Goal: Ask a question: Seek information or help from site administrators or community

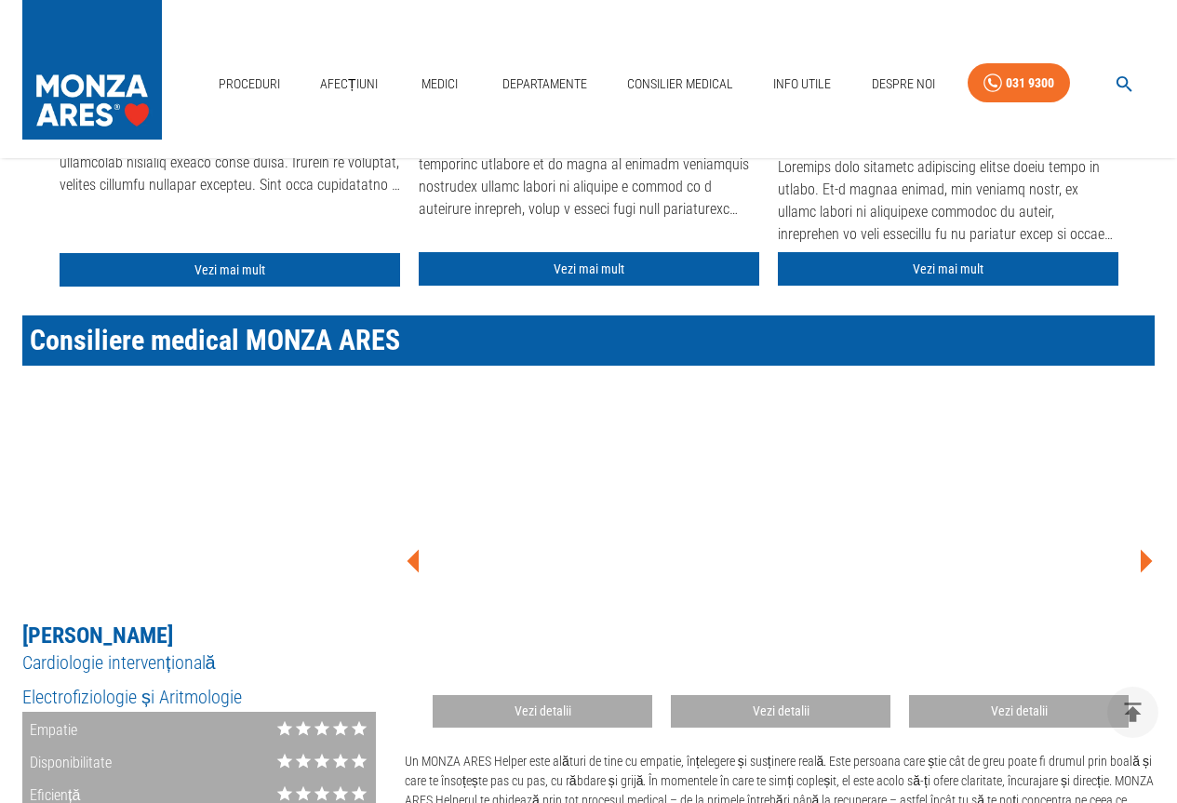
scroll to position [838, 0]
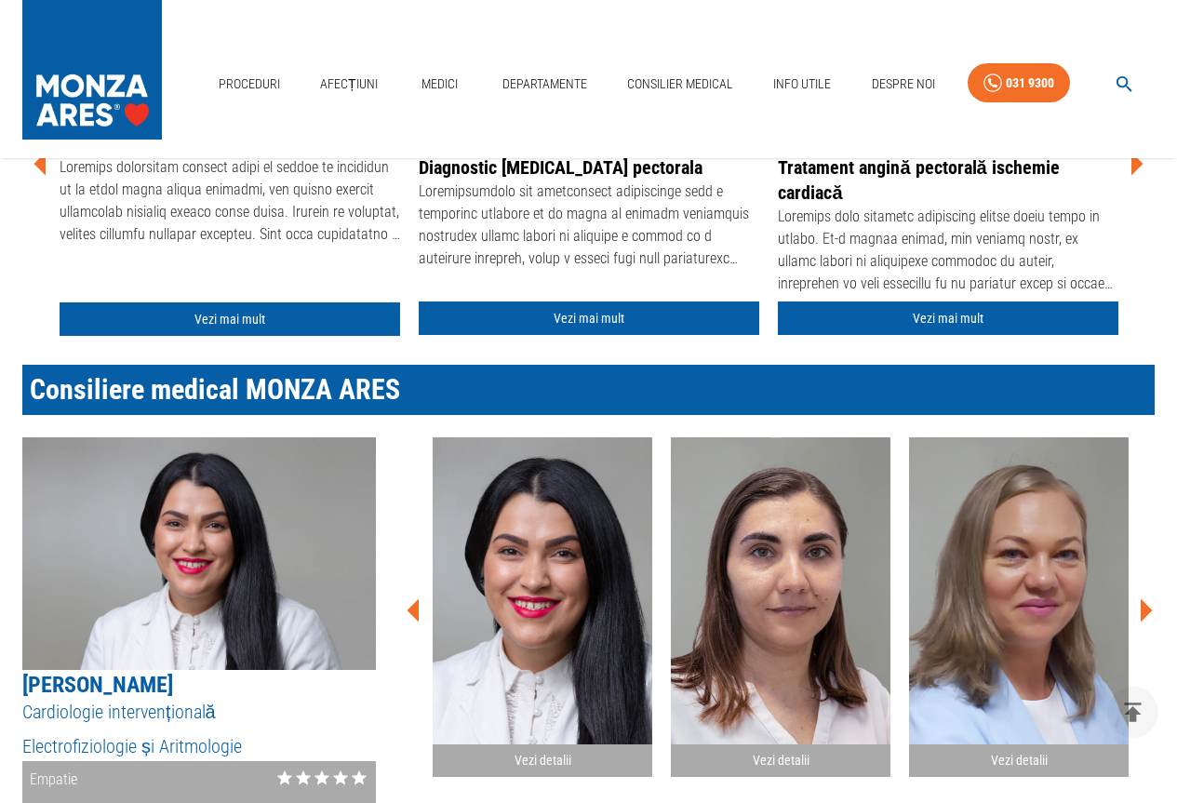
click at [411, 616] on icon at bounding box center [414, 611] width 56 height 56
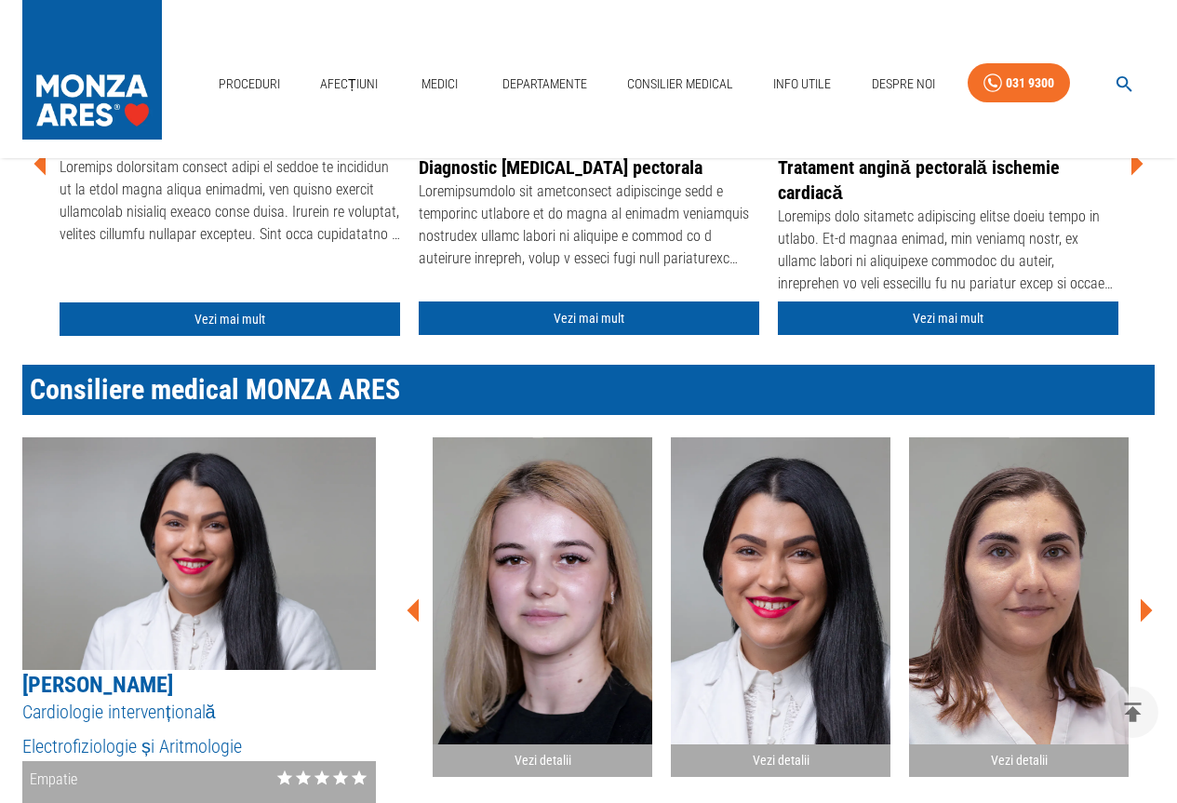
click at [418, 608] on icon at bounding box center [414, 610] width 12 height 23
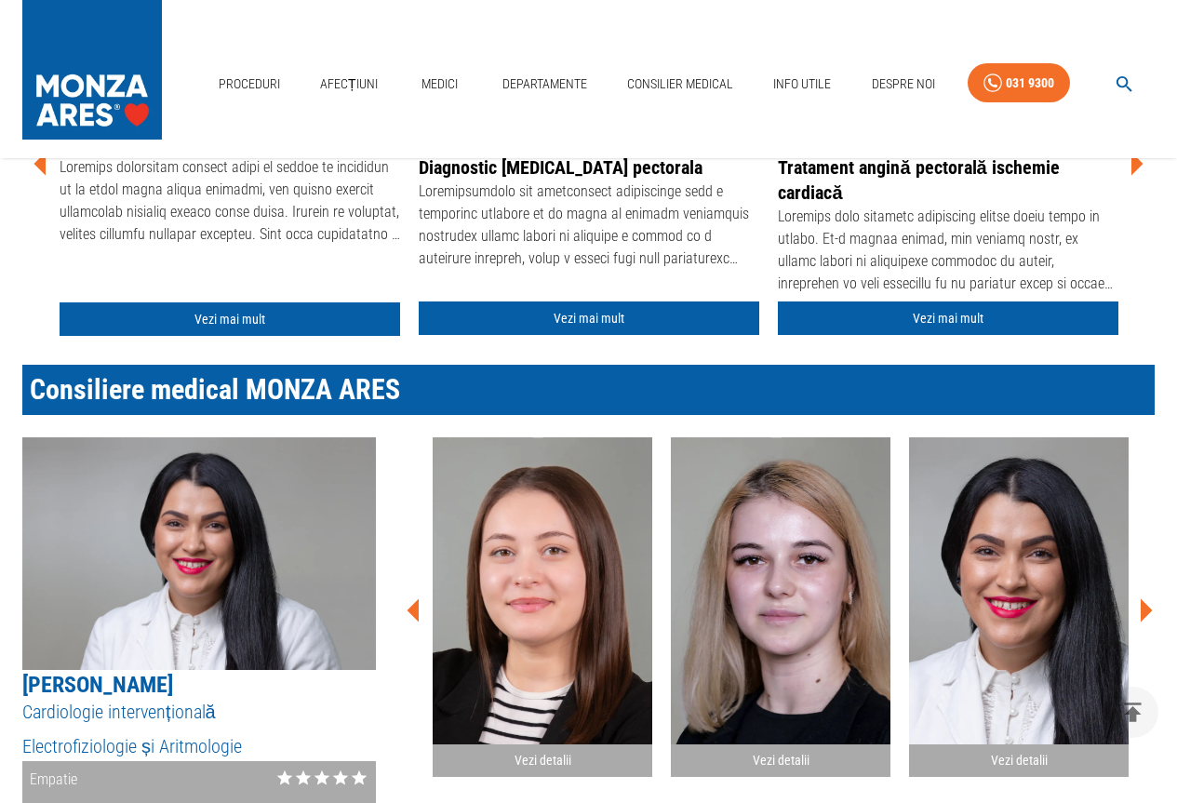
drag, startPoint x: 528, startPoint y: 590, endPoint x: 590, endPoint y: 584, distance: 62.7
click at [528, 587] on img "button" at bounding box center [543, 590] width 220 height 307
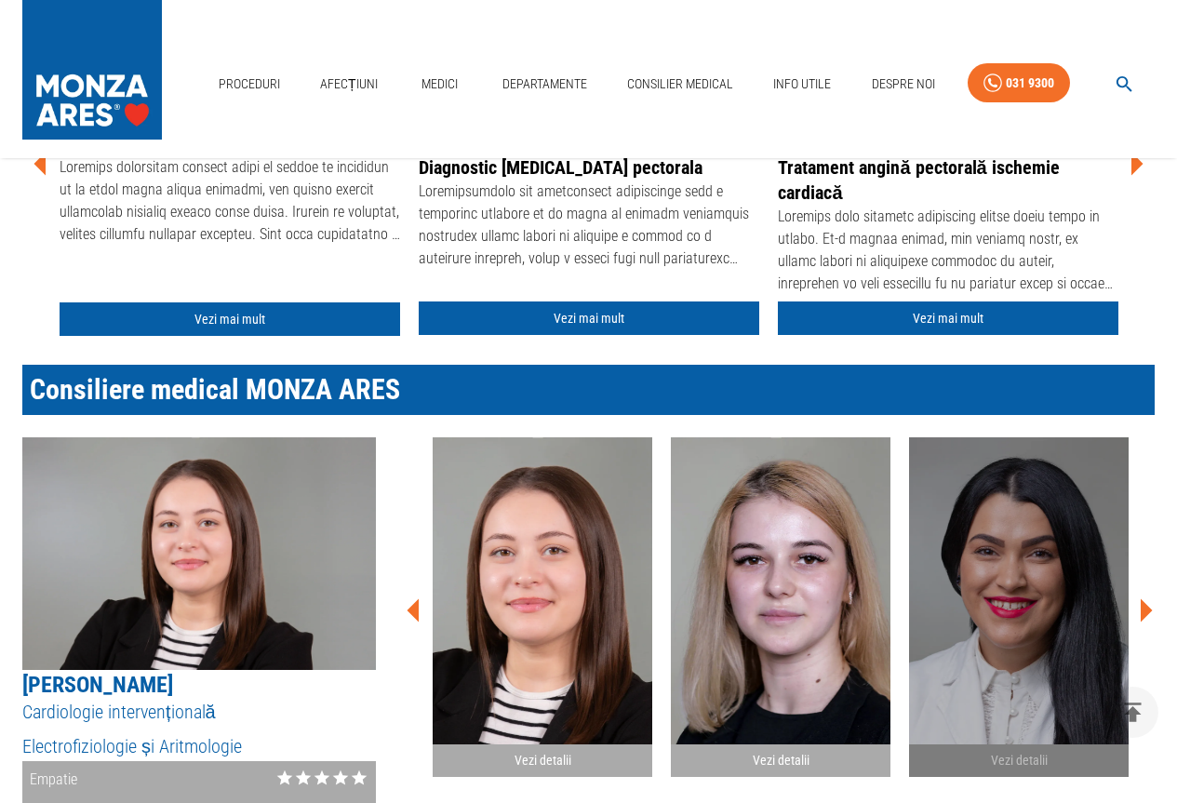
click at [1005, 600] on img "button" at bounding box center [1019, 590] width 220 height 307
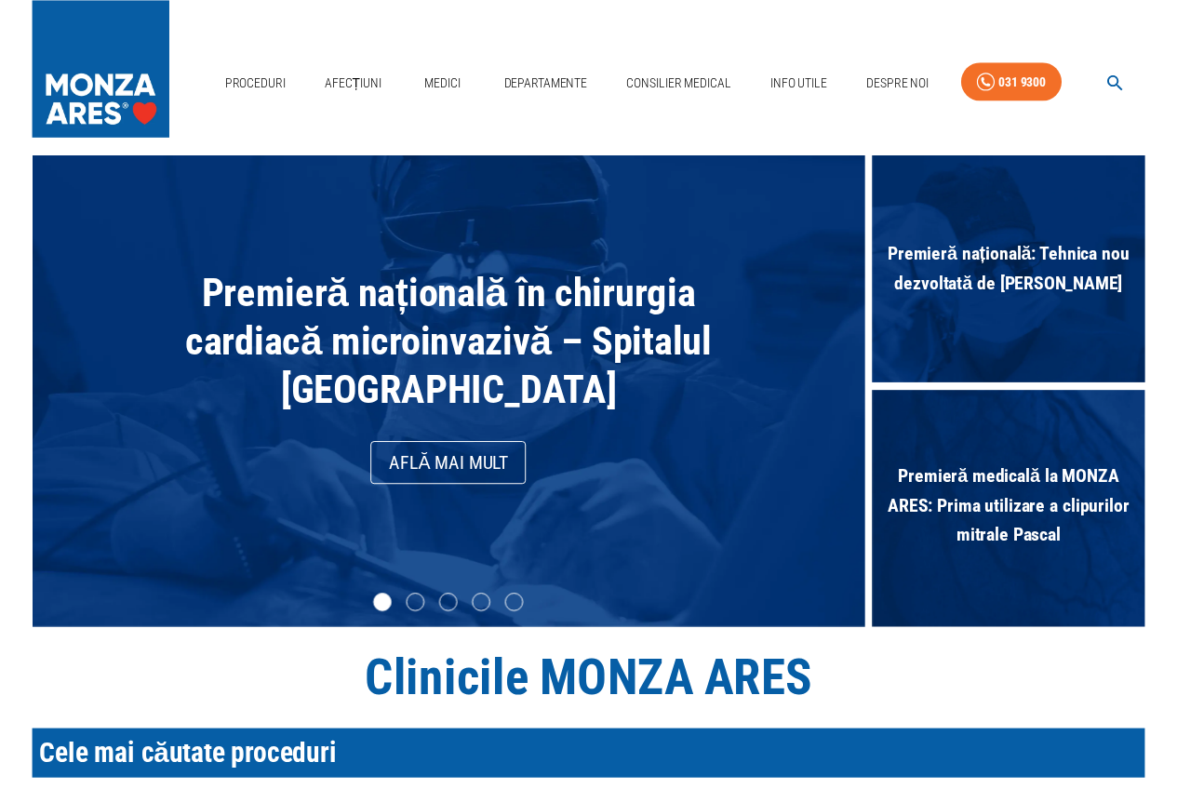
scroll to position [0, 0]
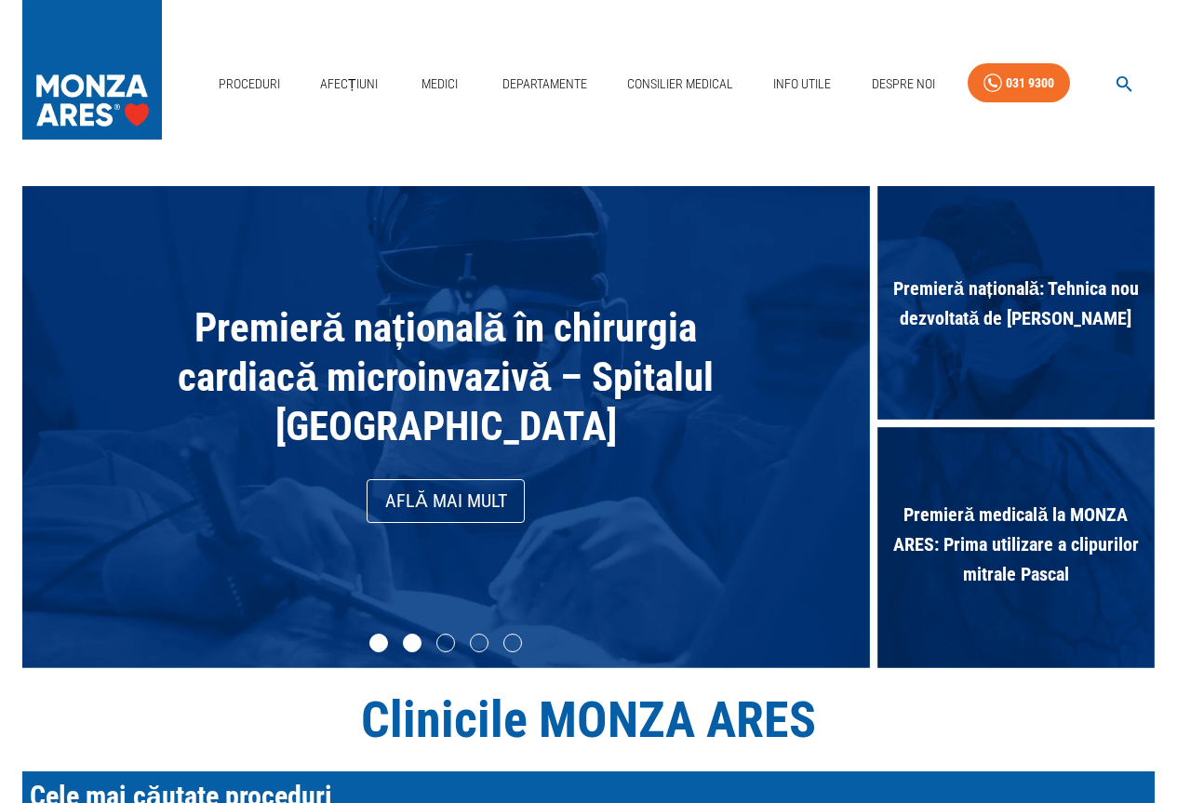
click at [406, 642] on li "slide item 2" at bounding box center [412, 643] width 19 height 19
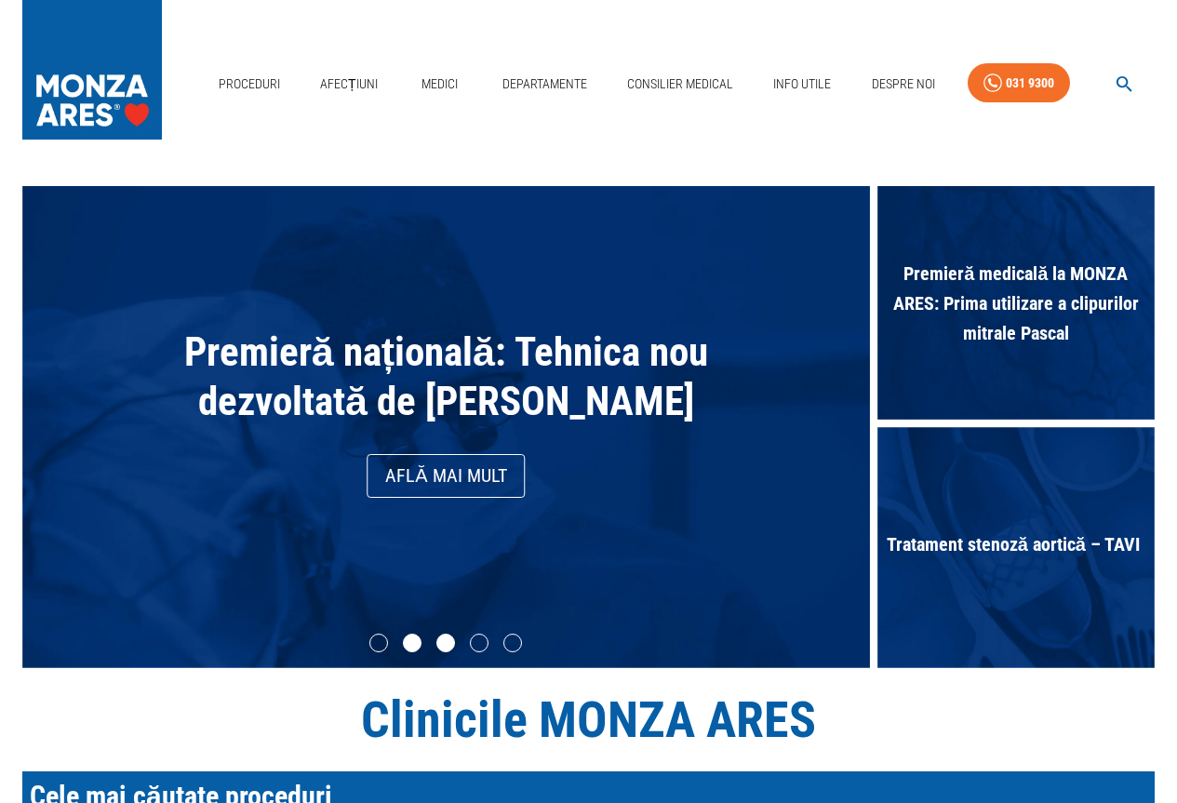
click at [439, 642] on li "slide item 3" at bounding box center [446, 643] width 19 height 19
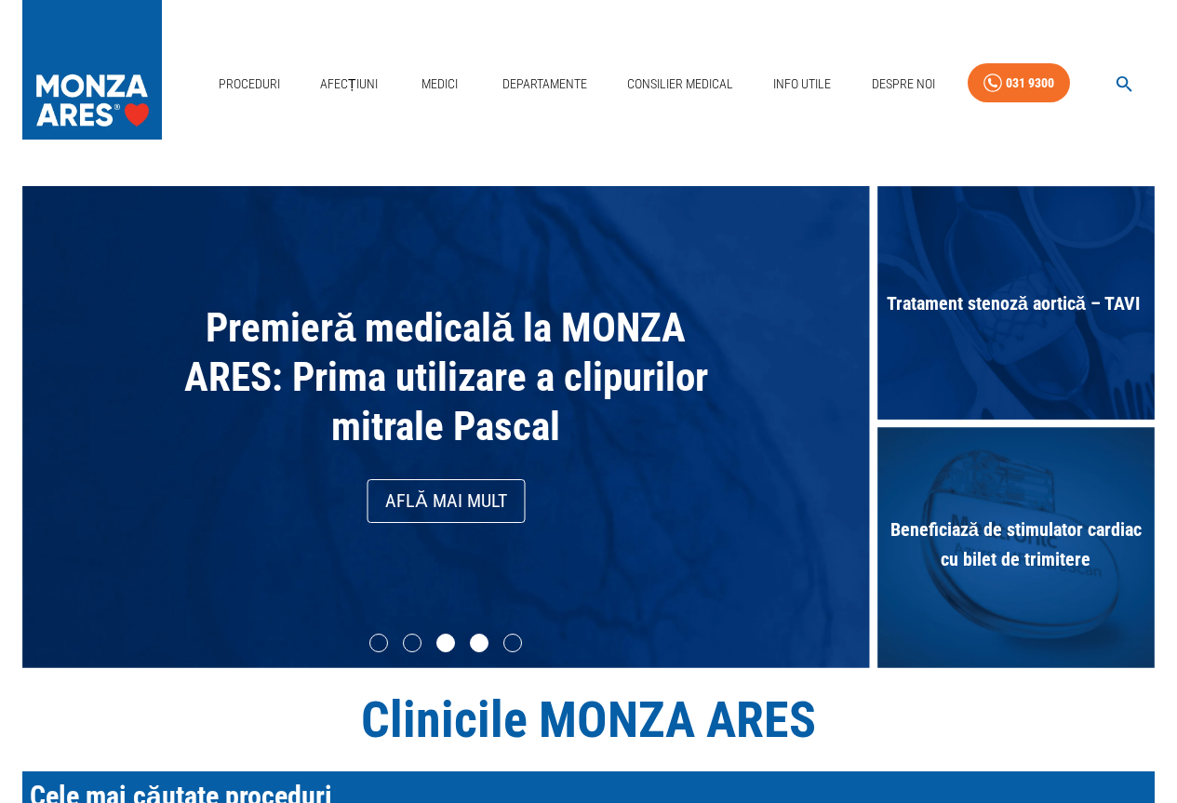
click at [475, 639] on li "slide item 4" at bounding box center [479, 643] width 19 height 19
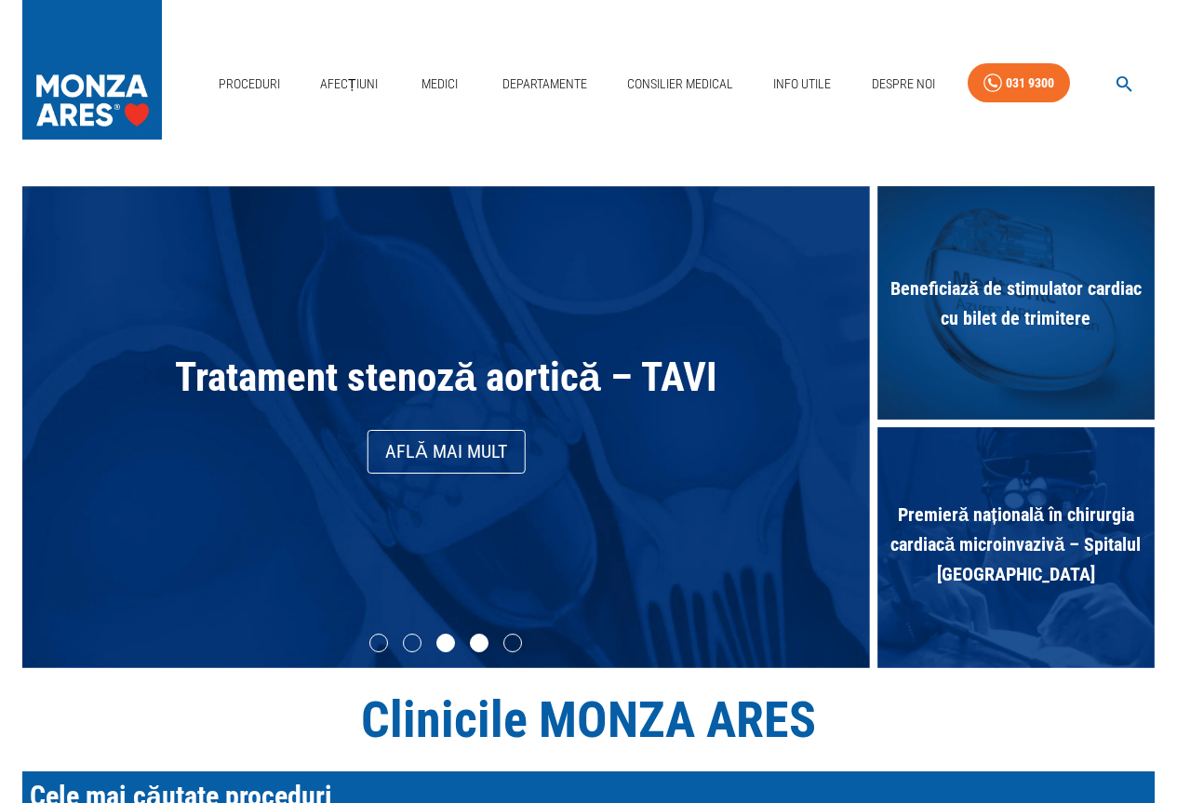
click at [443, 642] on li "slide item 3" at bounding box center [446, 643] width 19 height 19
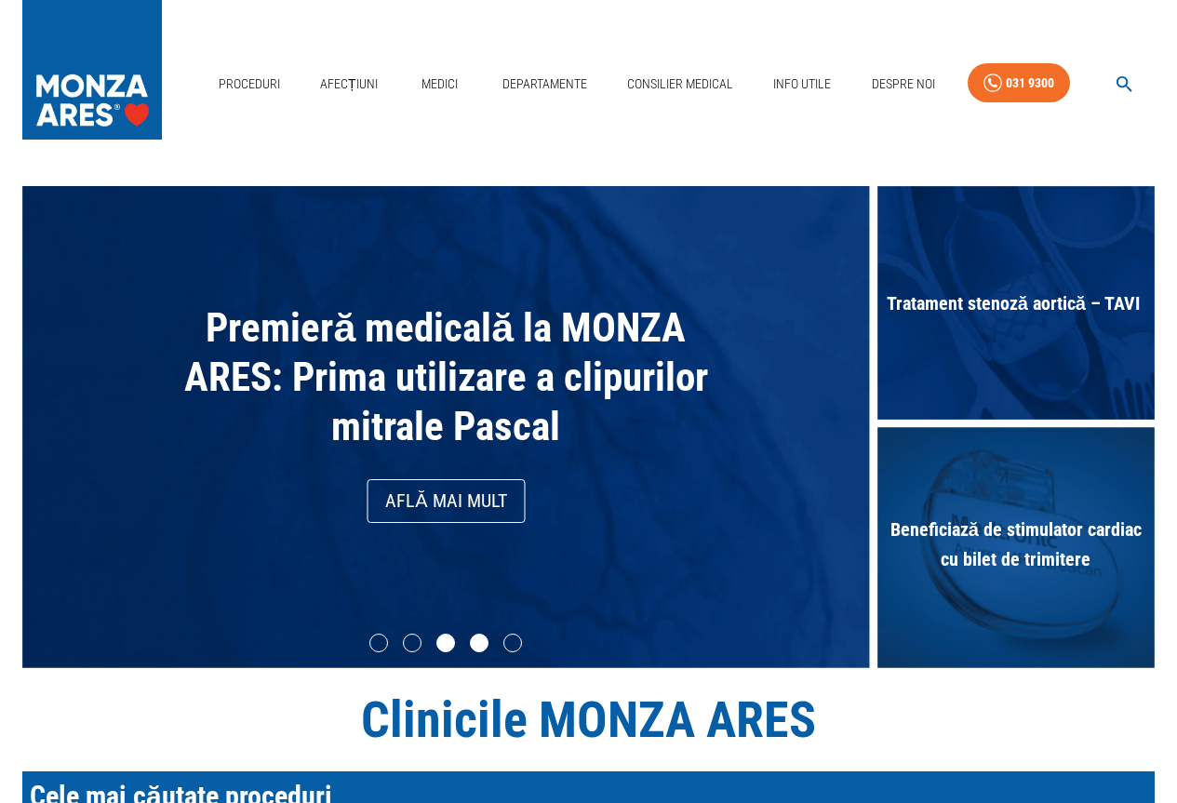
click at [481, 642] on li "slide item 4" at bounding box center [479, 643] width 19 height 19
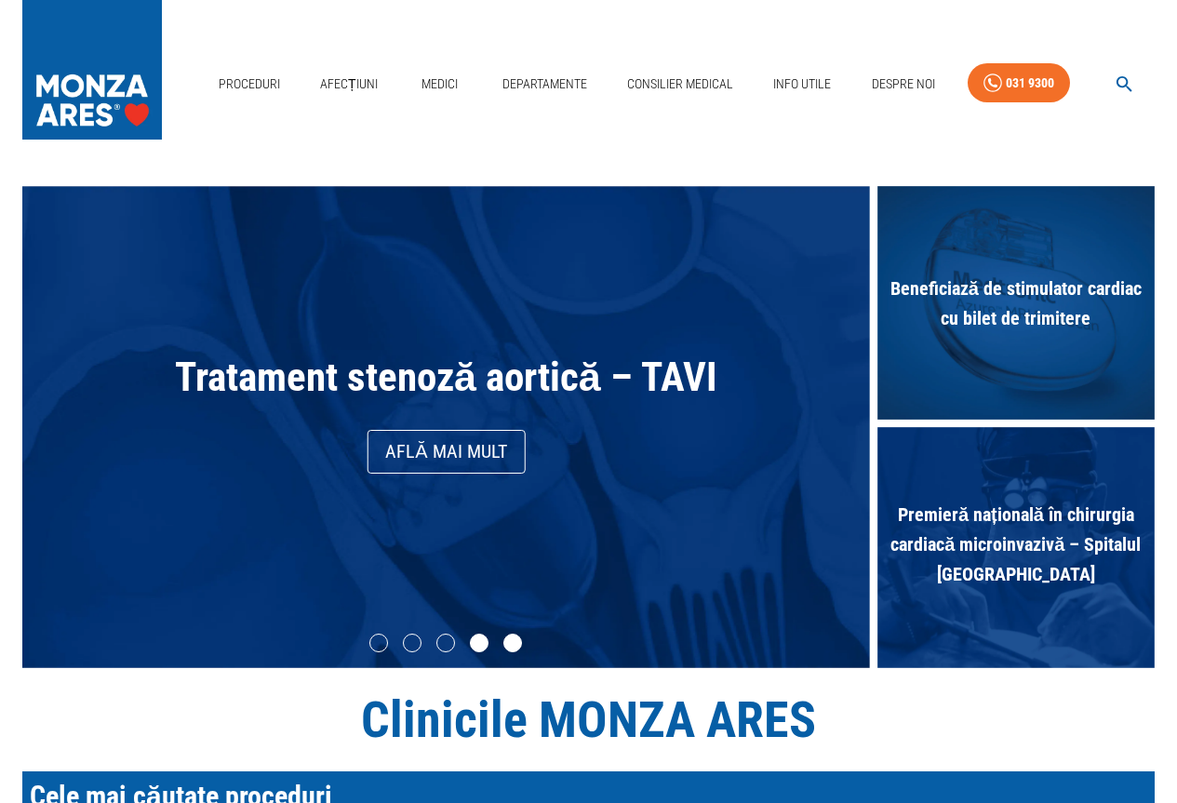
click at [511, 642] on li "slide item 5" at bounding box center [513, 643] width 19 height 19
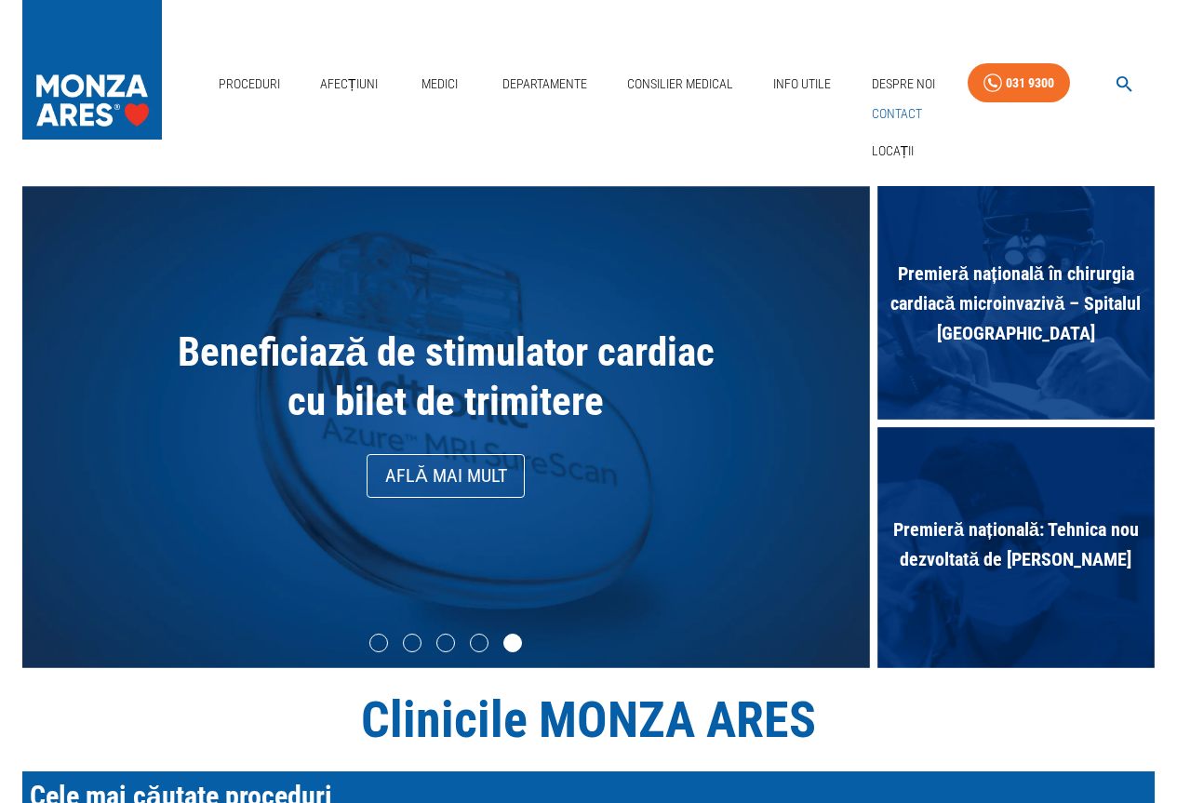
click at [895, 101] on link "Contact" at bounding box center [897, 114] width 58 height 31
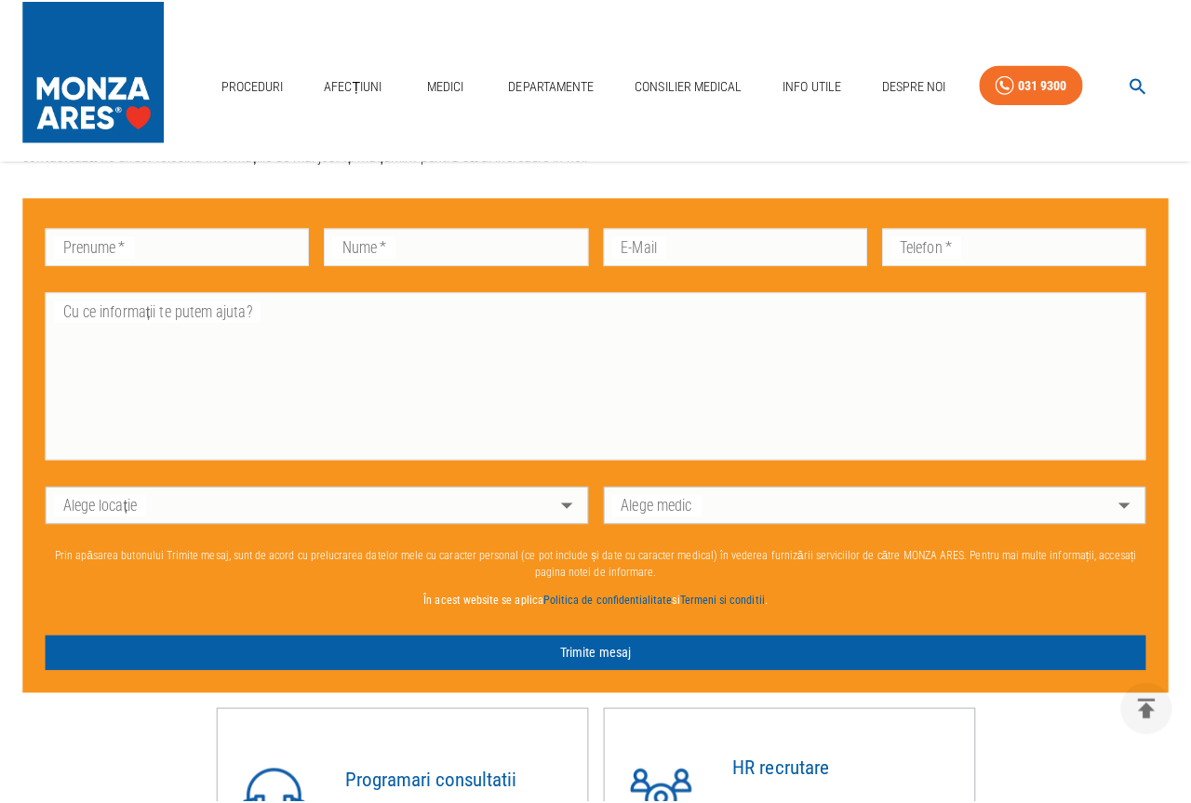
scroll to position [918, 0]
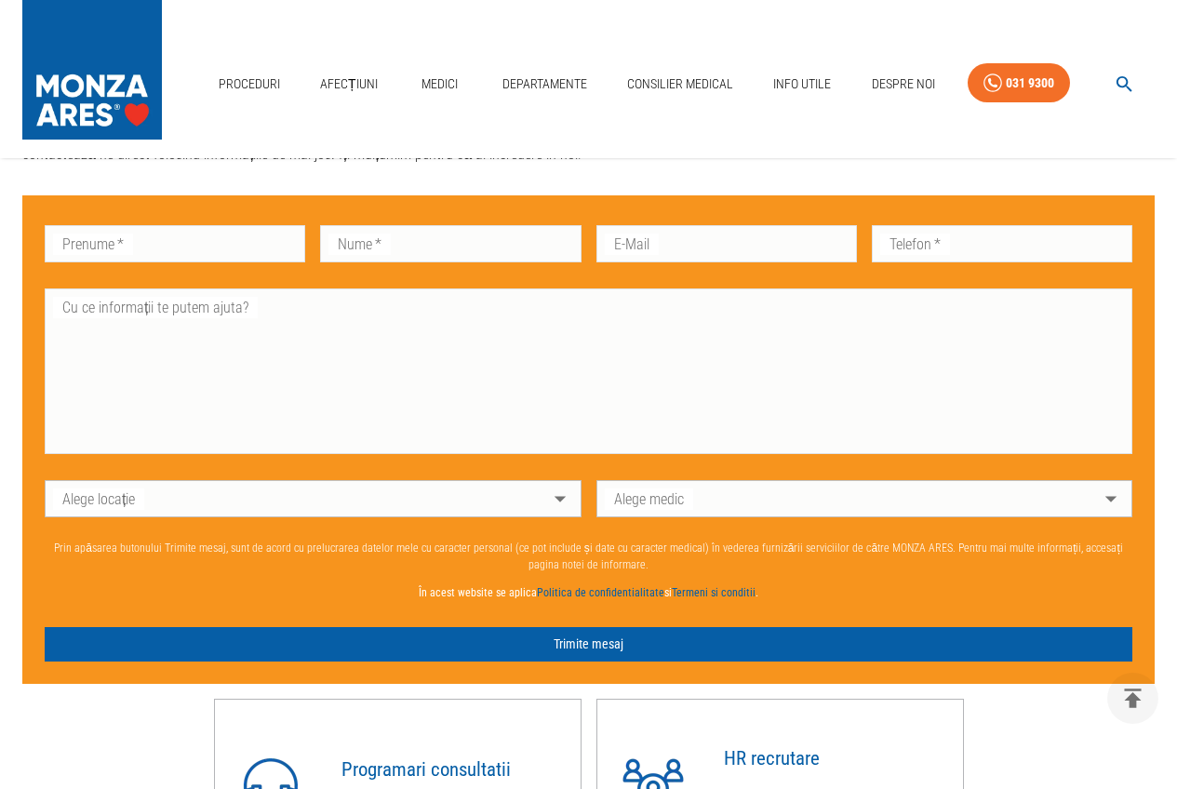
click at [1102, 509] on body "Proceduri Afecțiuni Medici Departamente Consilier Medical Info Utile Despre Noi…" at bounding box center [588, 164] width 1177 height 2164
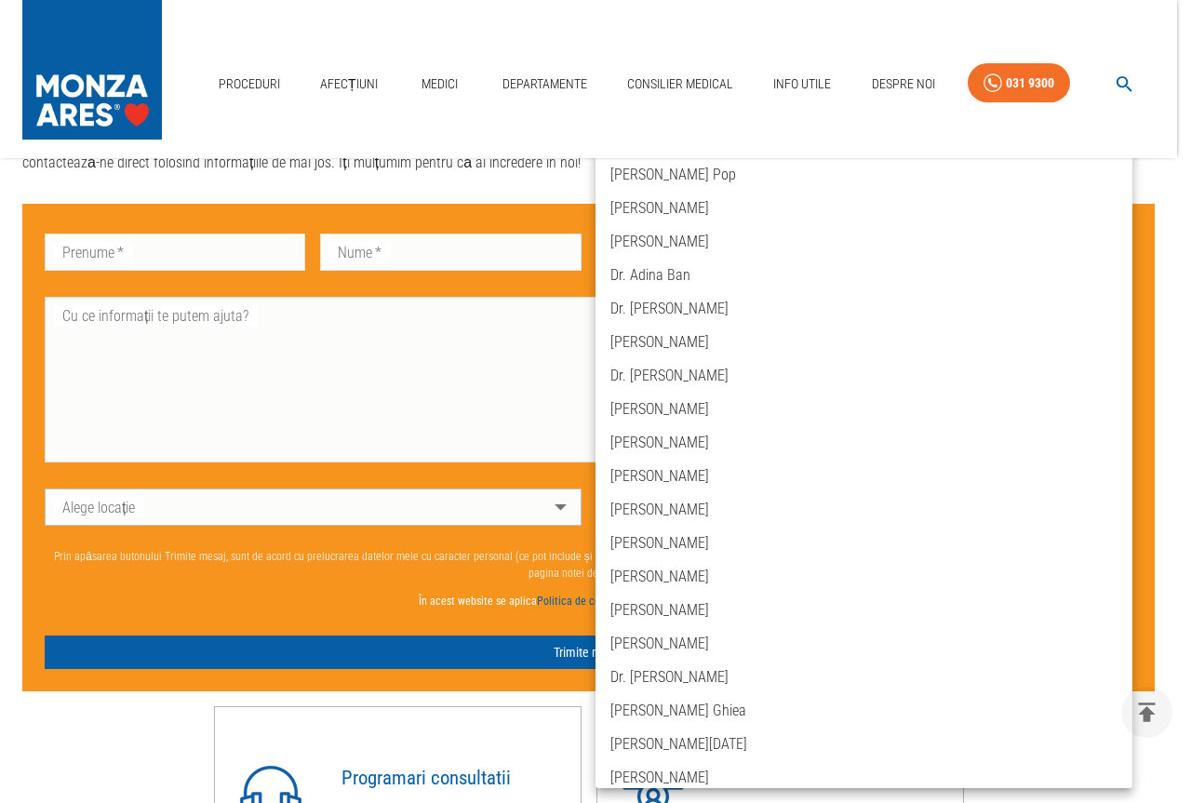
scroll to position [2141, 0]
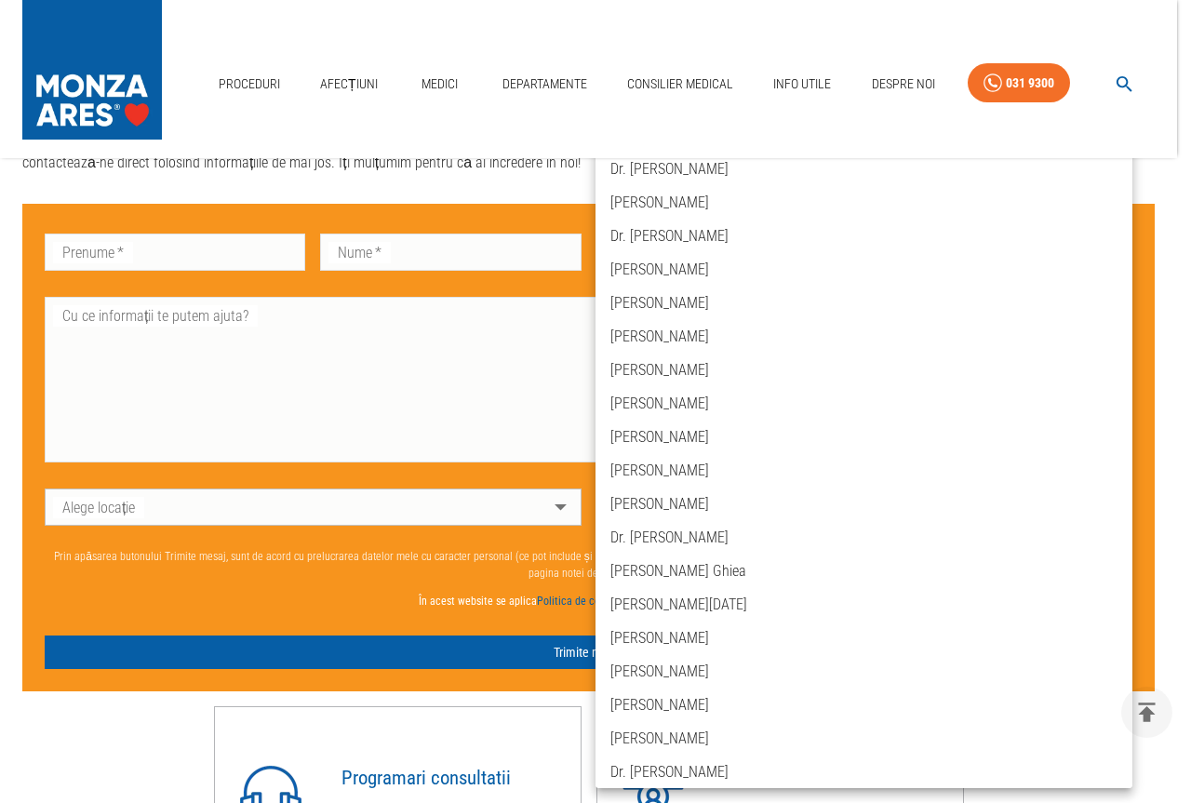
click at [370, 600] on div at bounding box center [595, 401] width 1191 height 803
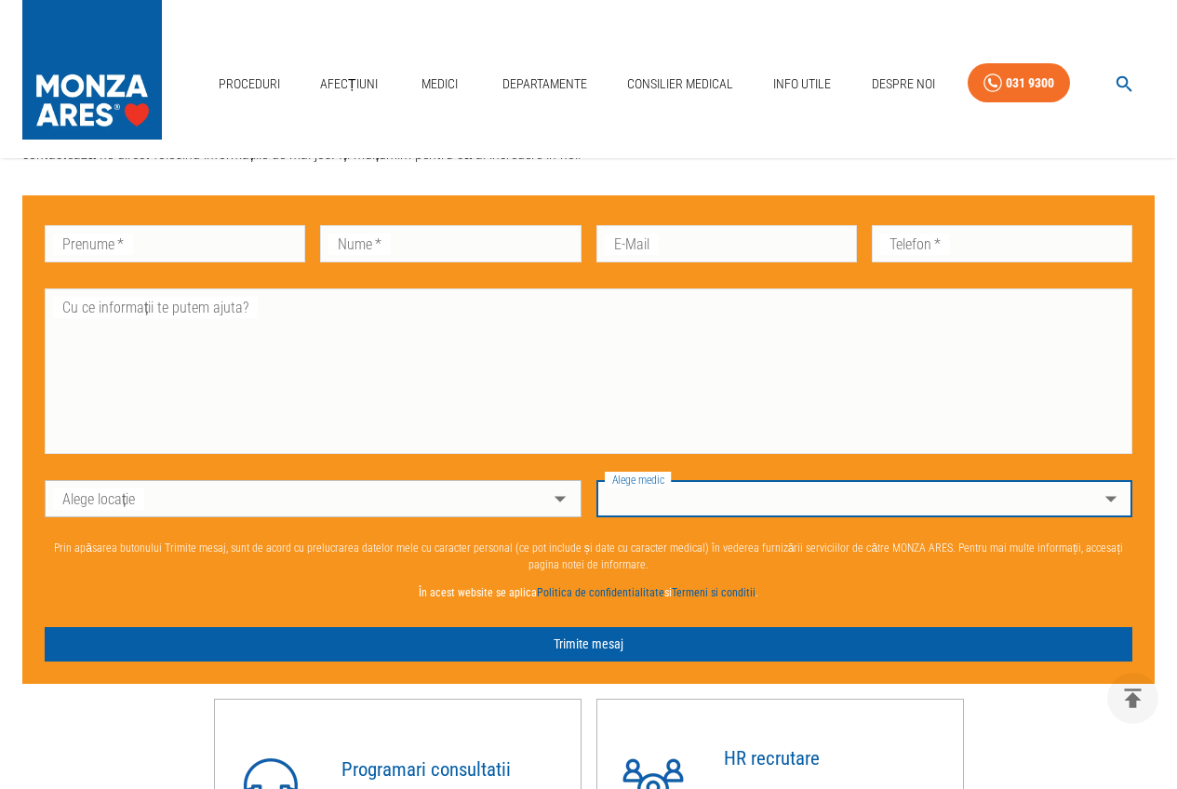
click at [756, 506] on body "Proceduri Afecțiuni Medici Departamente Consilier Medical Info Utile Despre Noi…" at bounding box center [588, 164] width 1177 height 2164
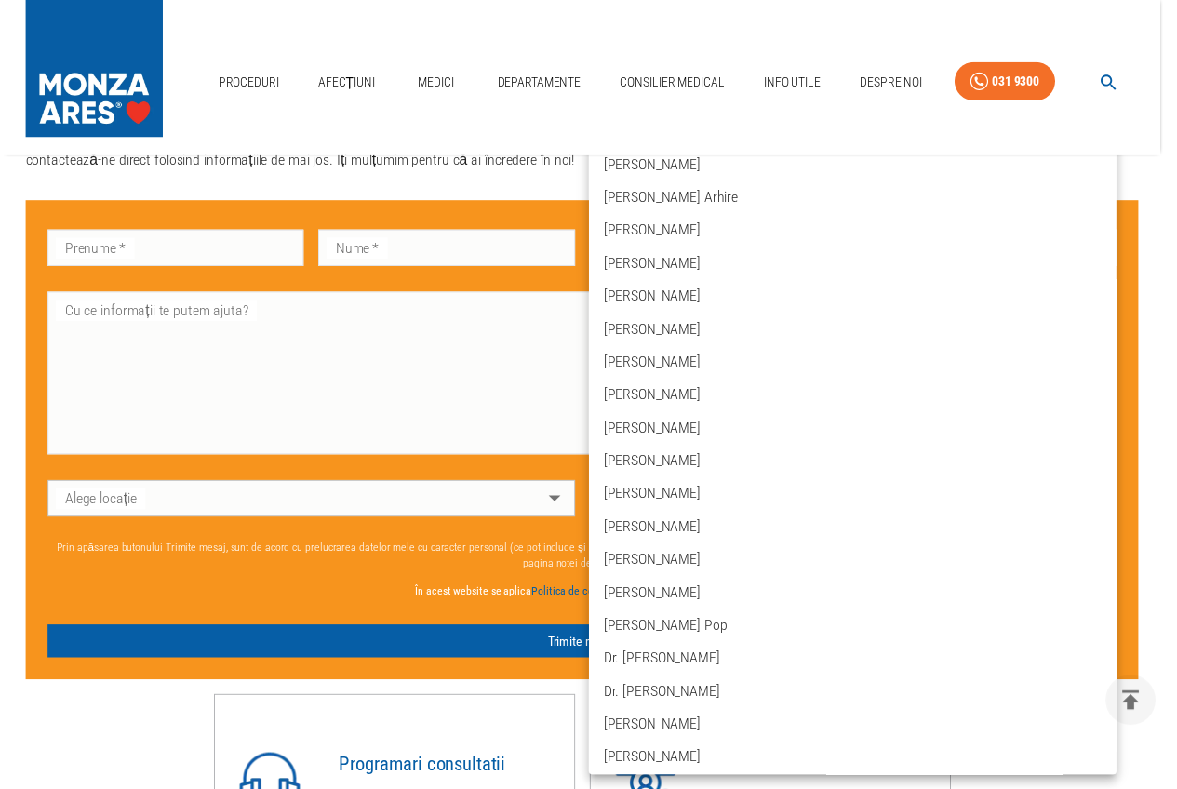
scroll to position [5864, 0]
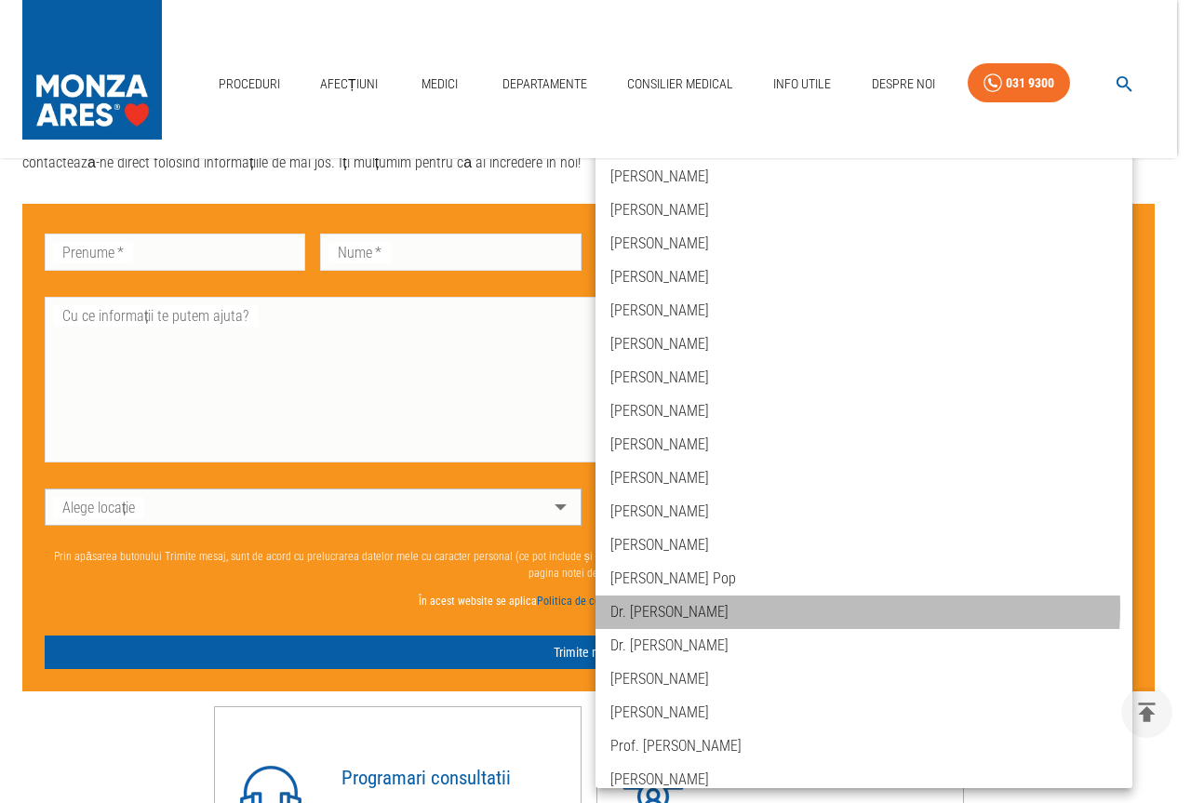
click at [829, 608] on li "[PERSON_NAME]" at bounding box center [864, 613] width 537 height 34
type input "dr-madalin-marc"
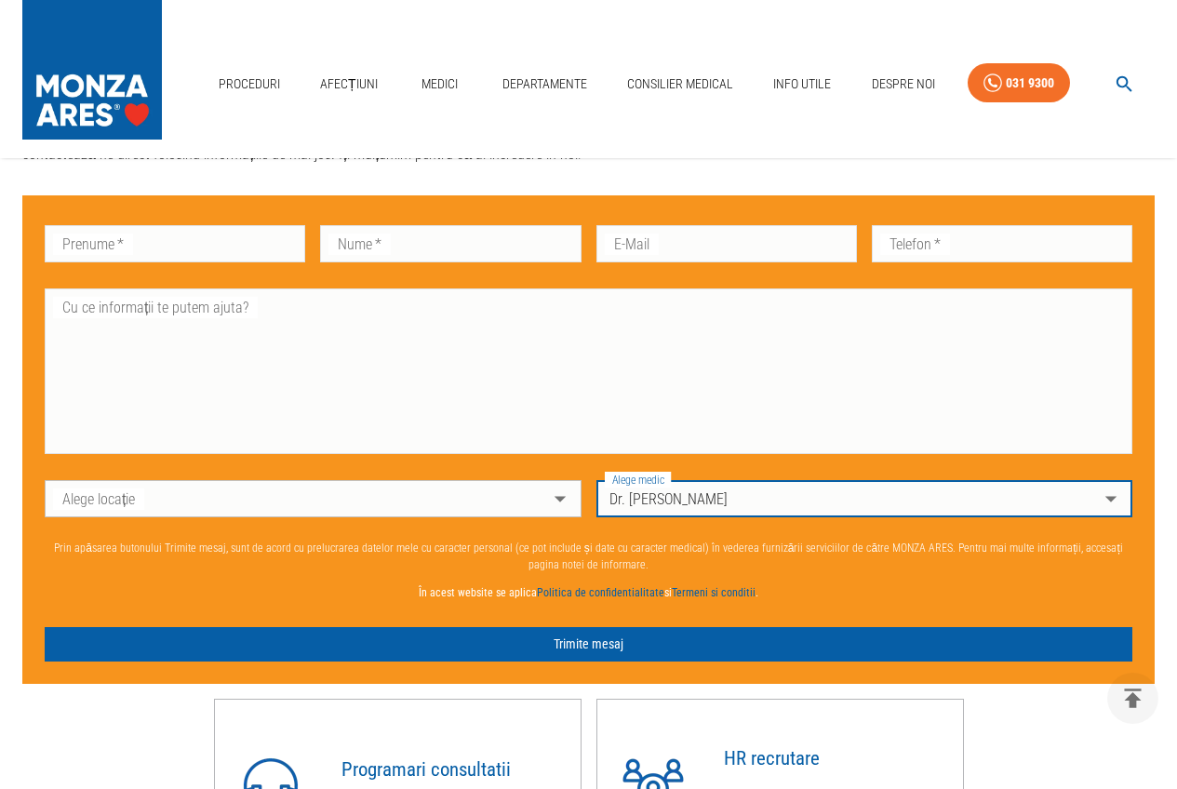
click at [561, 509] on body "Proceduri Afecțiuni Medici Departamente Consilier Medical Info Utile Despre Noi…" at bounding box center [588, 164] width 1177 height 2164
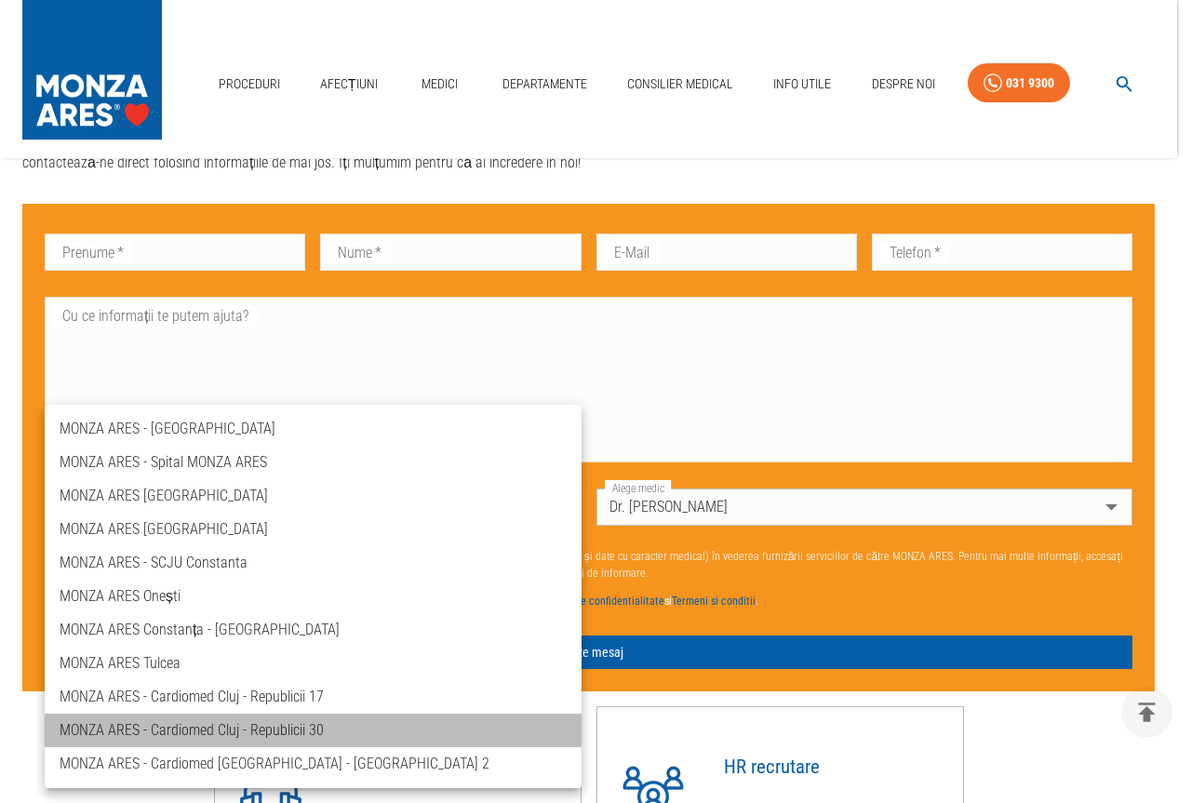
click at [308, 728] on li "MONZA ARES - Cardiomed Cluj - Republicii 30" at bounding box center [313, 731] width 537 height 34
type input "ares-cardiomed-cluj-republicii-30"
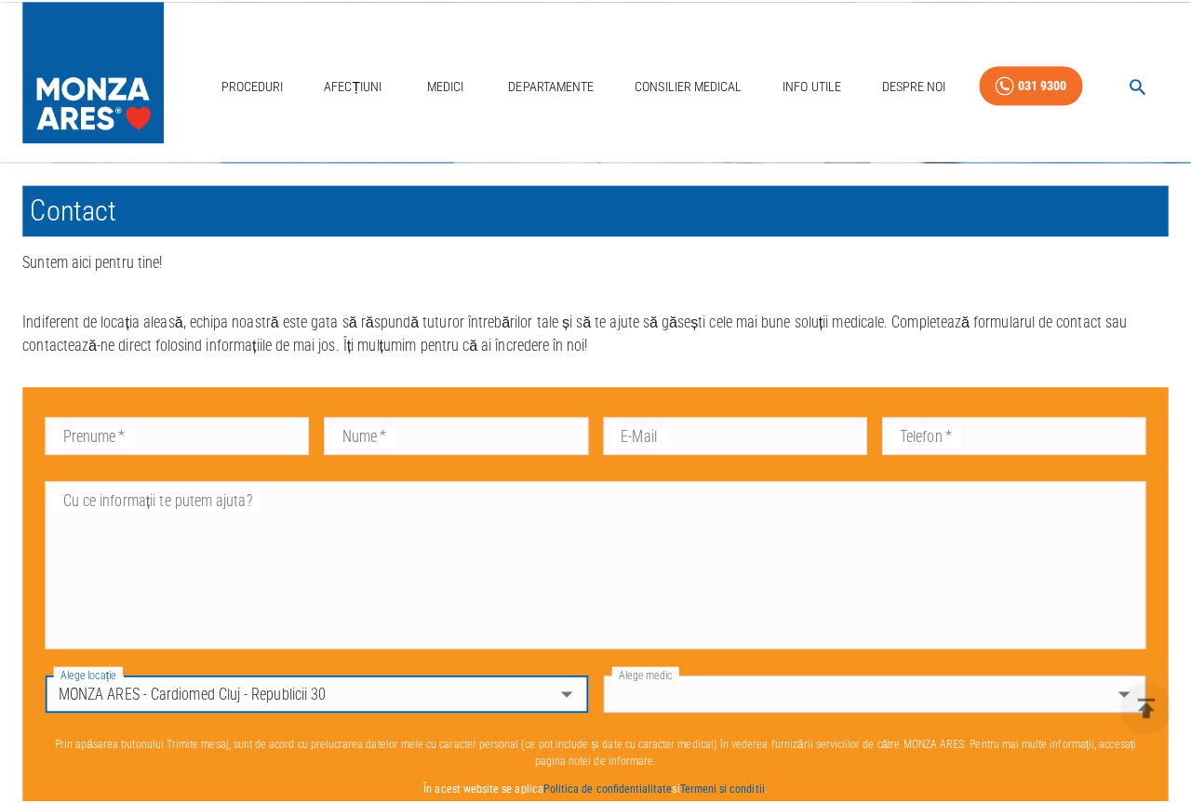
scroll to position [732, 0]
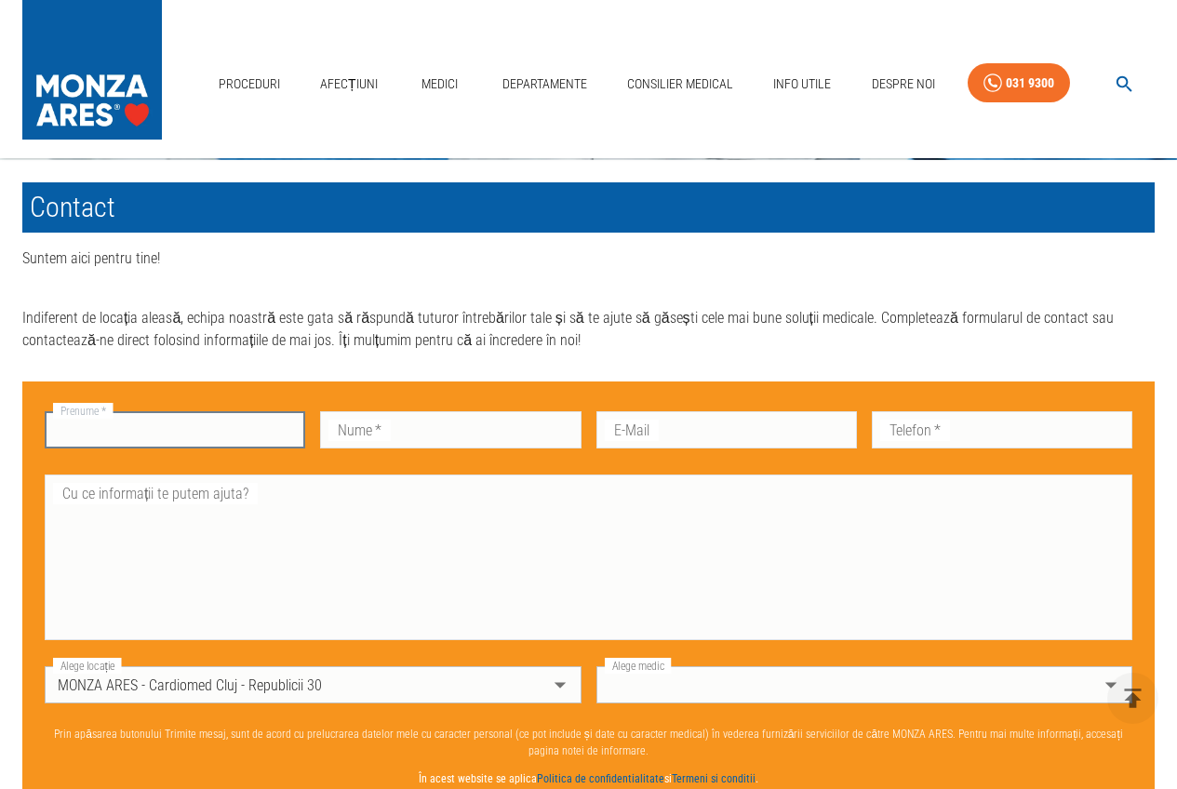
click at [234, 440] on input "Prenume   *" at bounding box center [175, 429] width 261 height 37
type input "[PERSON_NAME]"
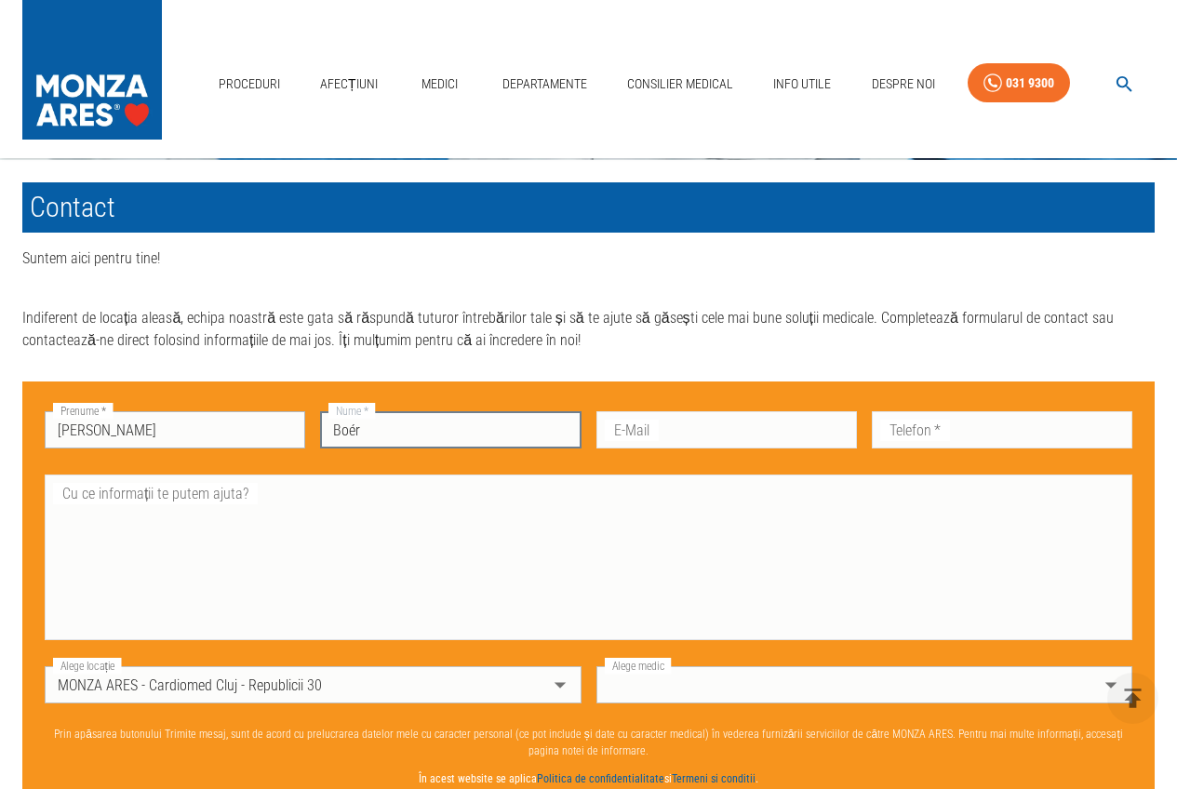
type input "Boér"
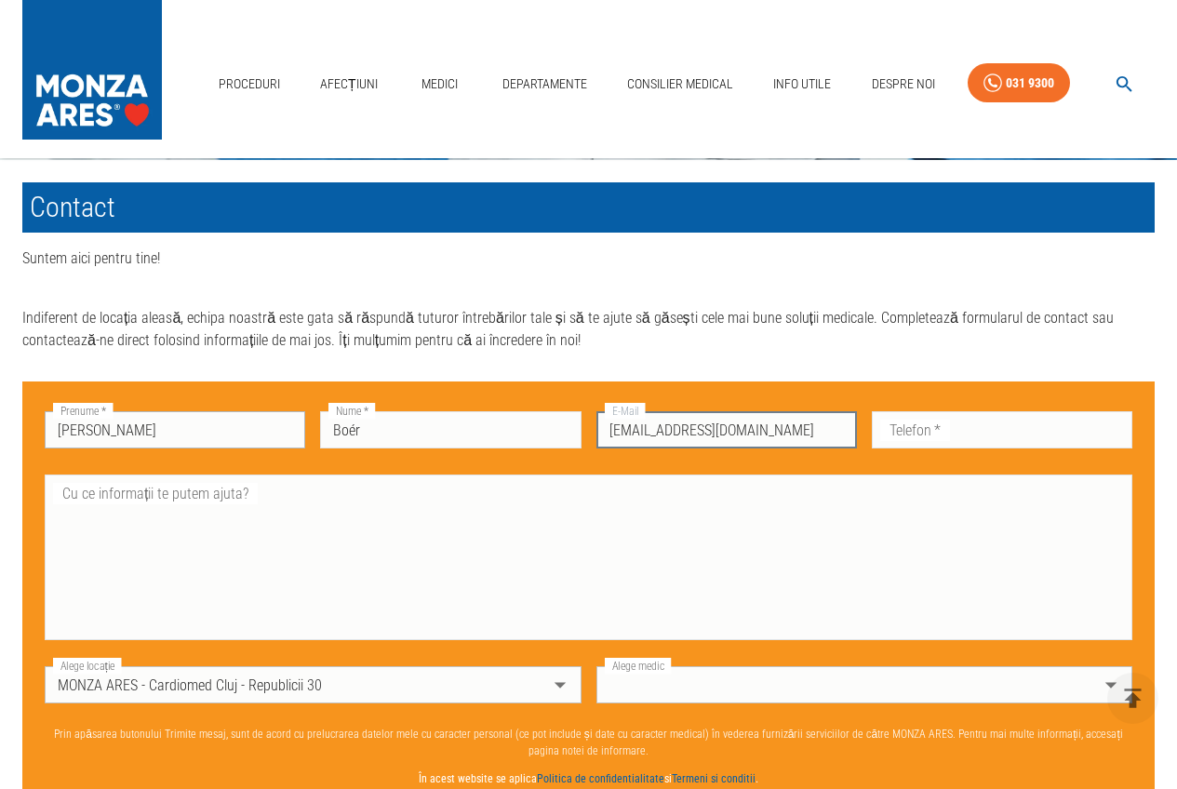
type input "[EMAIL_ADDRESS][DOMAIN_NAME]"
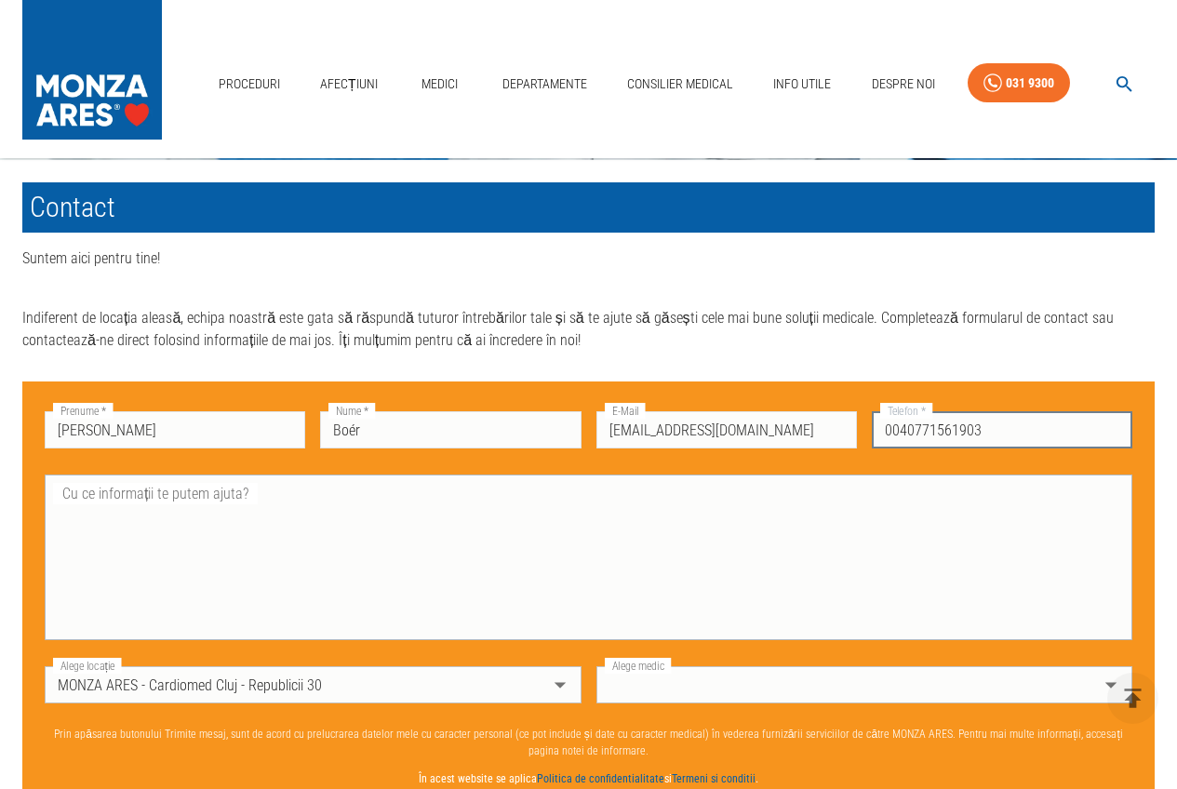
type input "0040771561903"
click at [321, 507] on textarea "Cu ce informații te putem ajuta?" at bounding box center [589, 558] width 1062 height 150
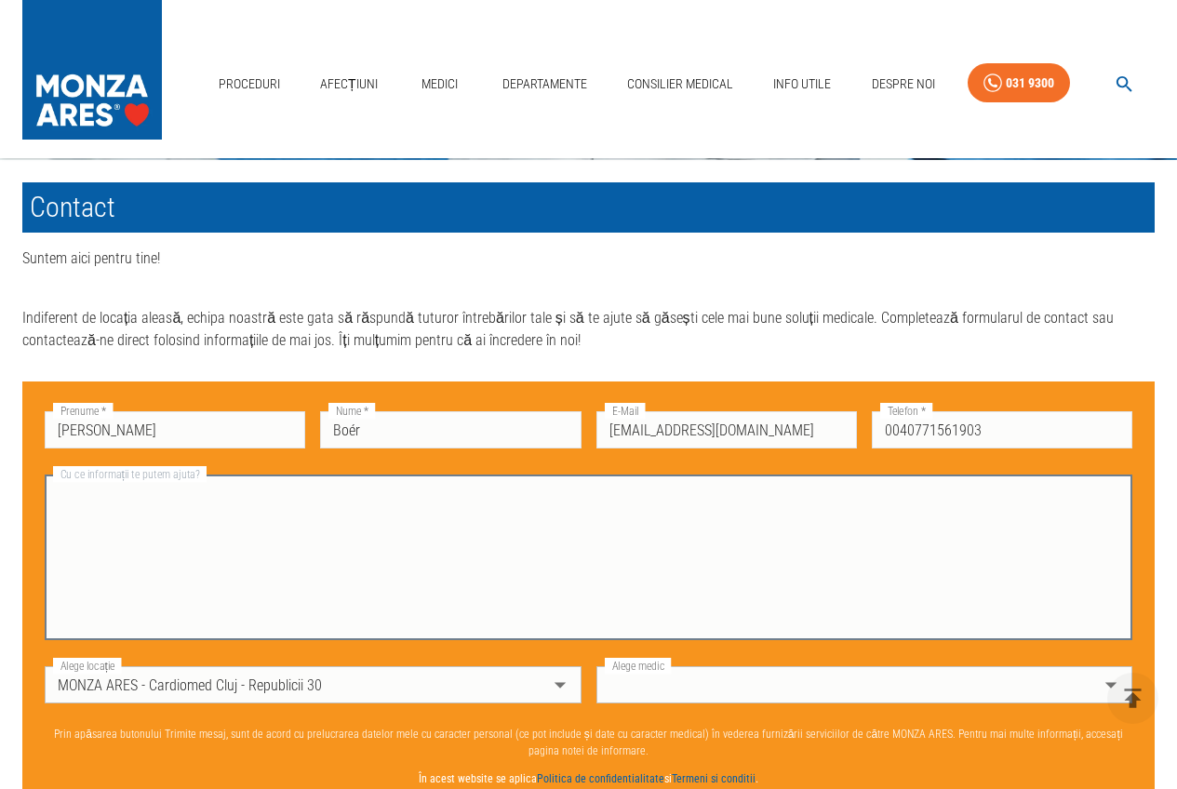
click at [560, 697] on body "Proceduri Afecțiuni Medici Departamente Consilier Medical Info Utile Despre Noi…" at bounding box center [588, 350] width 1177 height 2164
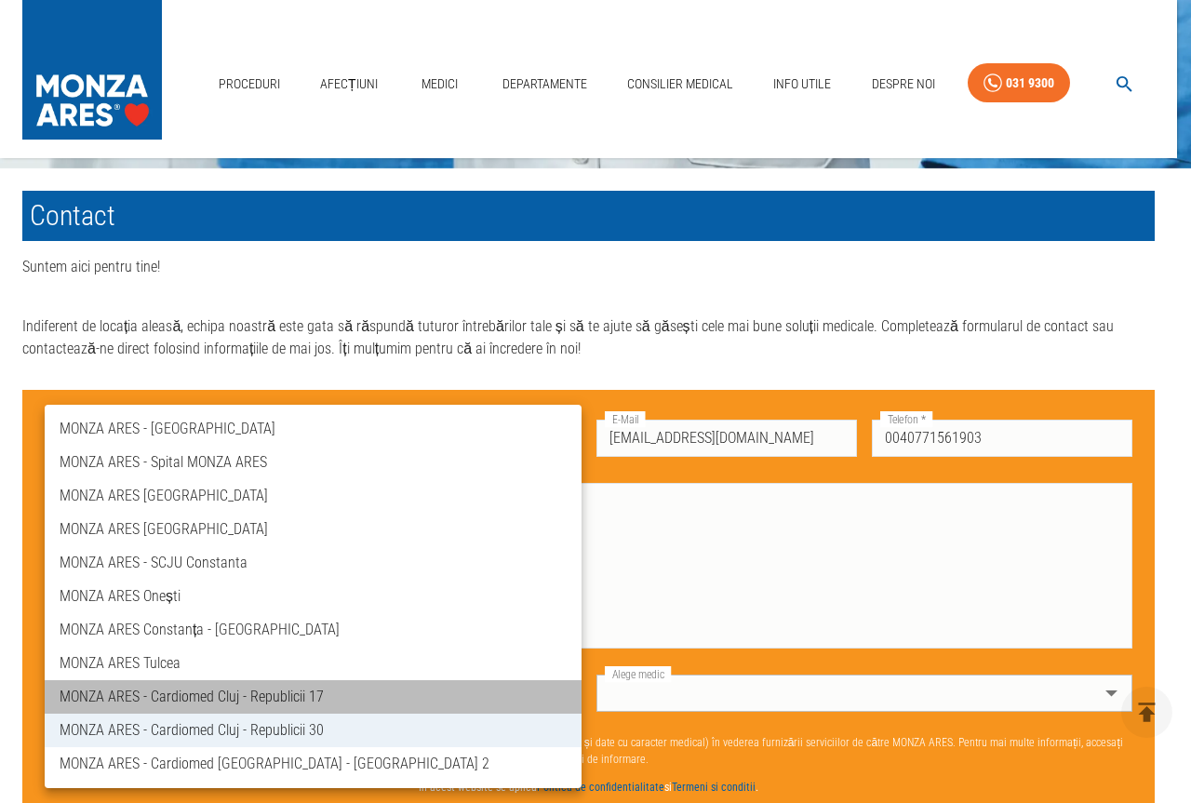
click at [367, 694] on li "MONZA ARES - Cardiomed Cluj - Republicii 17" at bounding box center [313, 697] width 537 height 34
type input "ares-cardiomed-[GEOGRAPHIC_DATA]-republicii-17"
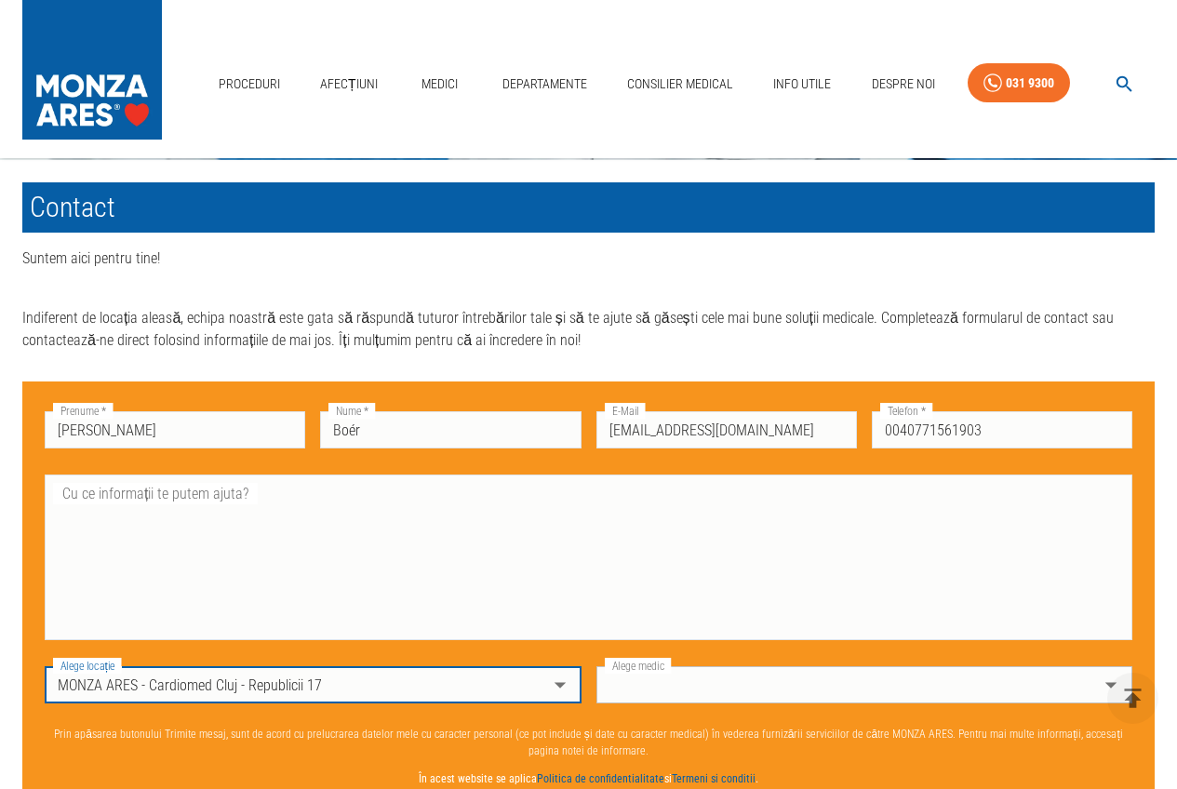
click at [558, 690] on body "Proceduri Afecțiuni Medici Departamente Consilier Medical Info Utile Despre Noi…" at bounding box center [588, 350] width 1177 height 2164
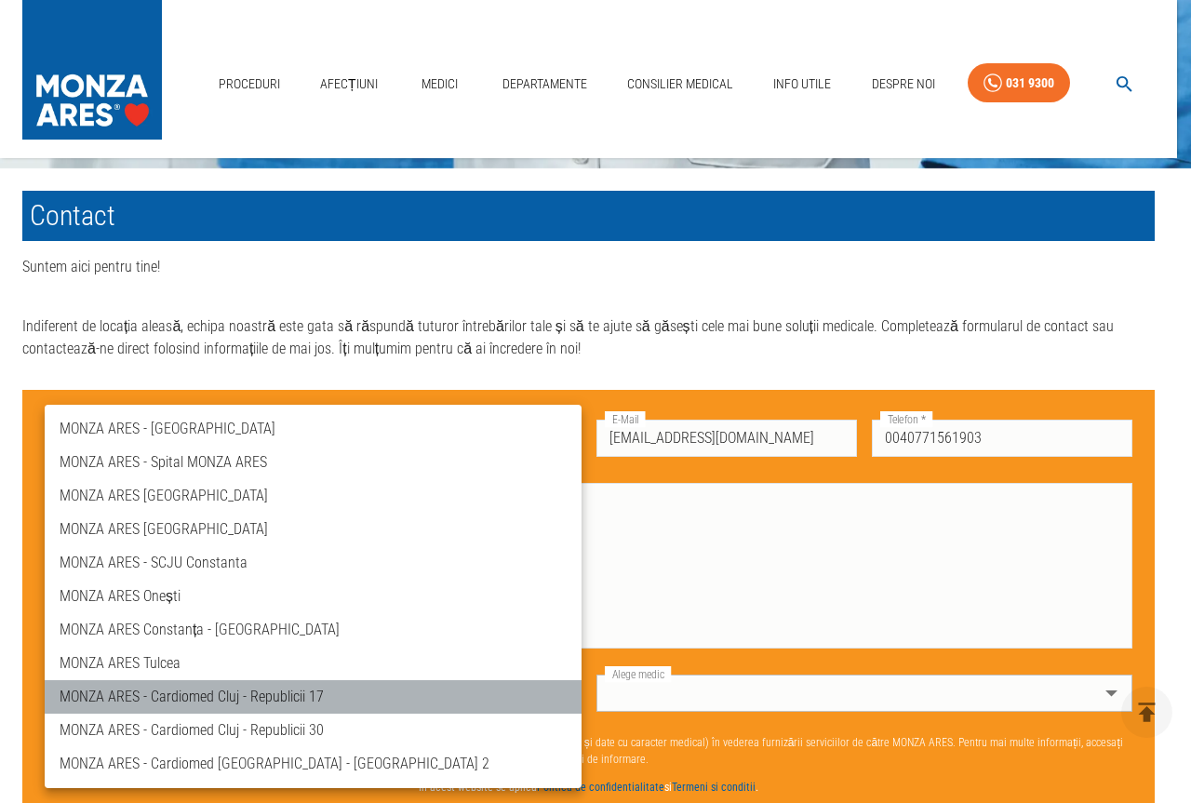
click at [308, 691] on li "MONZA ARES - Cardiomed Cluj - Republicii 17" at bounding box center [313, 697] width 537 height 34
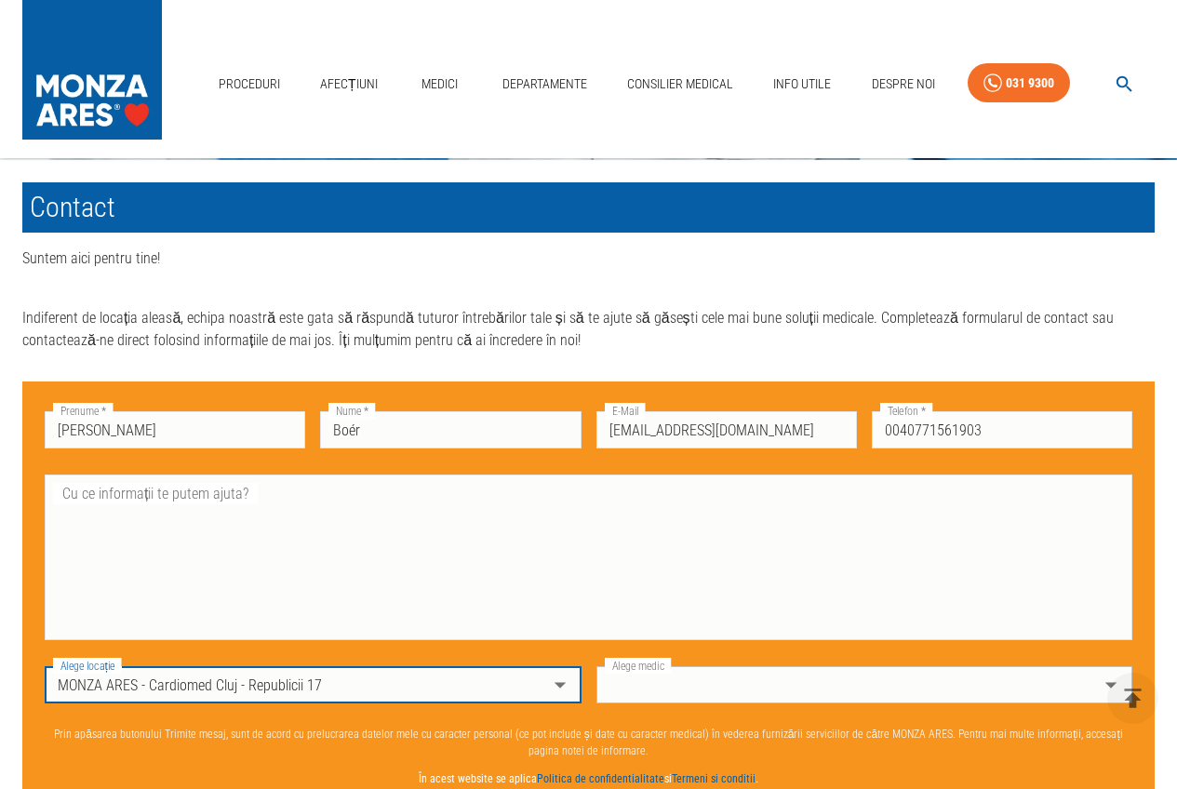
click at [1097, 692] on body "Proceduri Afecțiuni Medici Departamente Consilier Medical Info Utile Despre Noi…" at bounding box center [588, 350] width 1177 height 2164
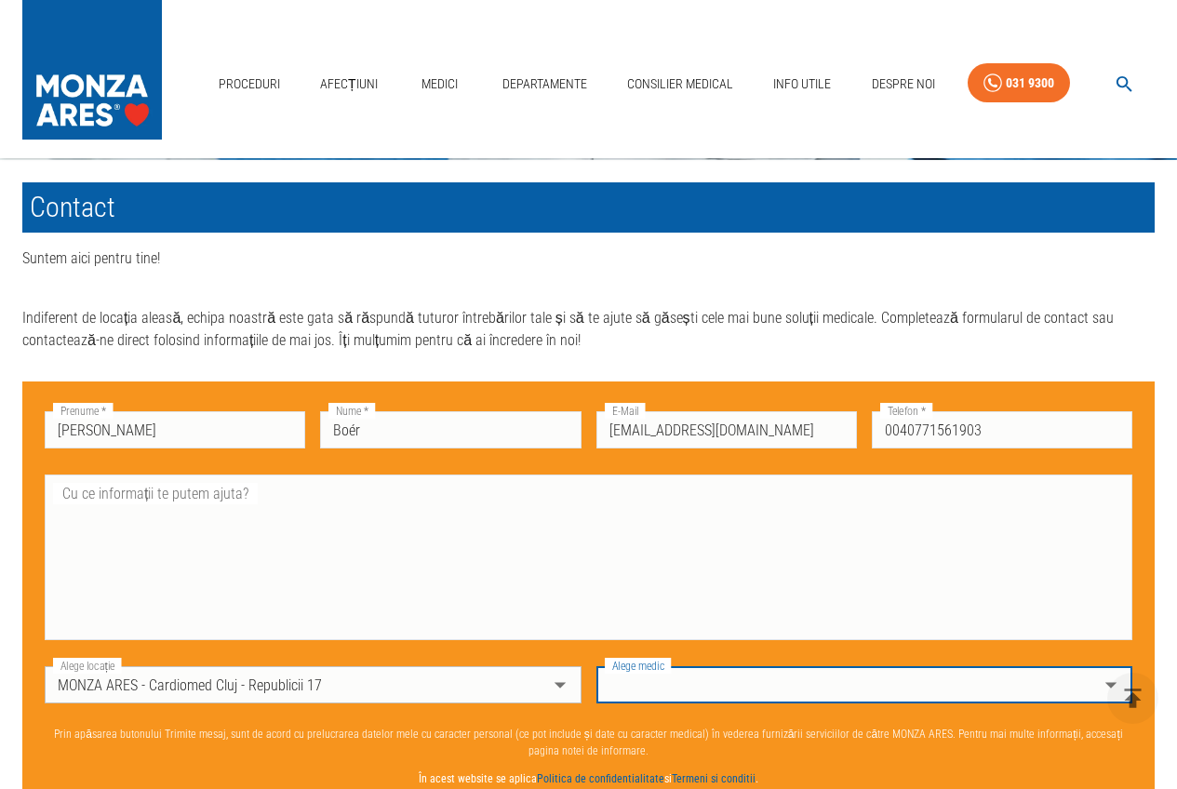
click at [706, 674] on body "Proceduri Afecțiuni Medici Departamente Consilier Medical Info Utile Despre Noi…" at bounding box center [588, 350] width 1177 height 2164
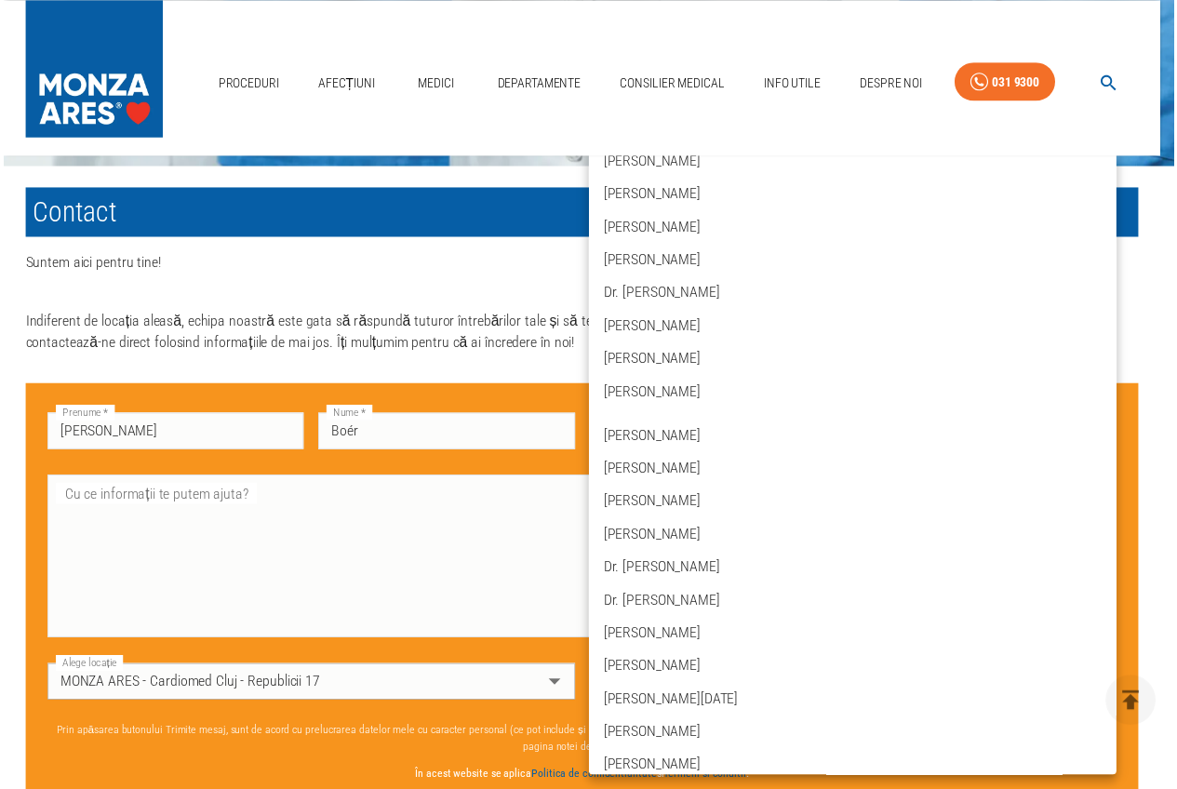
scroll to position [0, 0]
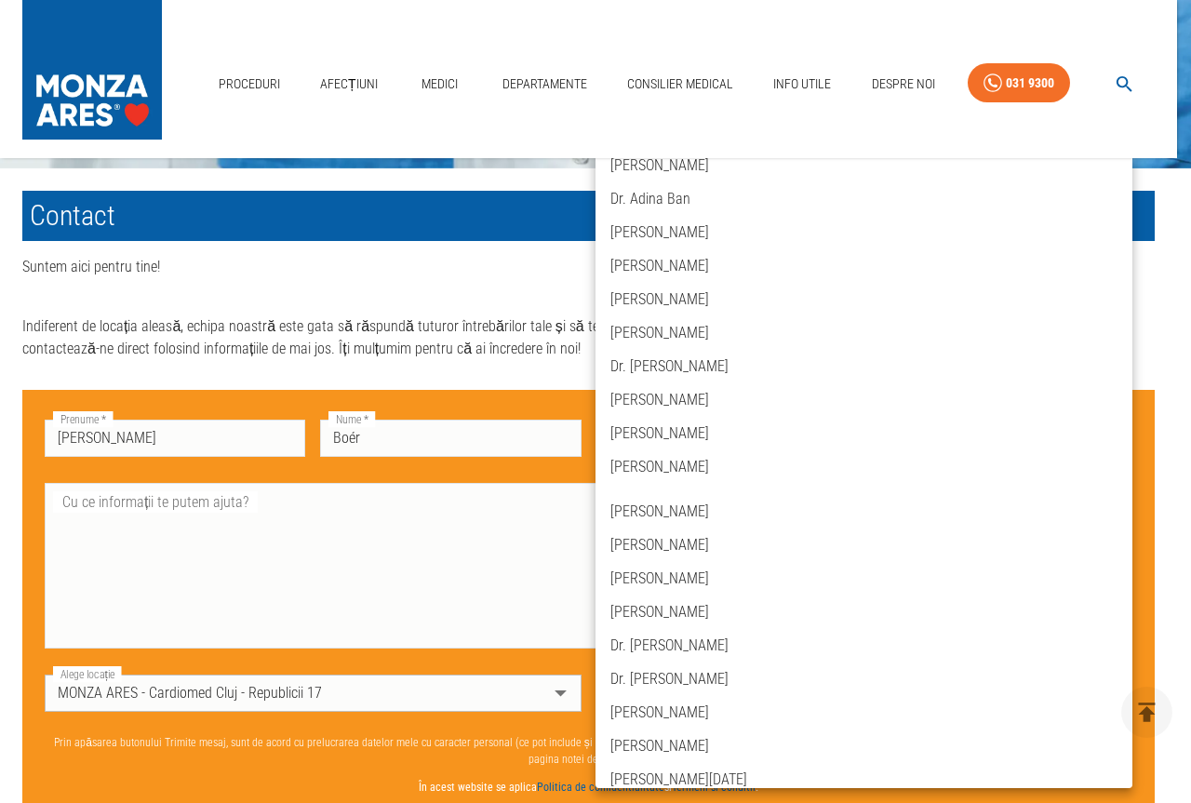
click at [1170, 480] on div at bounding box center [595, 401] width 1191 height 803
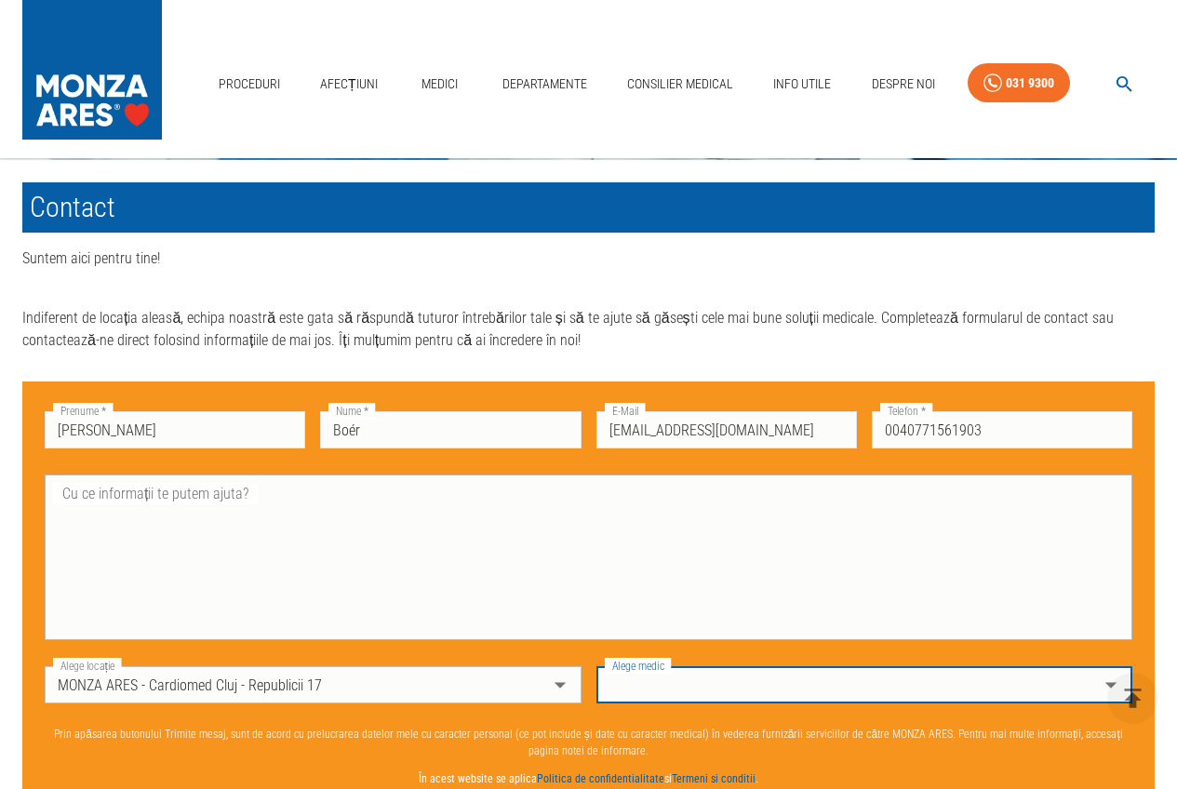
click at [287, 520] on textarea "Cu ce informații te putem ajuta?" at bounding box center [589, 558] width 1062 height 150
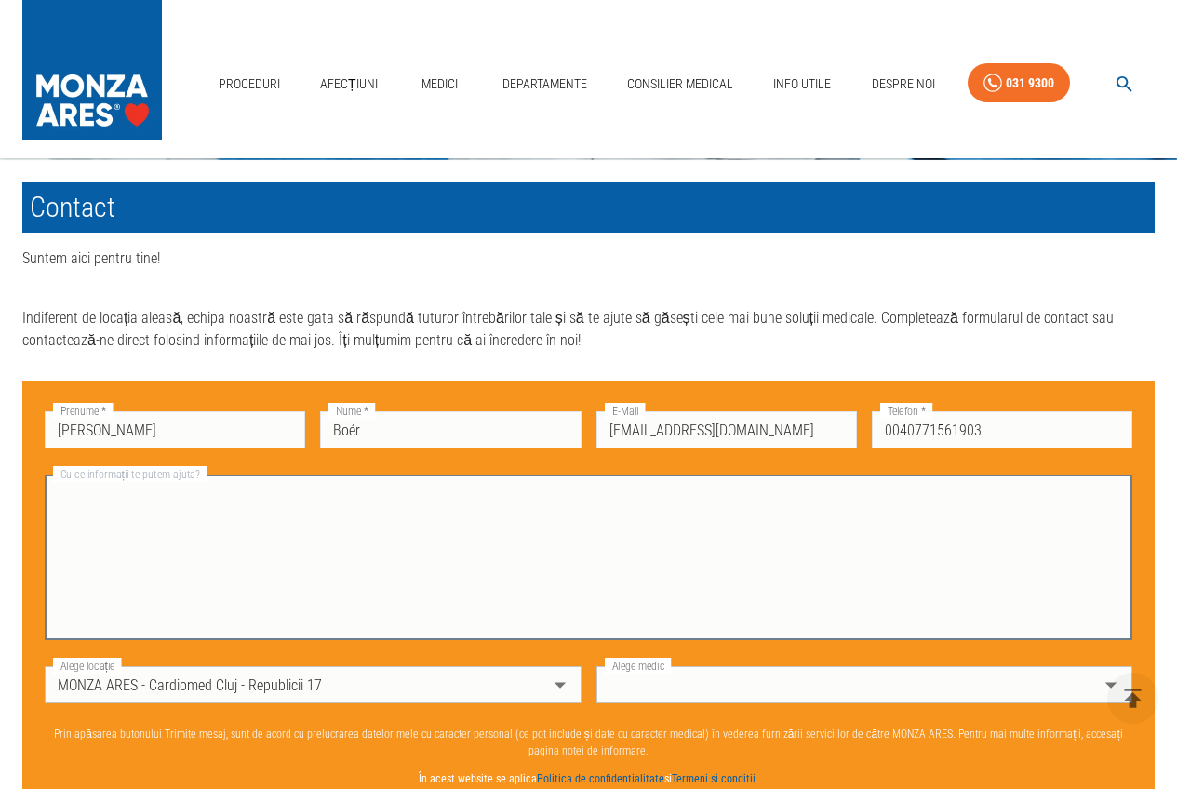
paste textarea "Întrebări de la Enikő Boér"
paste textarea "Stimate Alexandra Giurgiu! Aș dori să întreb despre implantarea recomandată a s…"
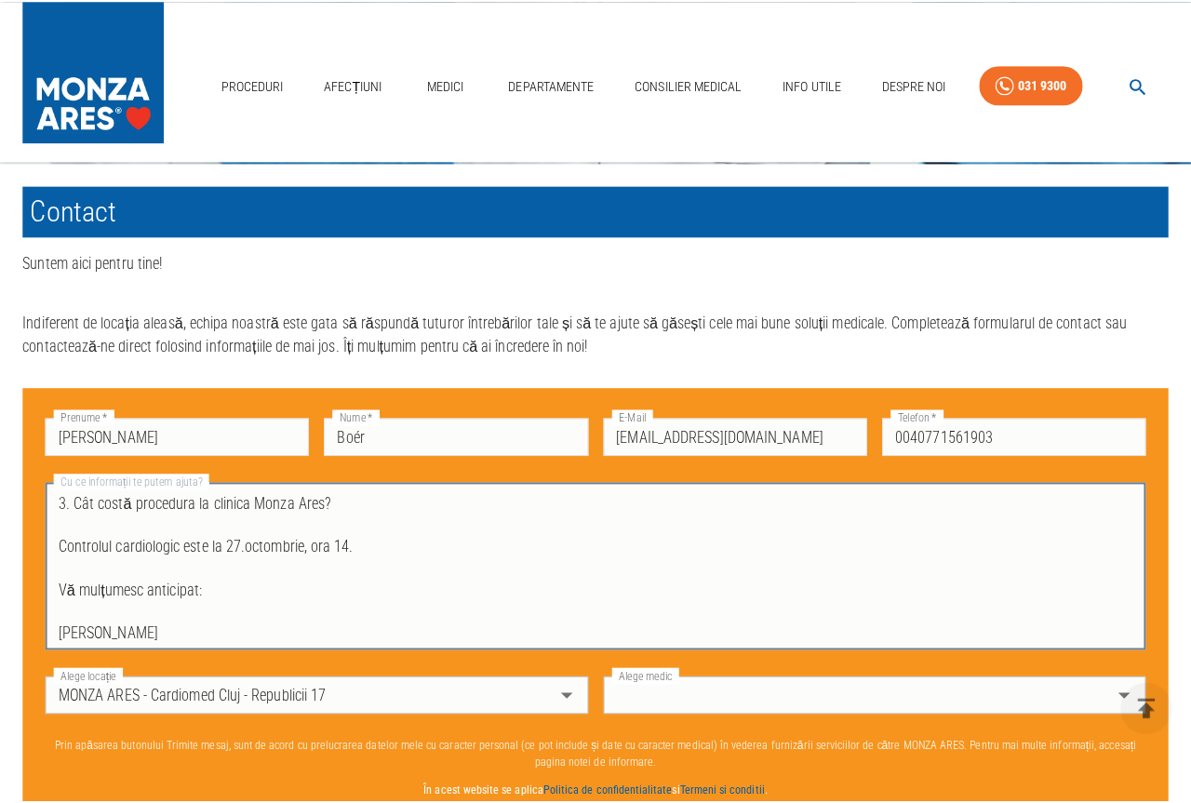
scroll to position [191, 0]
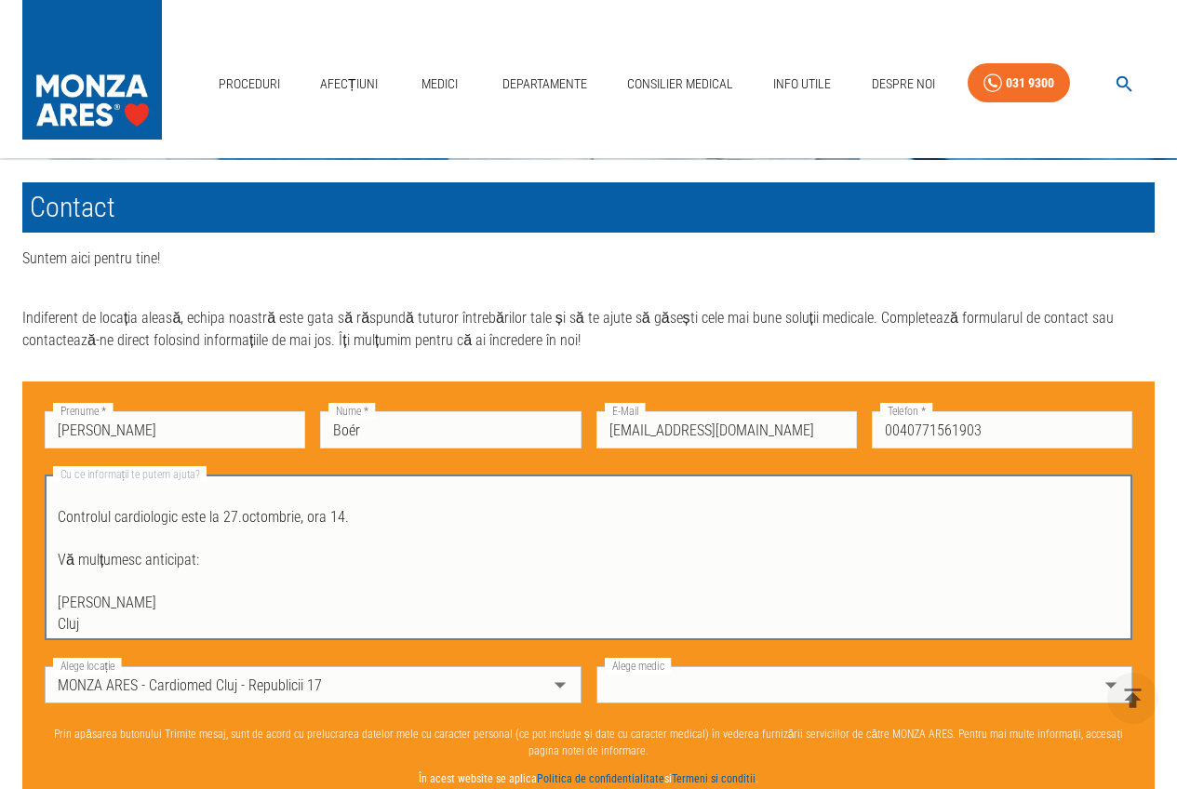
type textarea "**********"
click at [686, 683] on body "Proceduri Afecțiuni Medici Departamente Consilier Medical Info Utile Despre Noi…" at bounding box center [588, 350] width 1177 height 2164
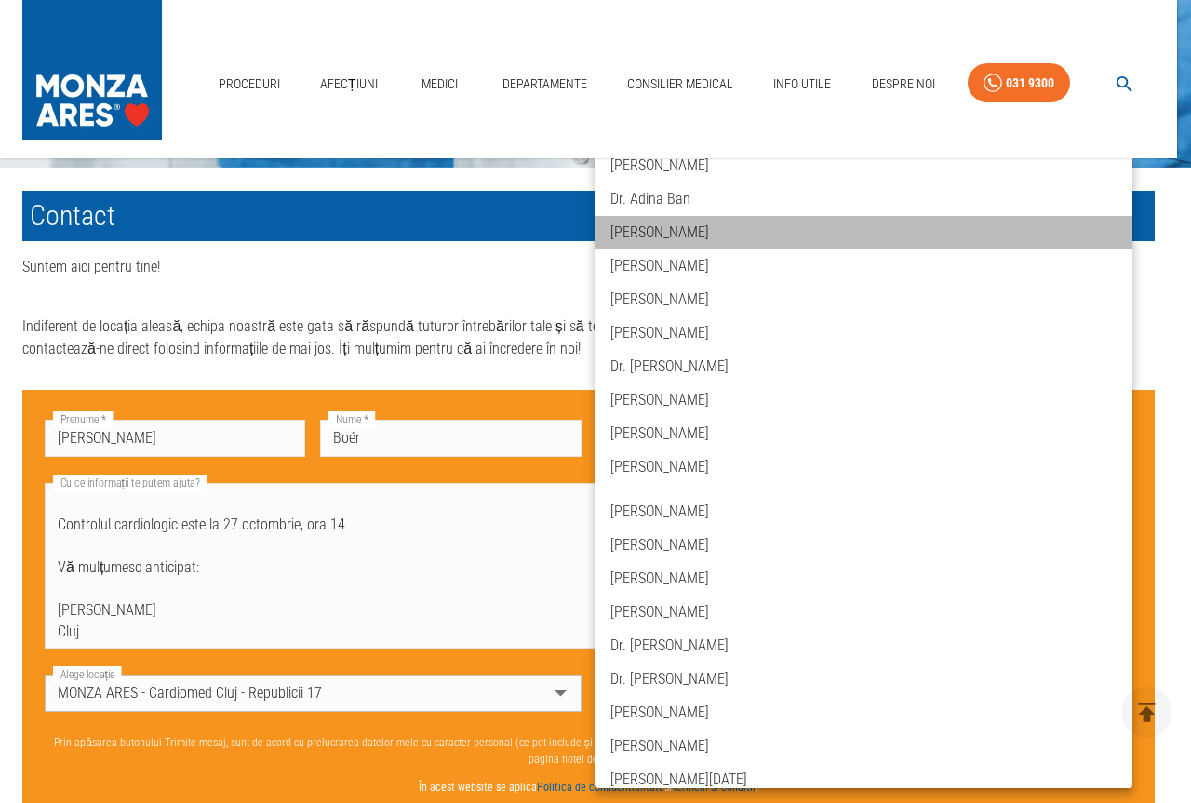
drag, startPoint x: 956, startPoint y: 235, endPoint x: 932, endPoint y: 206, distance: 37.7
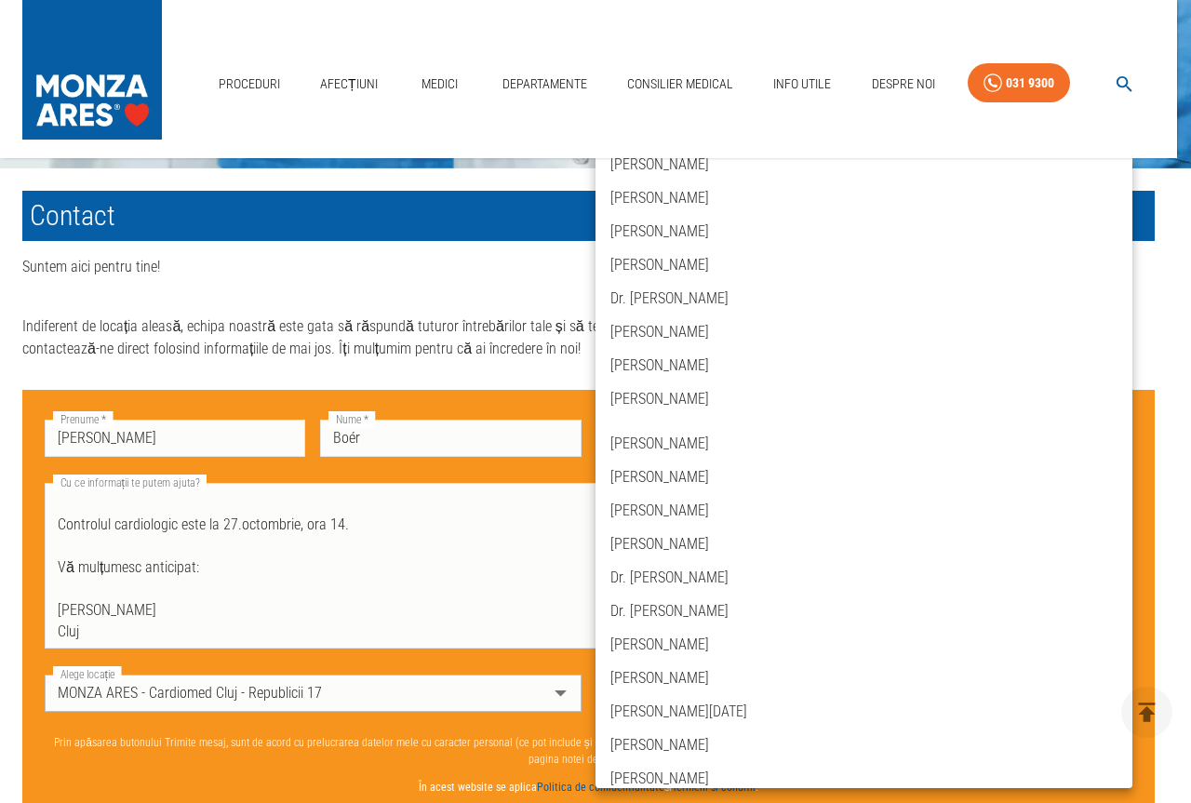
scroll to position [93, 0]
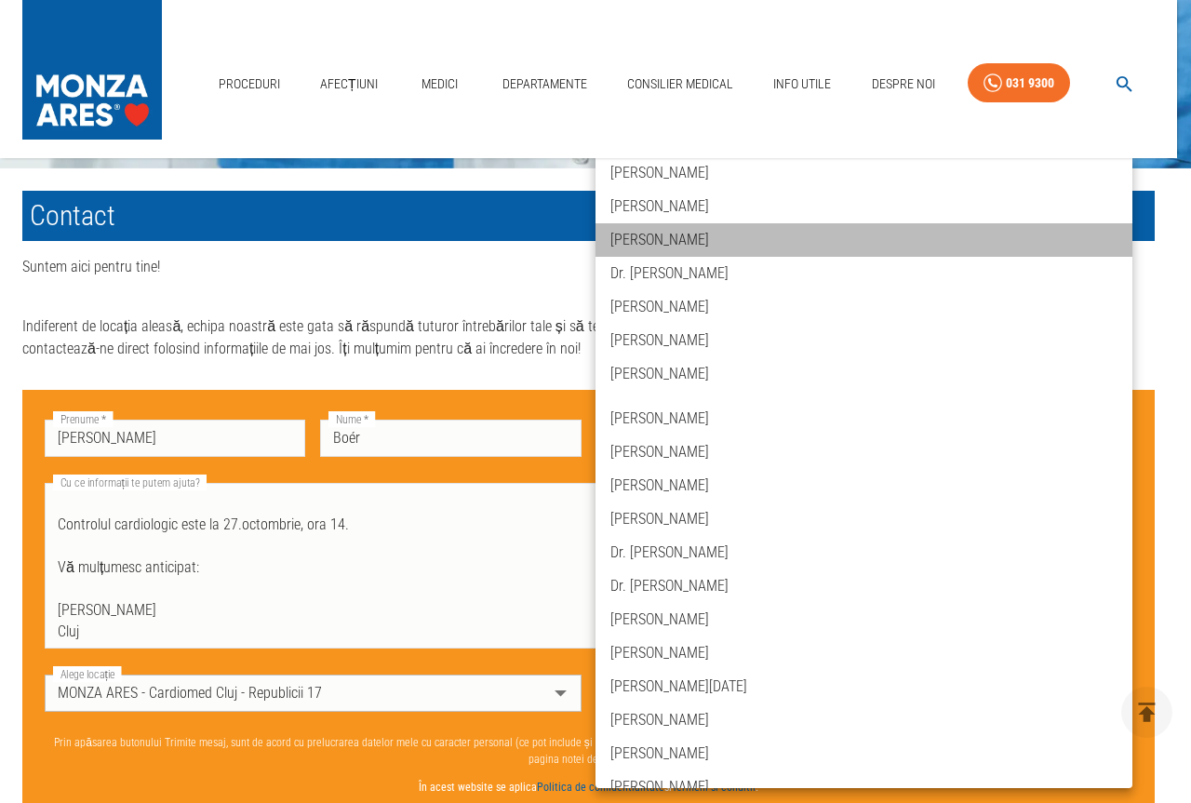
click at [872, 256] on li "Dr. Elena Buzdugan" at bounding box center [864, 240] width 537 height 34
type input "dr-elena-buzdugan"
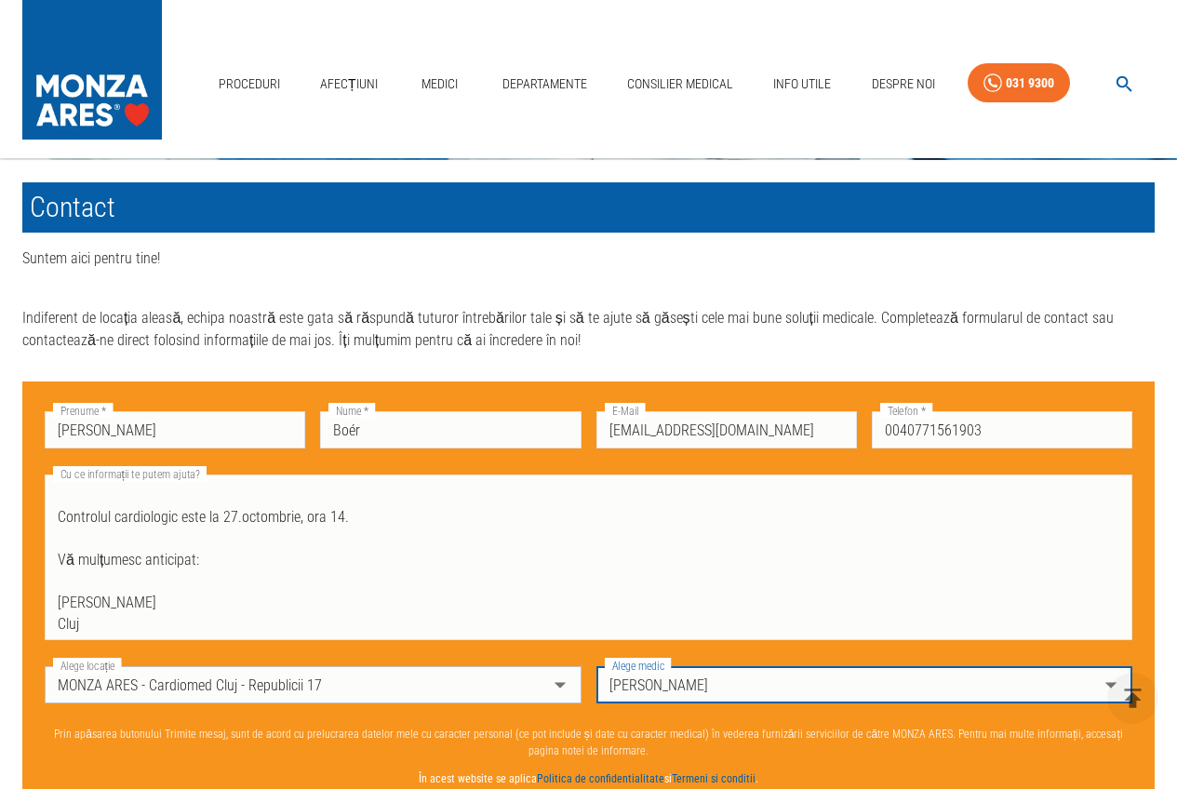
click at [1054, 675] on body "Proceduri Afecțiuni Medici Departamente Consilier Medical Info Utile Despre Noi…" at bounding box center [588, 350] width 1177 height 2164
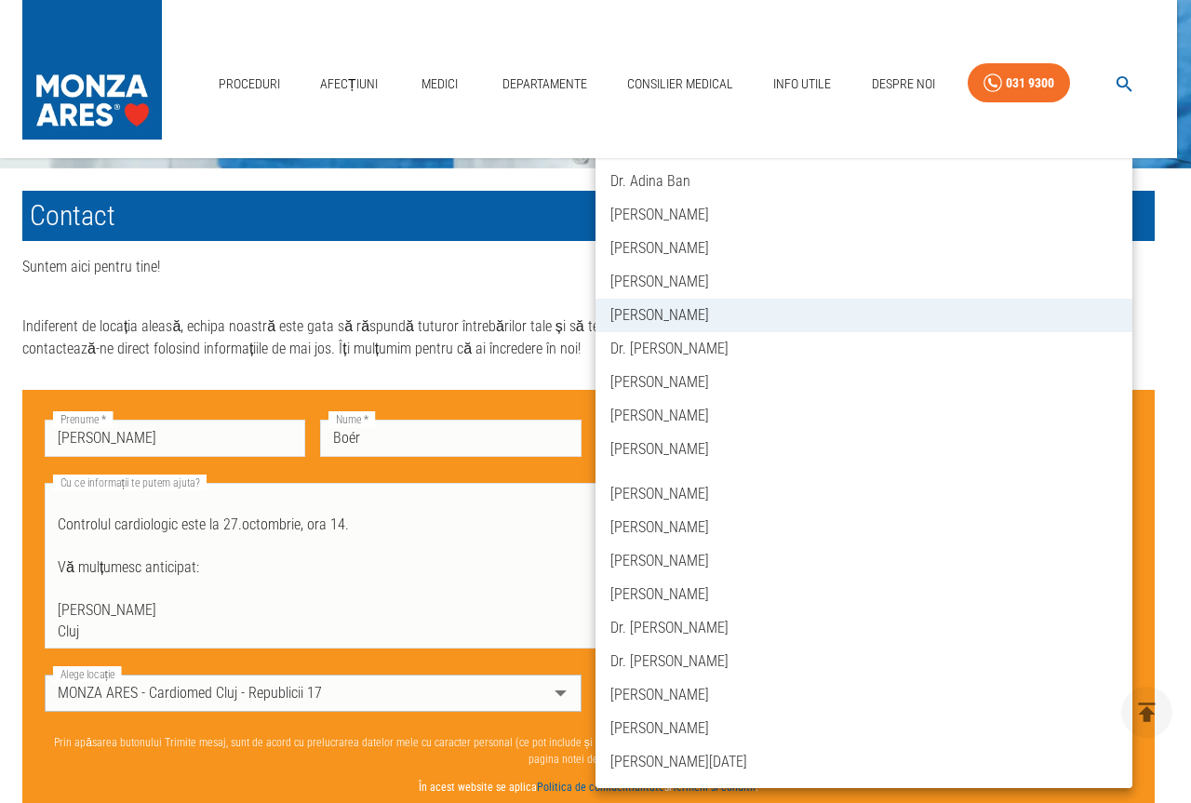
scroll to position [0, 0]
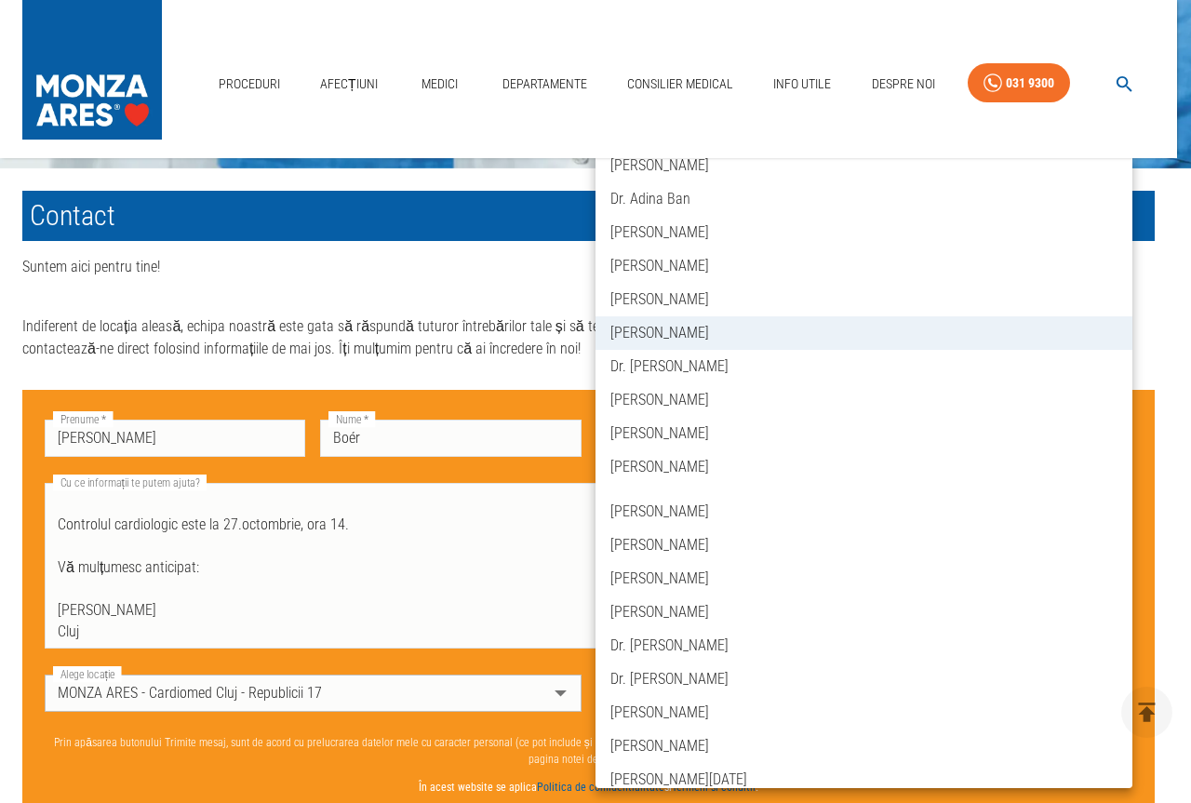
click at [548, 725] on div at bounding box center [595, 401] width 1191 height 803
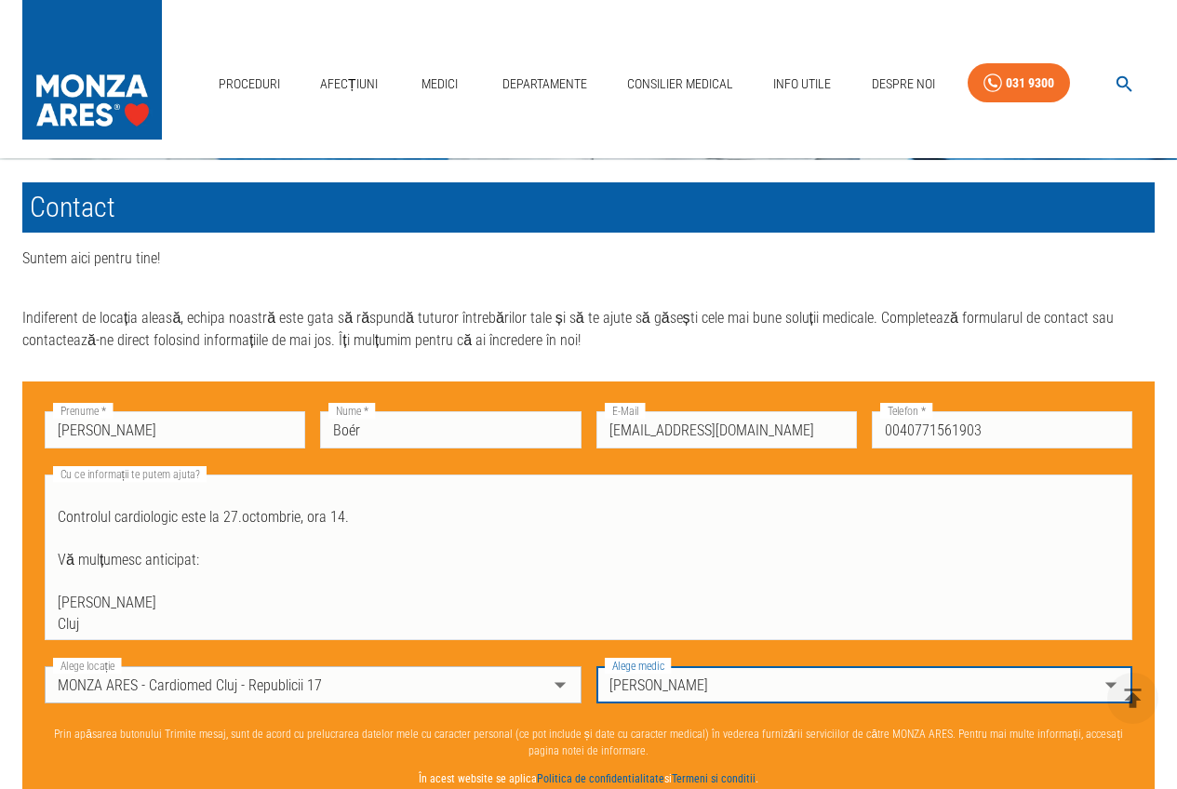
click at [833, 694] on body "Proceduri Afecțiuni Medici Departamente Consilier Medical Info Utile Despre Noi…" at bounding box center [588, 350] width 1177 height 2164
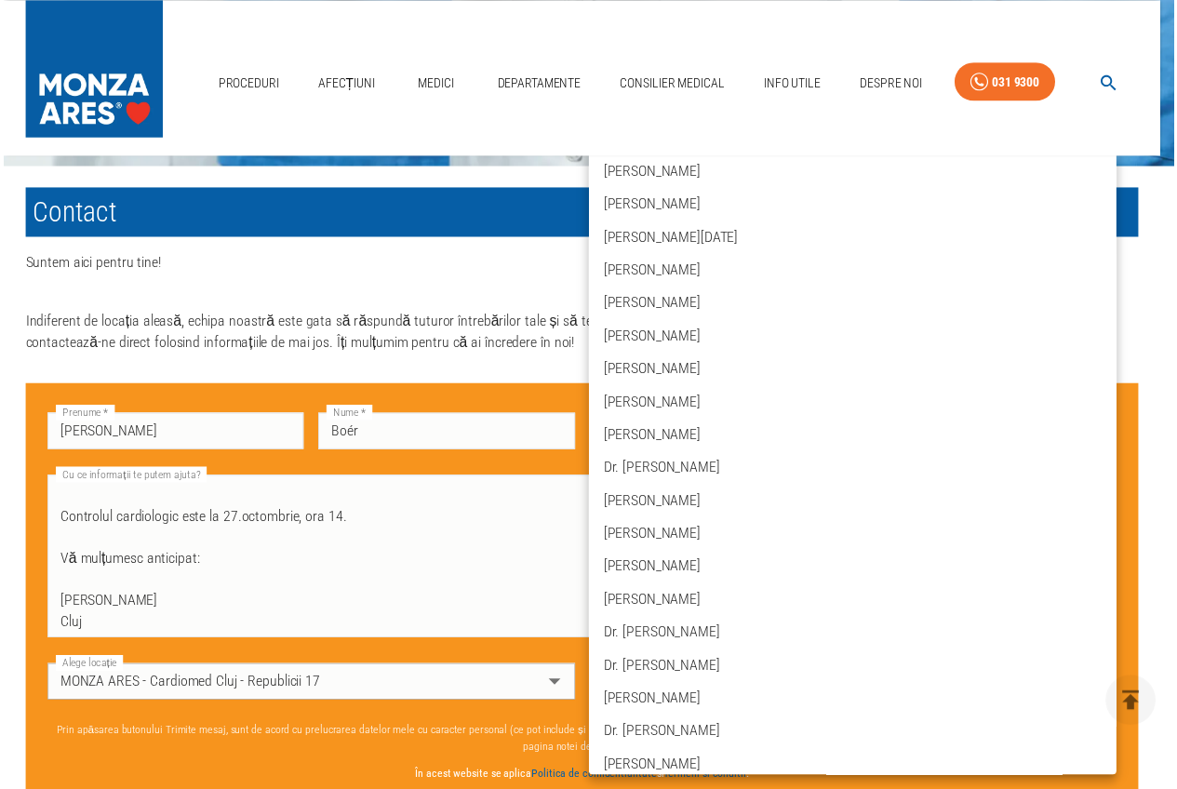
scroll to position [507, 0]
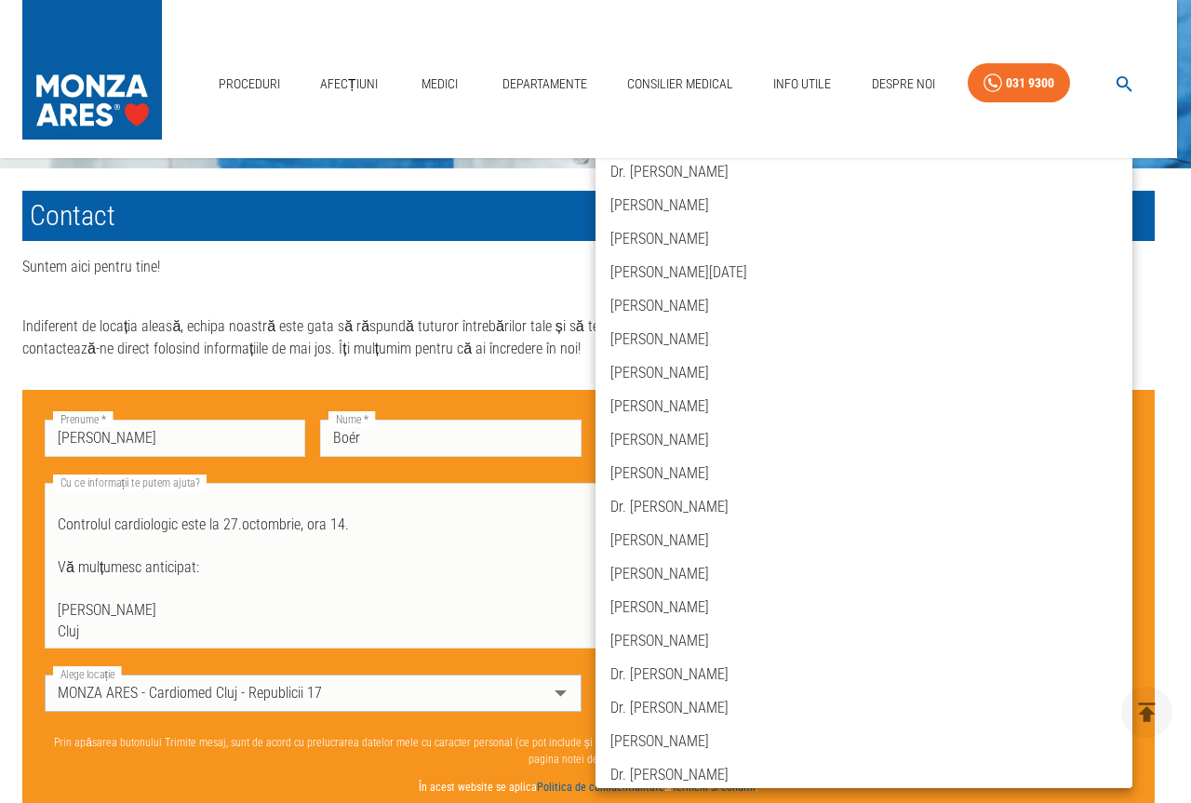
click at [90, 628] on div at bounding box center [595, 401] width 1191 height 803
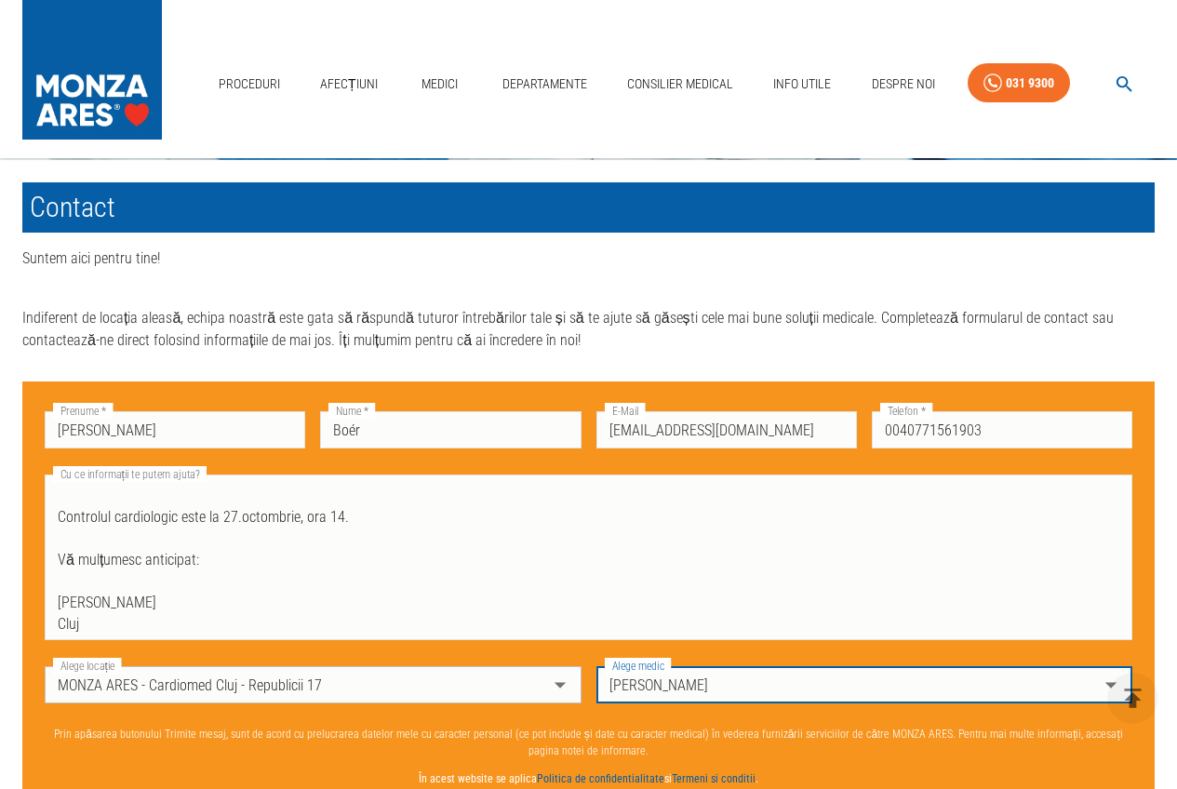
click at [90, 629] on div "Dr. Carmen Mureșan Dr. Larisa Anchidin Dr. Diana Bălan Dr. Adina Ban Dr. George…" at bounding box center [588, 394] width 1177 height 789
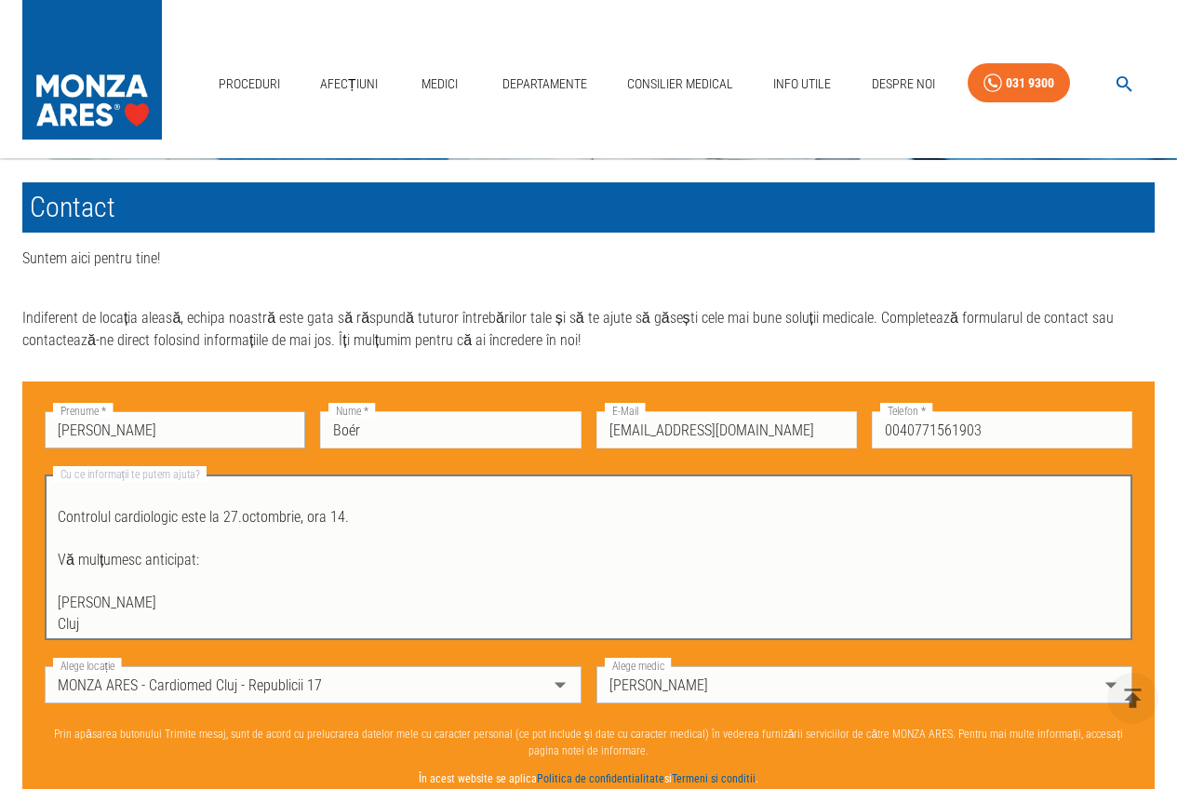
scroll to position [0, 0]
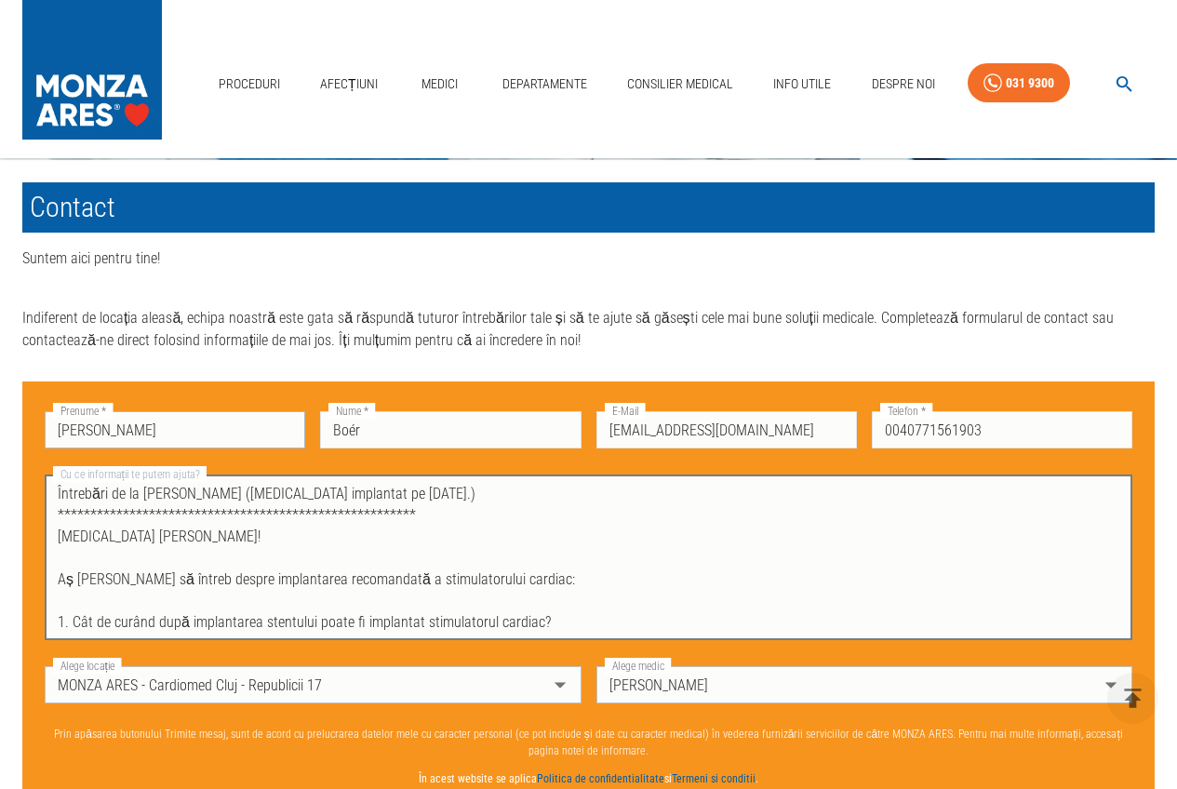
drag, startPoint x: 90, startPoint y: 631, endPoint x: 57, endPoint y: 432, distance: 202.0
click at [57, 432] on div "**********" at bounding box center [581, 548] width 1103 height 318
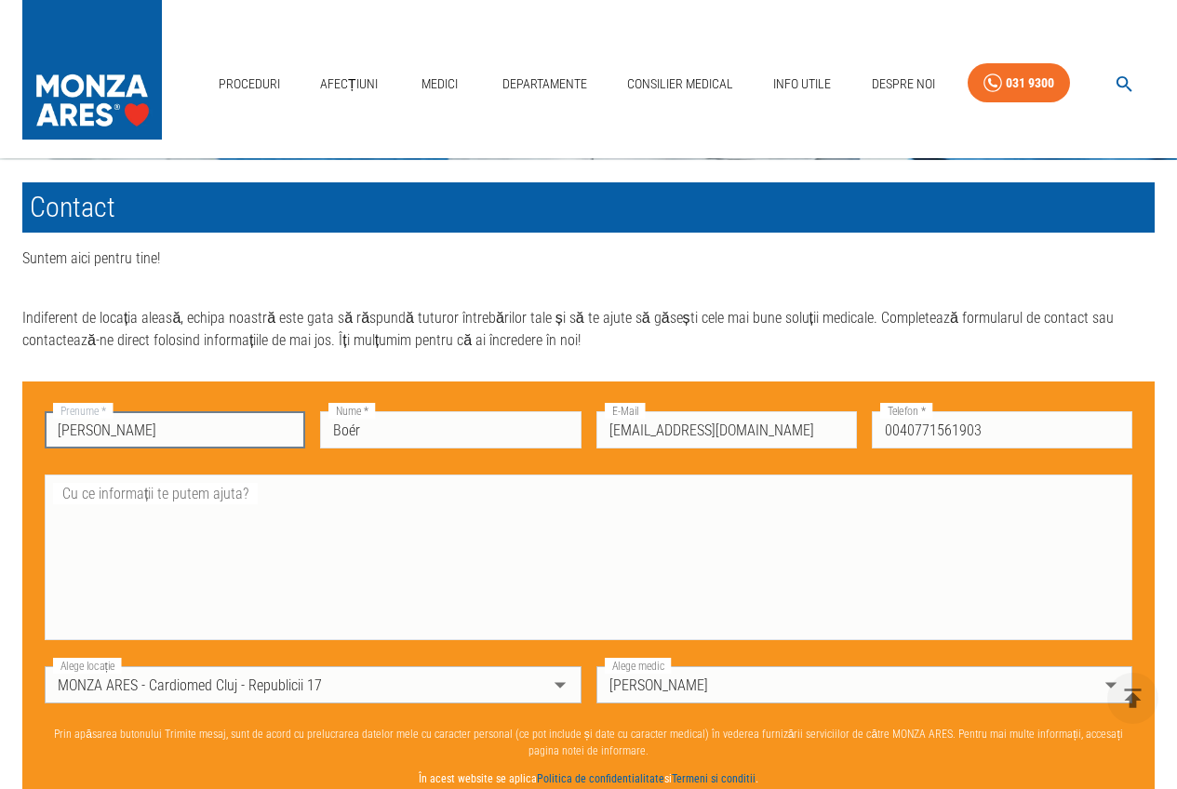
drag, startPoint x: 174, startPoint y: 443, endPoint x: 31, endPoint y: 435, distance: 143.6
click at [31, 435] on div "Prenume   * Enikő Kamilla Prenume   *" at bounding box center [168, 420] width 276 height 63
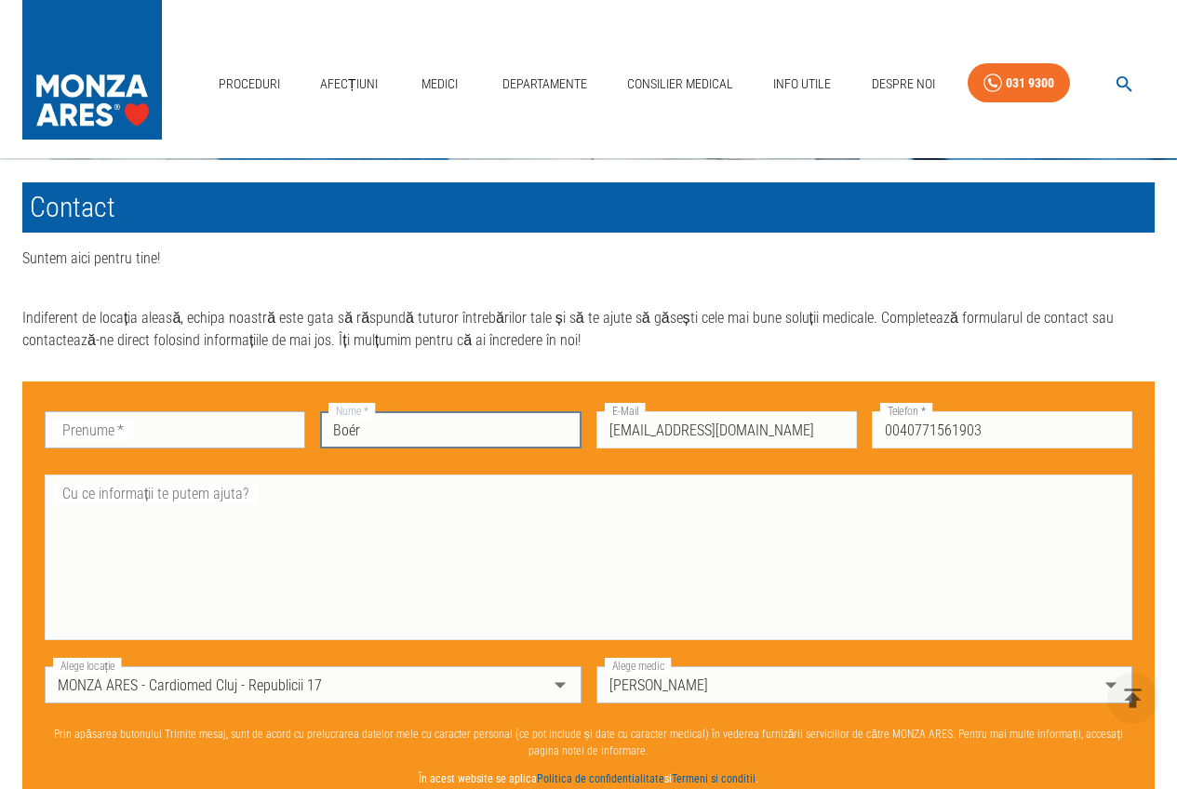
drag, startPoint x: 350, startPoint y: 434, endPoint x: 289, endPoint y: 431, distance: 61.5
click at [289, 431] on div "Prenume   * Prenume   * Nume   * Boér Nume   * E-Mail boer.eniko43@gmail.com E-…" at bounding box center [581, 548] width 1103 height 318
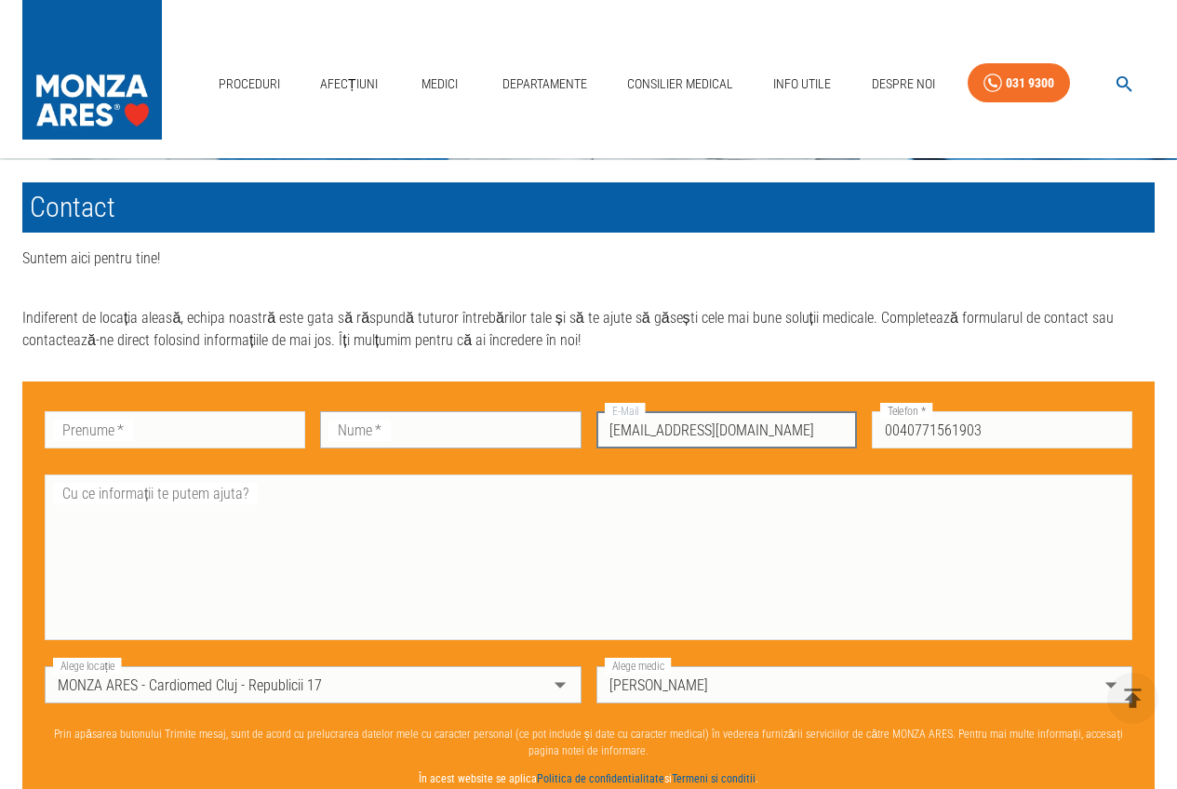
drag, startPoint x: 724, startPoint y: 439, endPoint x: 580, endPoint y: 439, distance: 144.3
click at [581, 439] on div "Prenume   * Prenume   * Nume   * Nume   * E-Mail boer.eniko43@gmail.com E-Mail …" at bounding box center [581, 548] width 1103 height 318
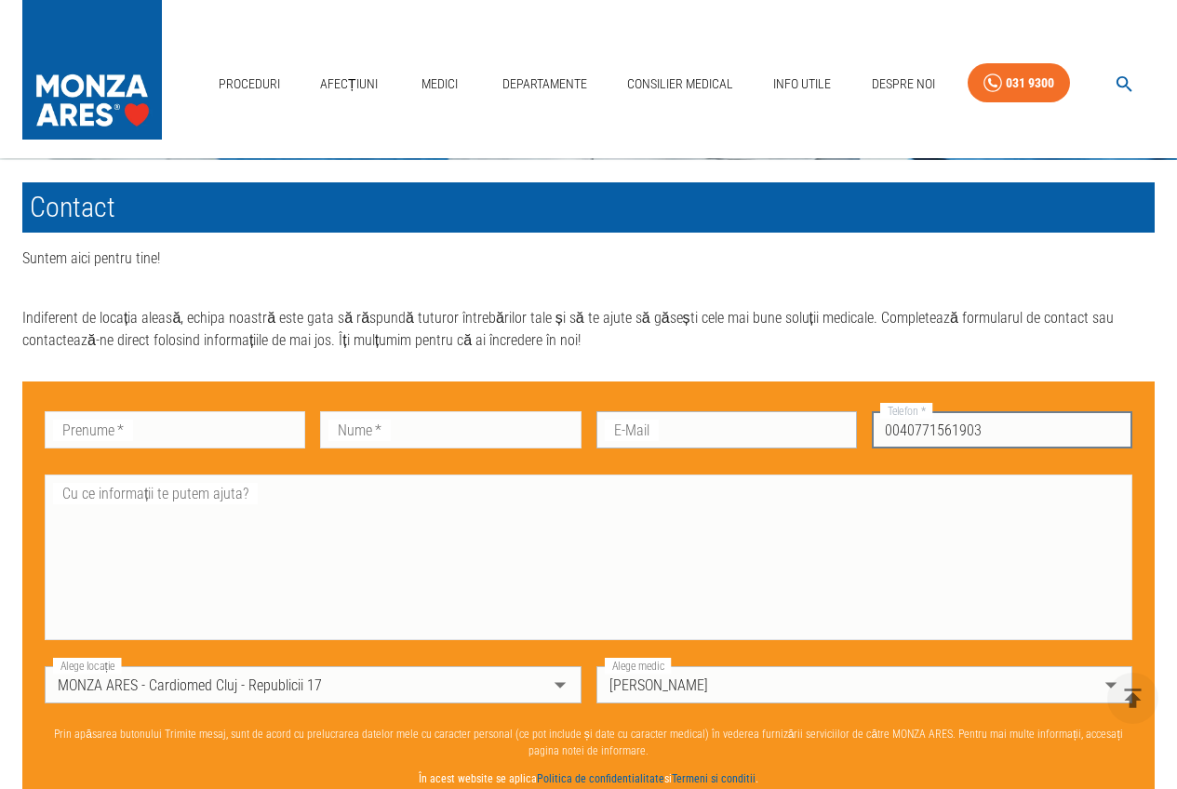
drag, startPoint x: 964, startPoint y: 444, endPoint x: 827, endPoint y: 450, distance: 137.9
click at [835, 445] on div "Prenume   * Prenume   * Nume   * Nume   * E-Mail E-Mail Telefon   * 00407715619…" at bounding box center [581, 548] width 1103 height 318
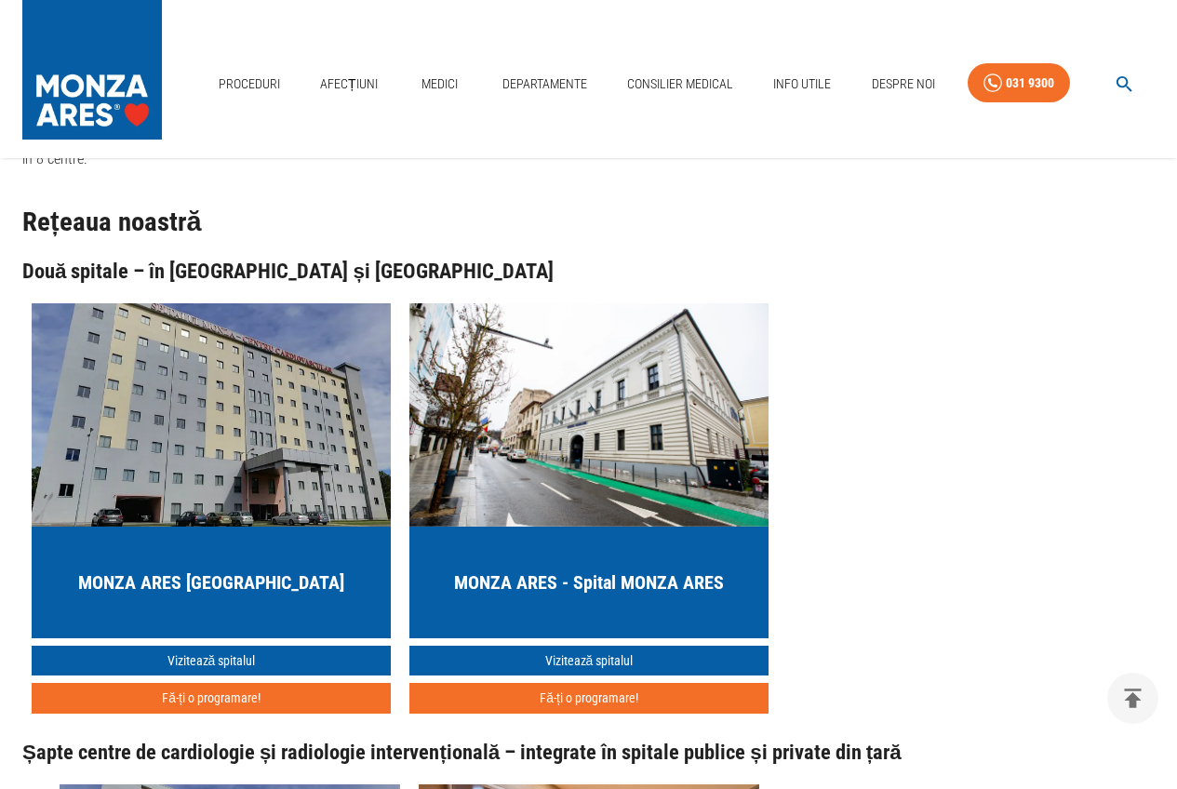
scroll to position [1582, 0]
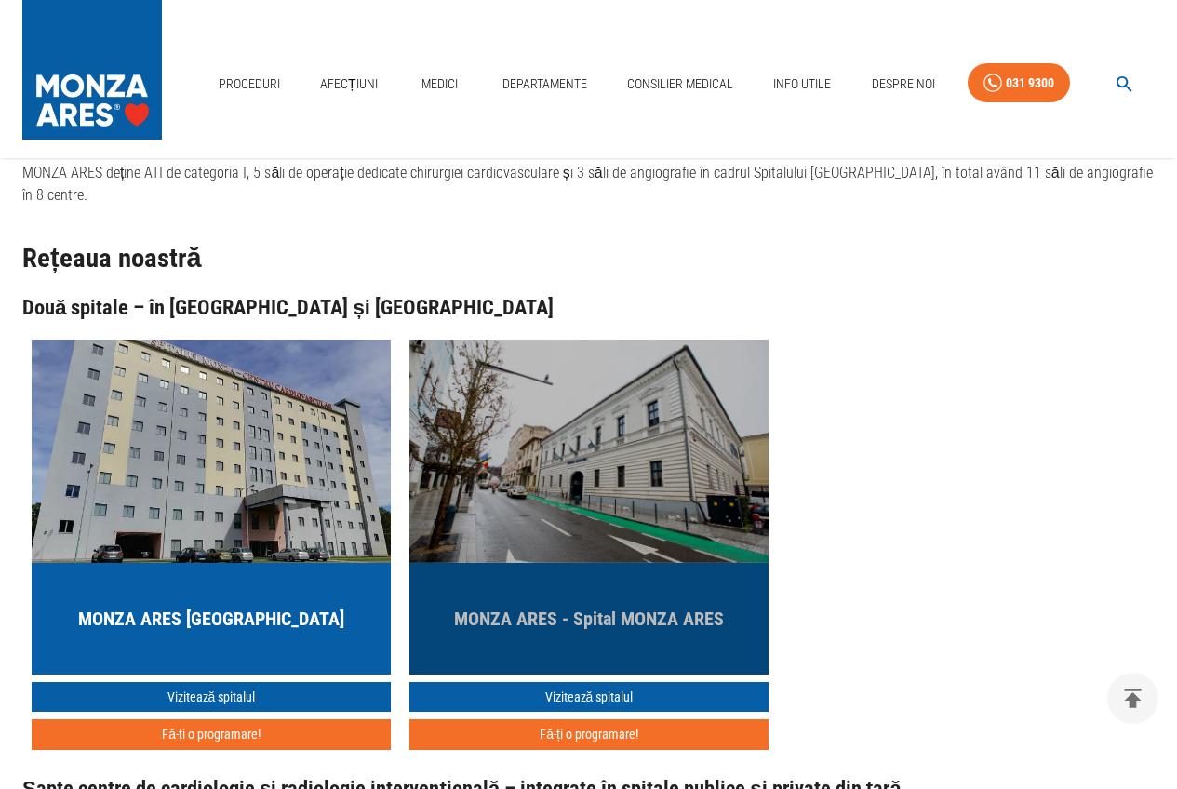
click at [602, 473] on img "button" at bounding box center [589, 451] width 359 height 223
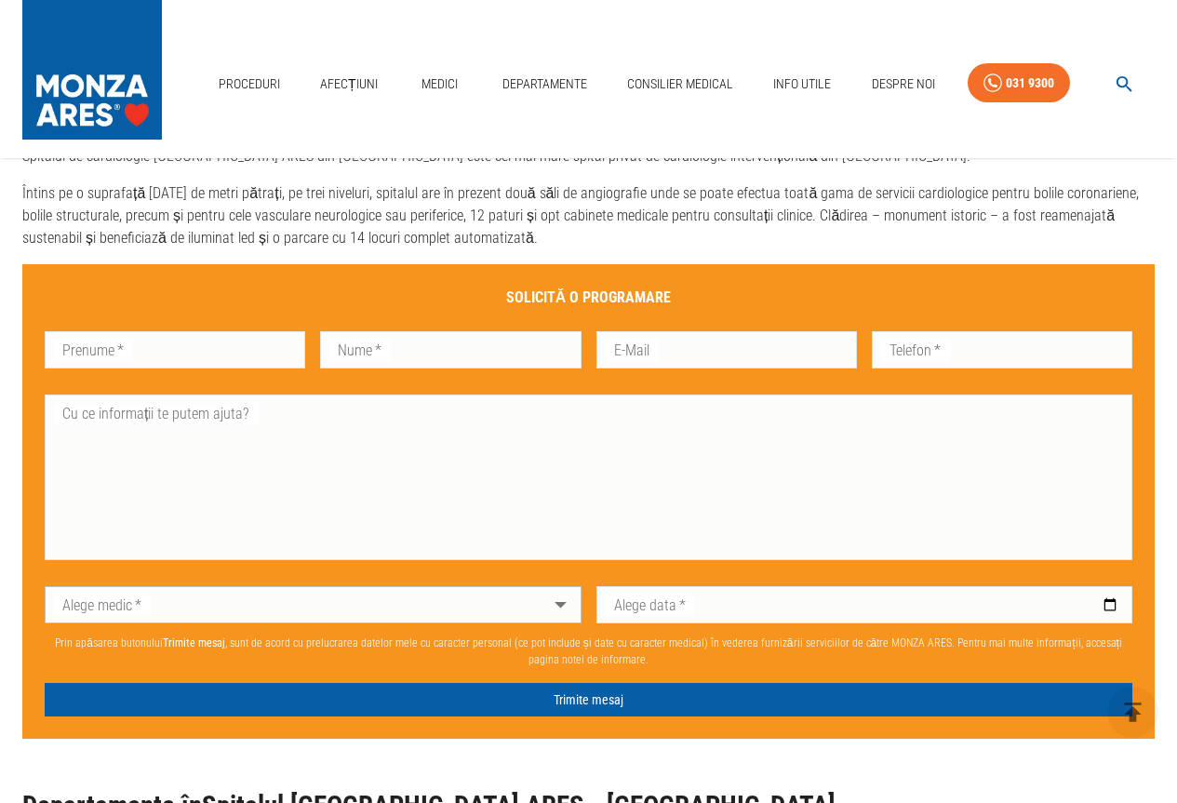
scroll to position [1024, 0]
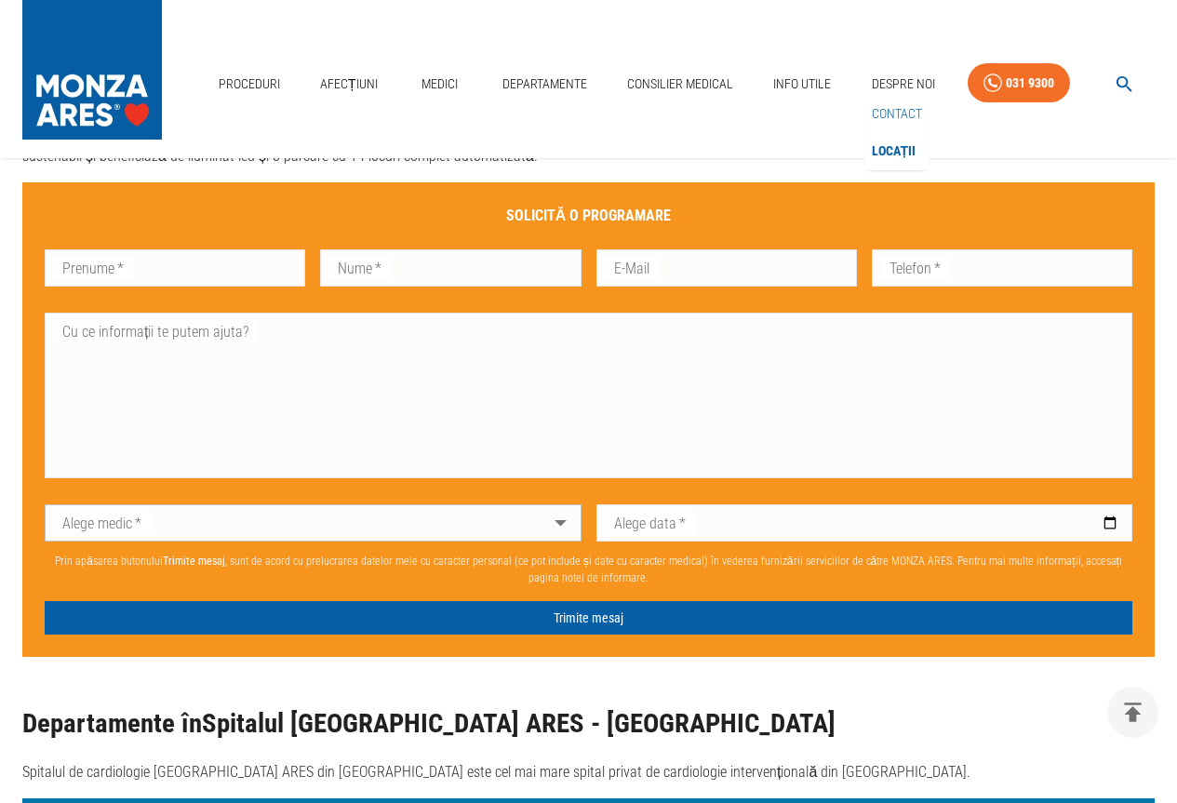
click at [897, 106] on link "Contact" at bounding box center [897, 114] width 58 height 31
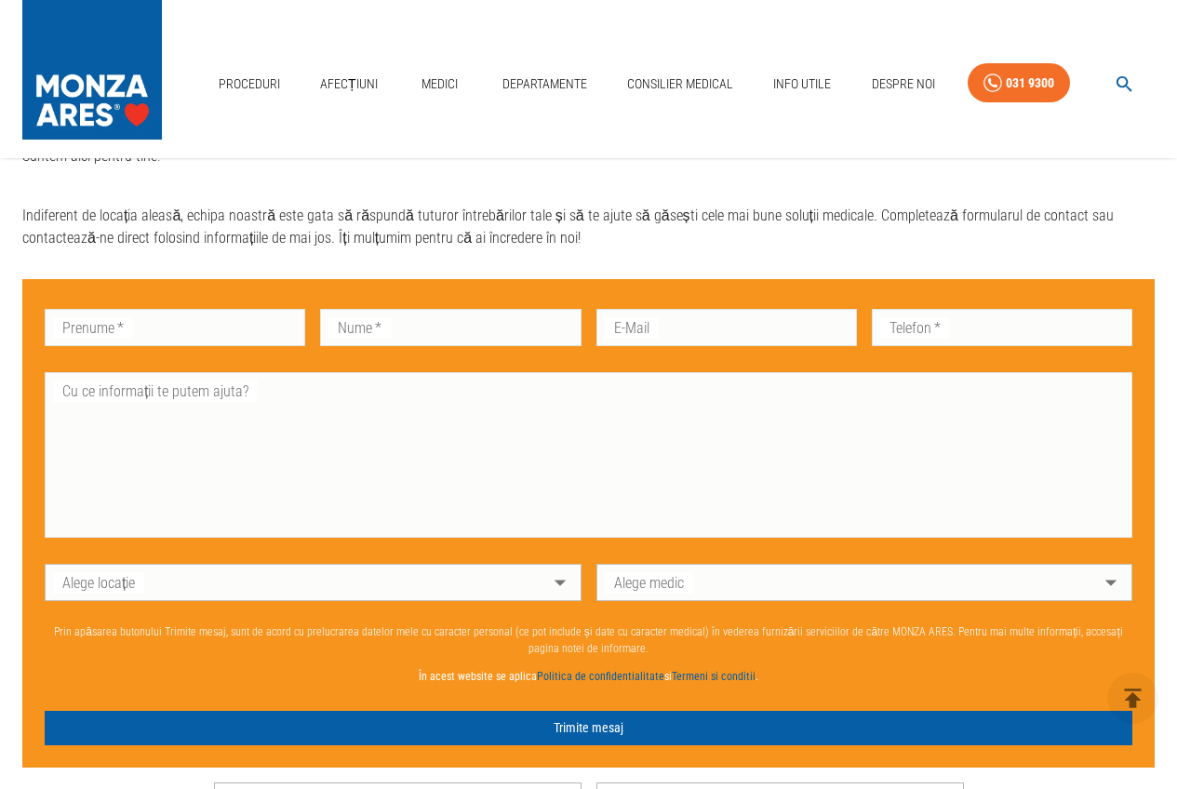
scroll to position [838, 0]
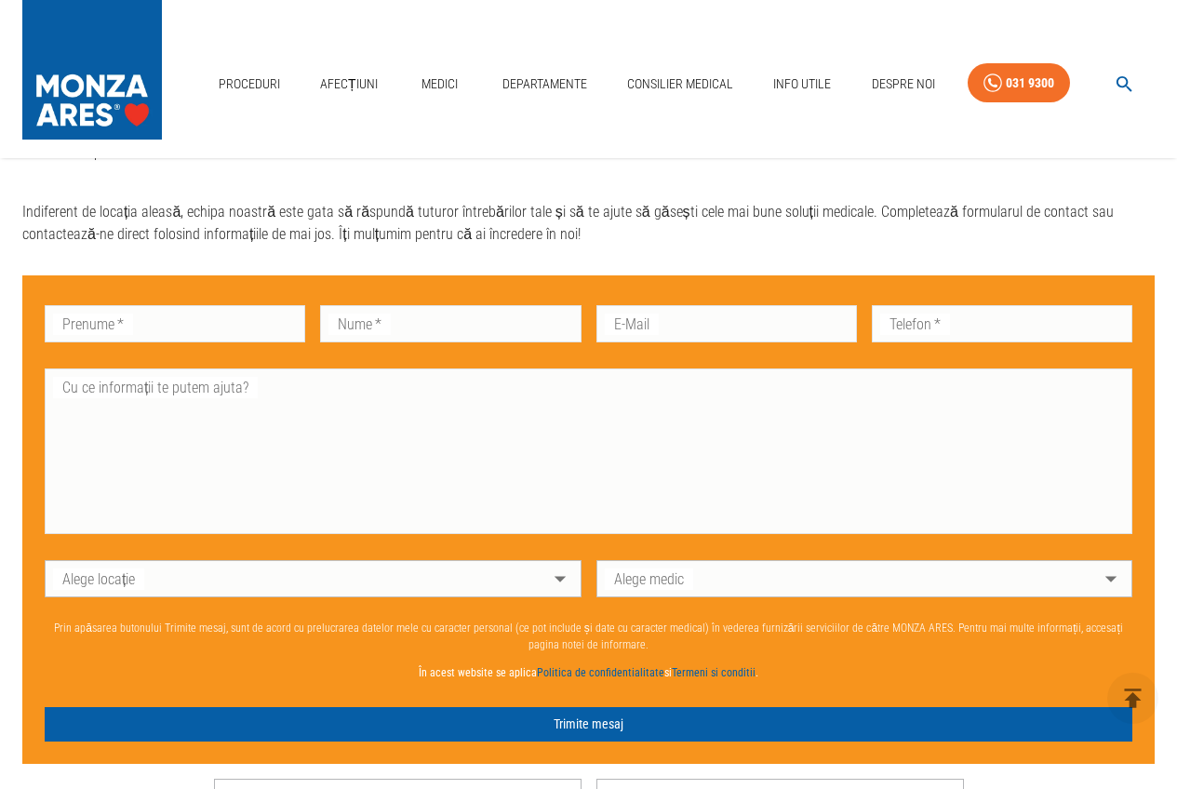
click at [195, 586] on body "Proceduri Afecțiuni Medici Departamente Consilier Medical Info Utile Despre Noi…" at bounding box center [588, 244] width 1177 height 2164
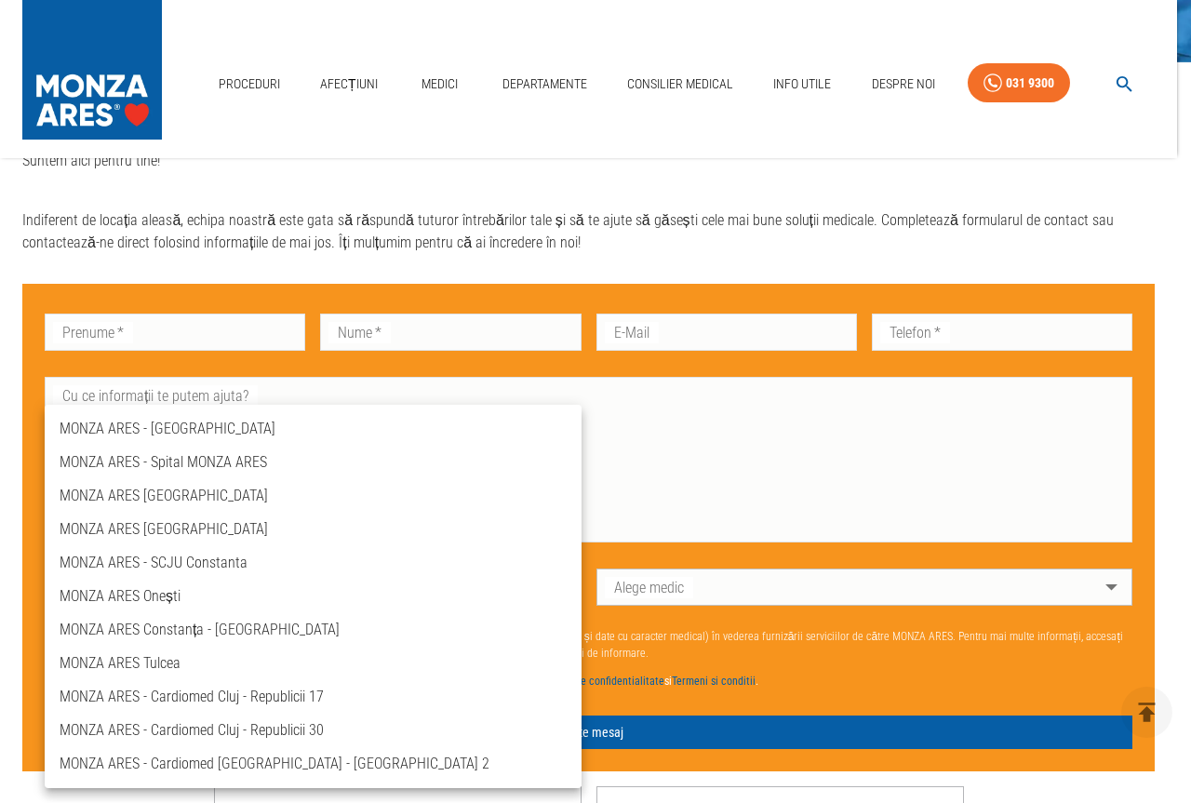
click at [287, 696] on li "MONZA ARES - Cardiomed Cluj - Republicii 17" at bounding box center [313, 697] width 537 height 34
type input "ares-cardiomed-[GEOGRAPHIC_DATA]-republicii-17"
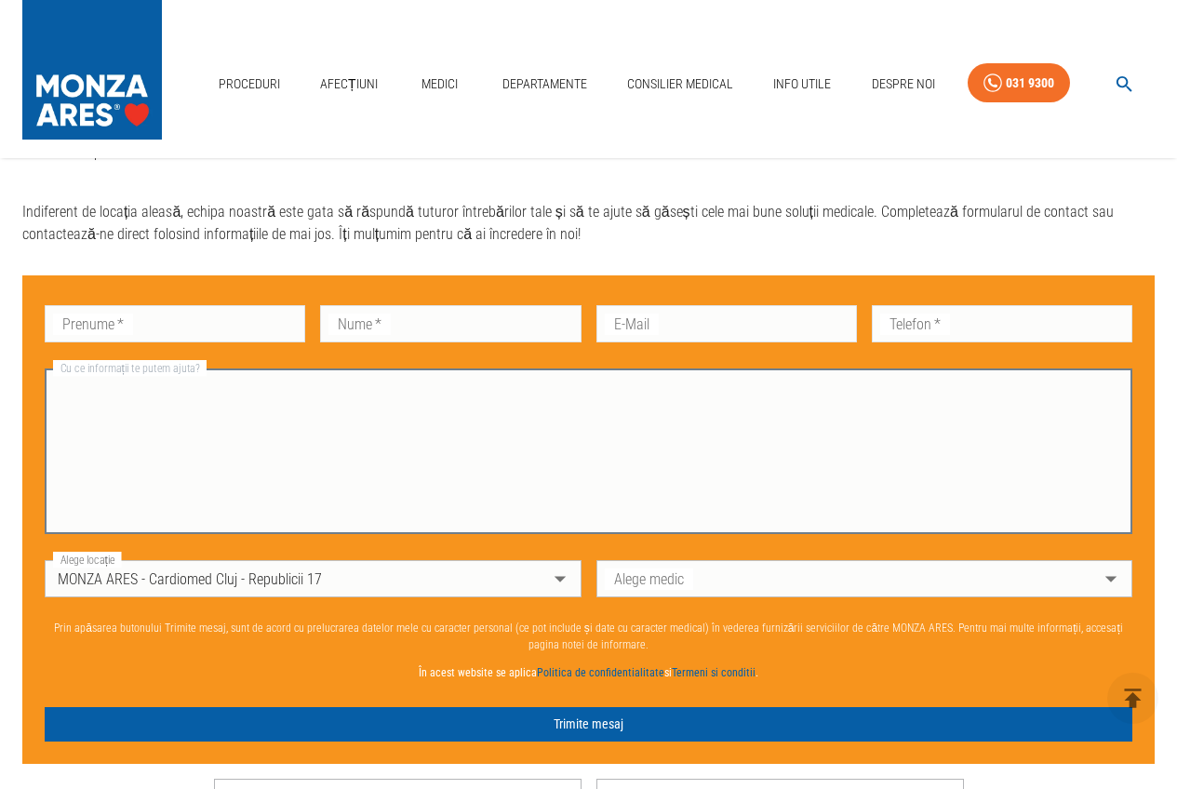
click at [140, 406] on textarea "Cu ce informații te putem ajuta?" at bounding box center [589, 452] width 1062 height 150
paste textarea "**********"
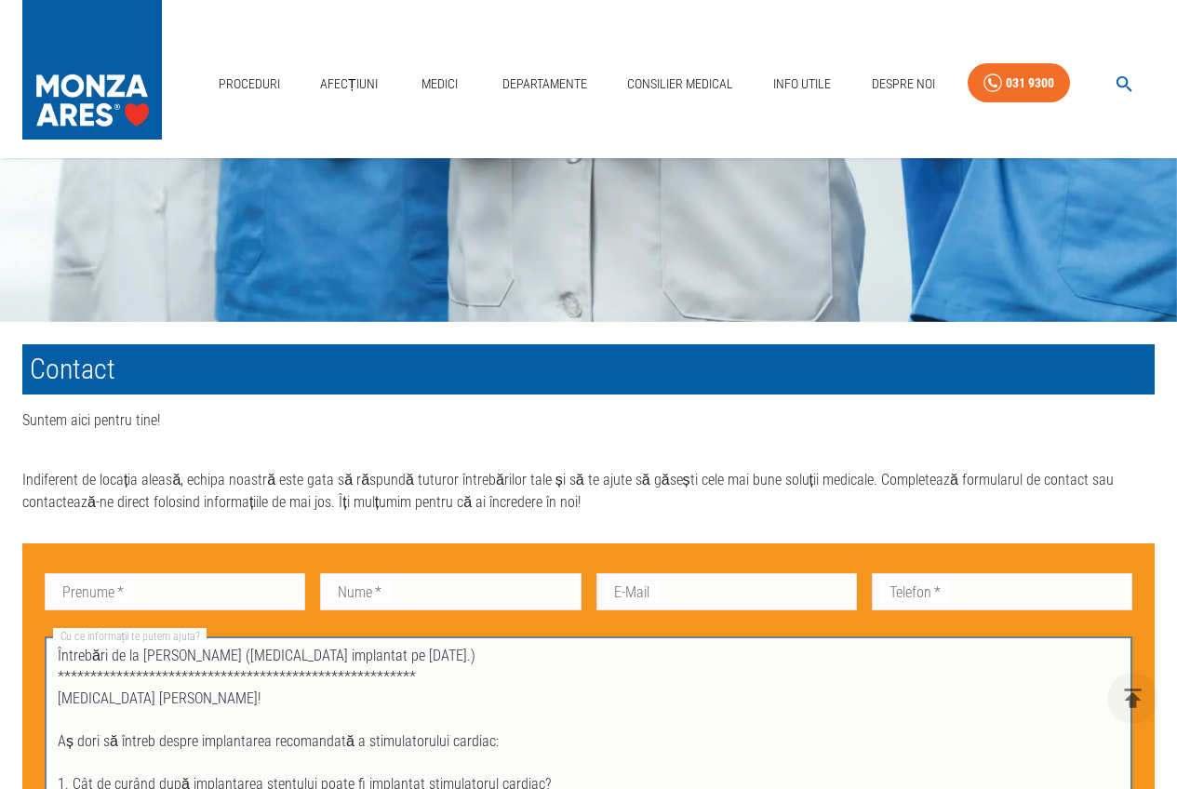
scroll to position [558, 0]
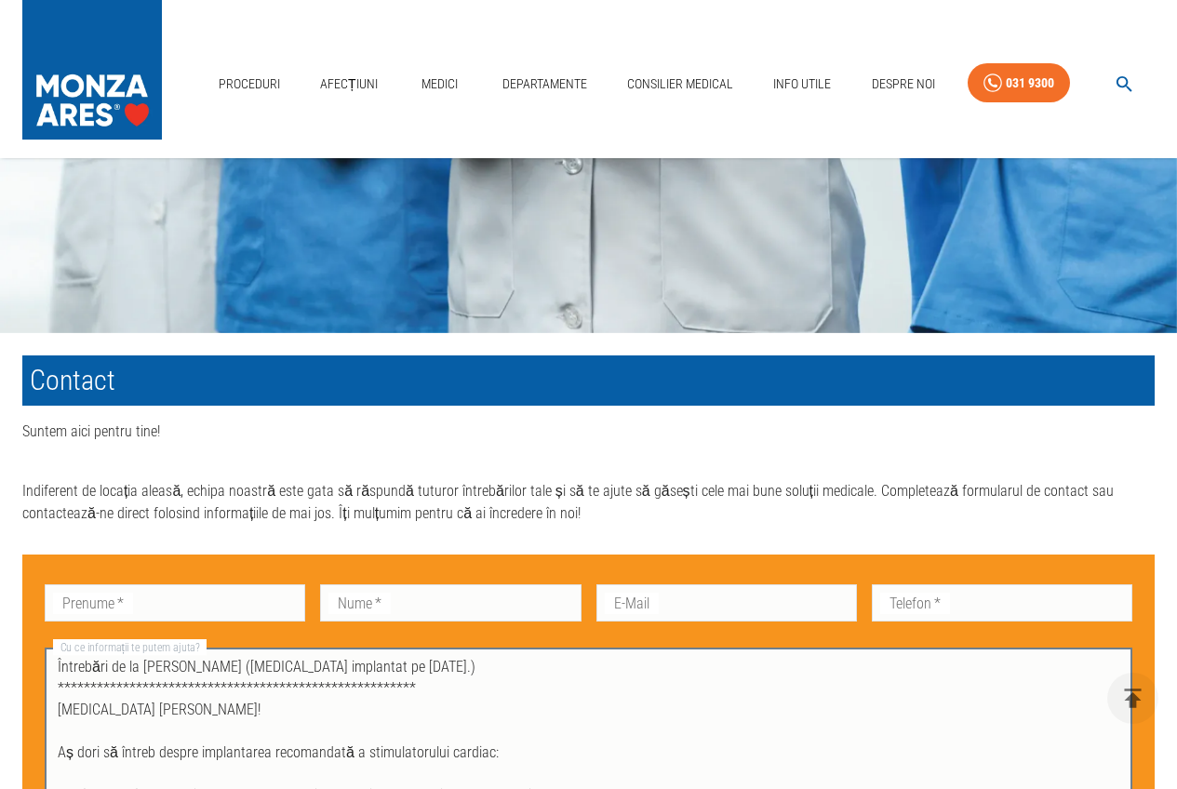
drag, startPoint x: 311, startPoint y: 681, endPoint x: 333, endPoint y: 658, distance: 32.3
click at [310, 679] on textarea "**********" at bounding box center [589, 731] width 1062 height 150
click at [451, 670] on textarea "**********" at bounding box center [589, 731] width 1062 height 150
type textarea "**********"
click at [683, 597] on input "E-Mail" at bounding box center [727, 603] width 261 height 37
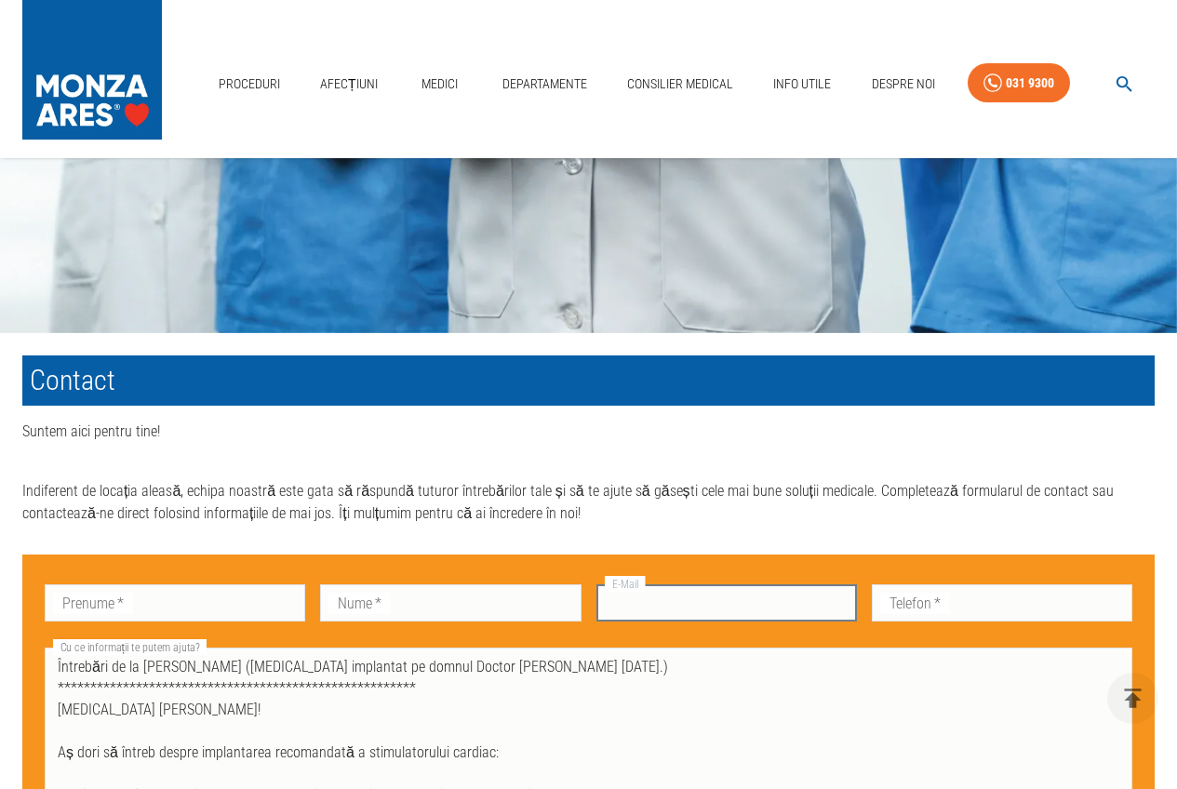
paste input "[EMAIL_ADDRESS][DOMAIN_NAME]"
type input "[EMAIL_ADDRESS][DOMAIN_NAME]"
click at [947, 619] on input "Telefon   *" at bounding box center [1002, 603] width 261 height 37
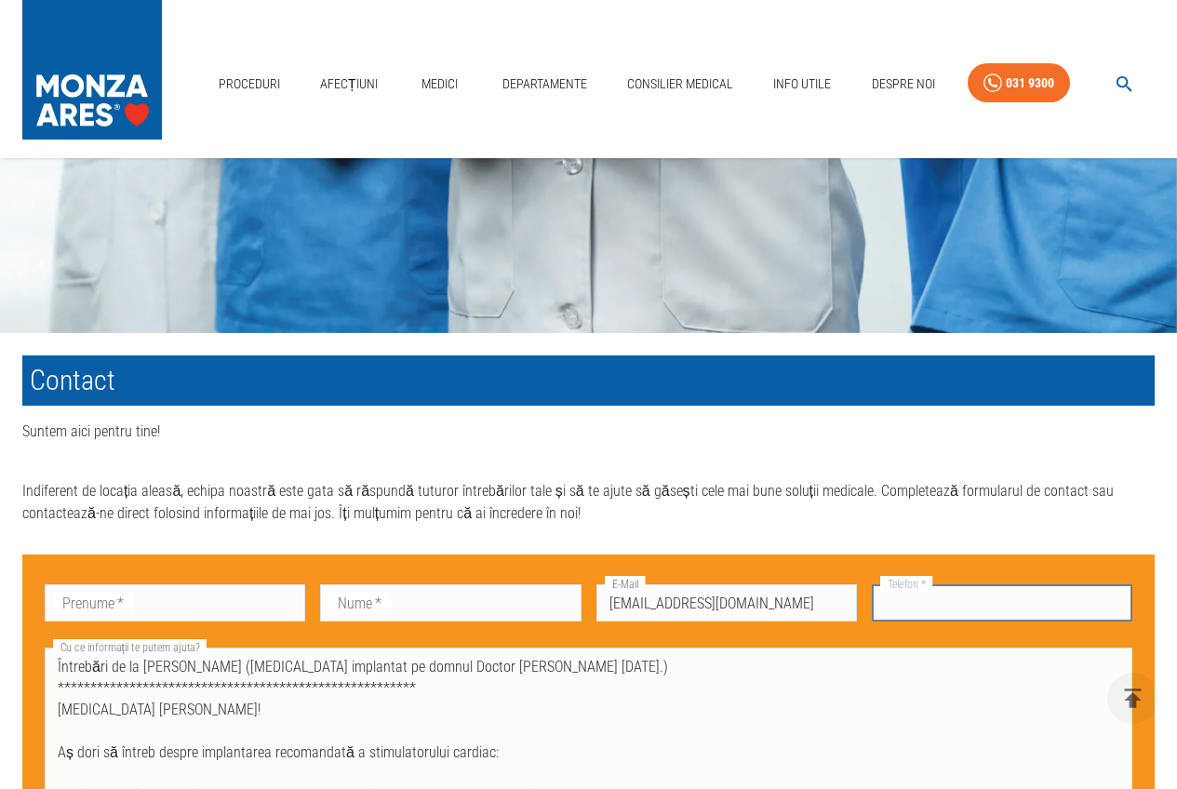
paste input "0040771561903"
type input "0040771561903"
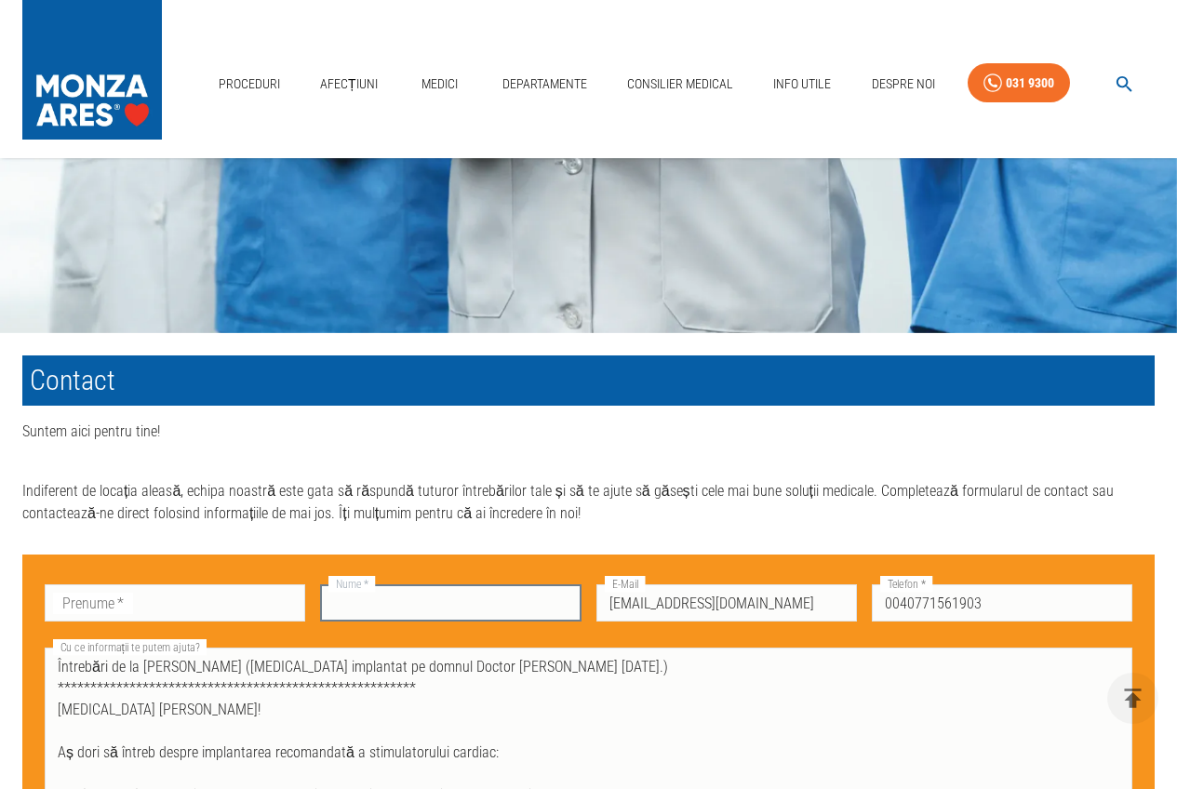
click at [395, 597] on input "Nume   *" at bounding box center [450, 603] width 261 height 37
paste input "Boér"
type input "Boér"
click at [199, 617] on input "Prenume   *" at bounding box center [175, 603] width 261 height 37
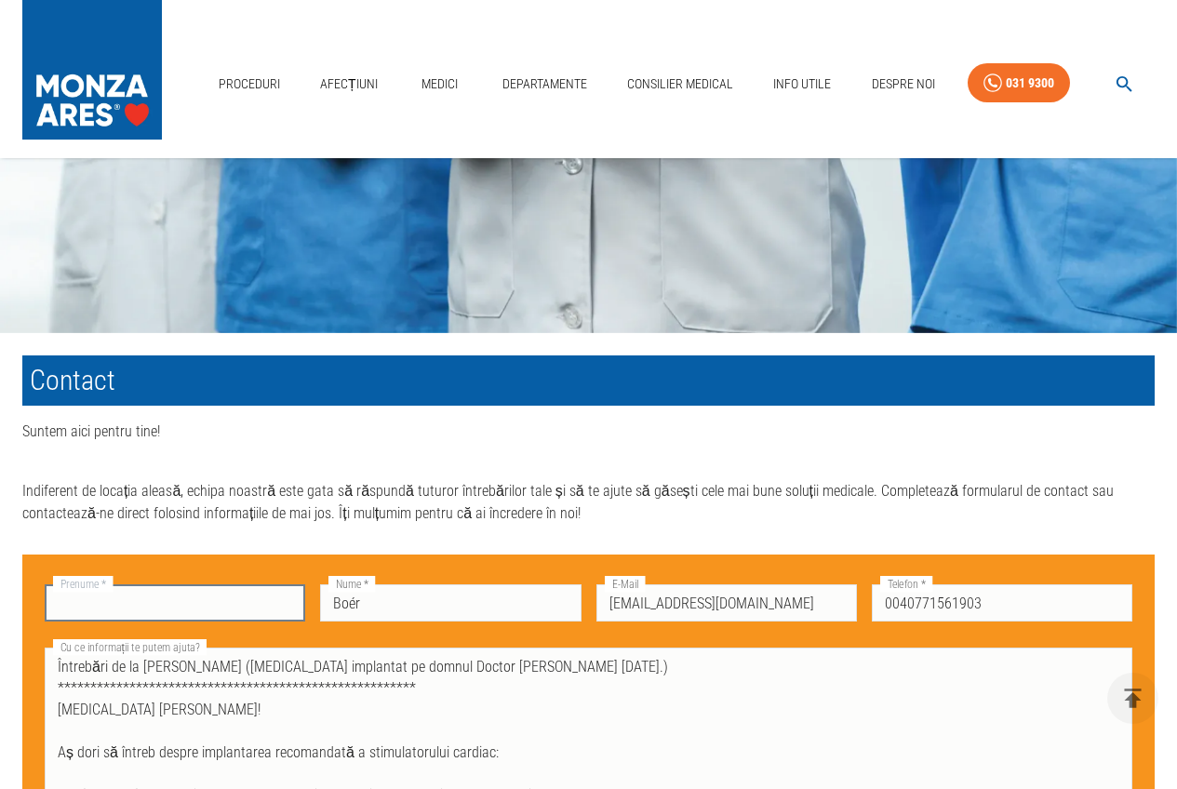
paste input "[PERSON_NAME]"
type input "[PERSON_NAME]"
click at [309, 678] on textarea "**********" at bounding box center [589, 731] width 1062 height 150
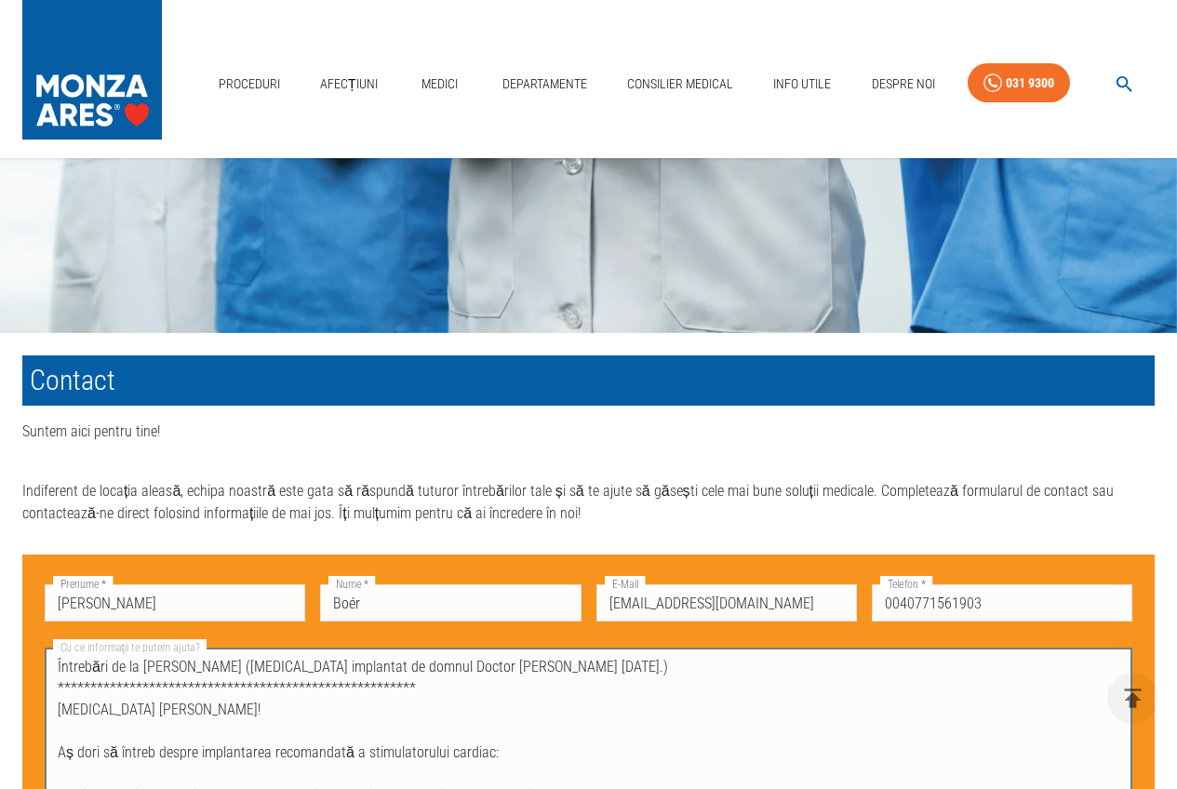
drag, startPoint x: 326, startPoint y: 671, endPoint x: 333, endPoint y: 655, distance: 17.5
click at [327, 669] on textarea "**********" at bounding box center [589, 731] width 1062 height 150
click at [471, 689] on textarea "**********" at bounding box center [589, 731] width 1062 height 150
drag, startPoint x: 486, startPoint y: 677, endPoint x: 501, endPoint y: 665, distance: 19.2
click at [490, 671] on textarea "**********" at bounding box center [589, 731] width 1062 height 150
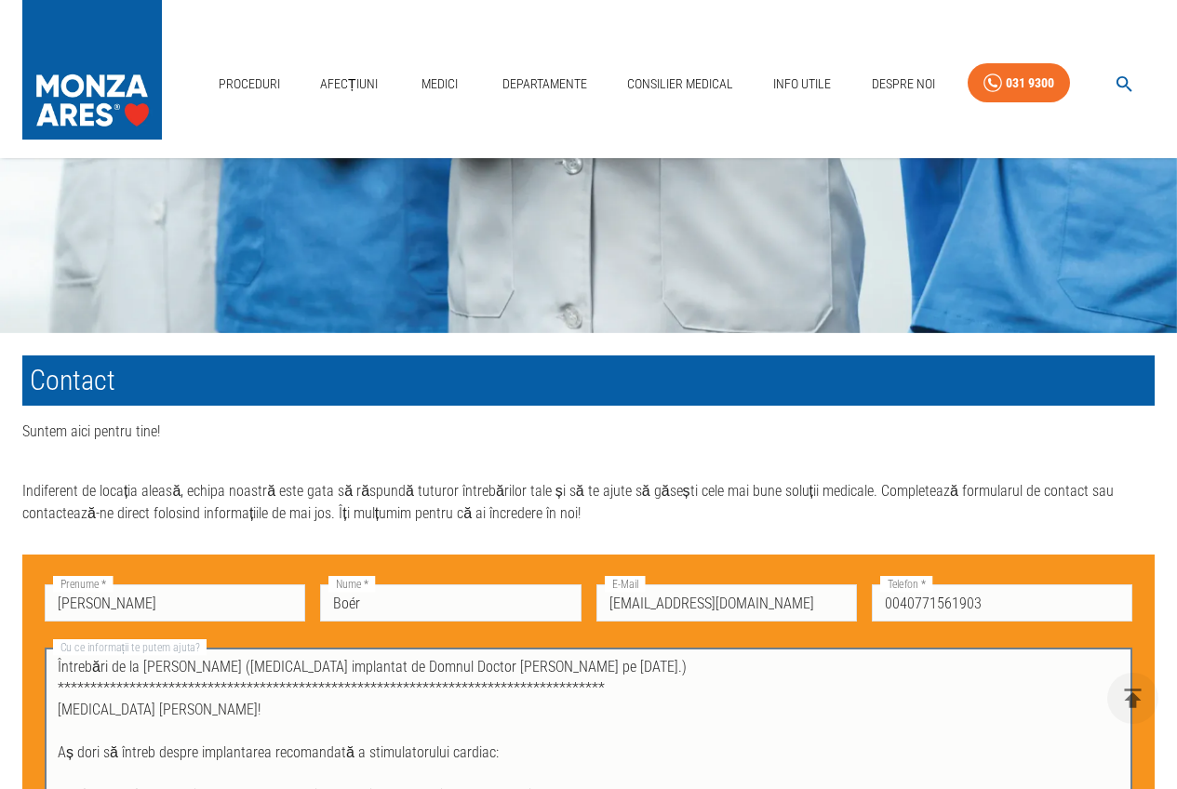
click at [111, 759] on textarea "**********" at bounding box center [589, 731] width 1062 height 150
drag, startPoint x: 459, startPoint y: 674, endPoint x: 467, endPoint y: 662, distance: 14.7
click at [463, 667] on textarea "**********" at bounding box center [589, 731] width 1062 height 150
paste textarea "ă"
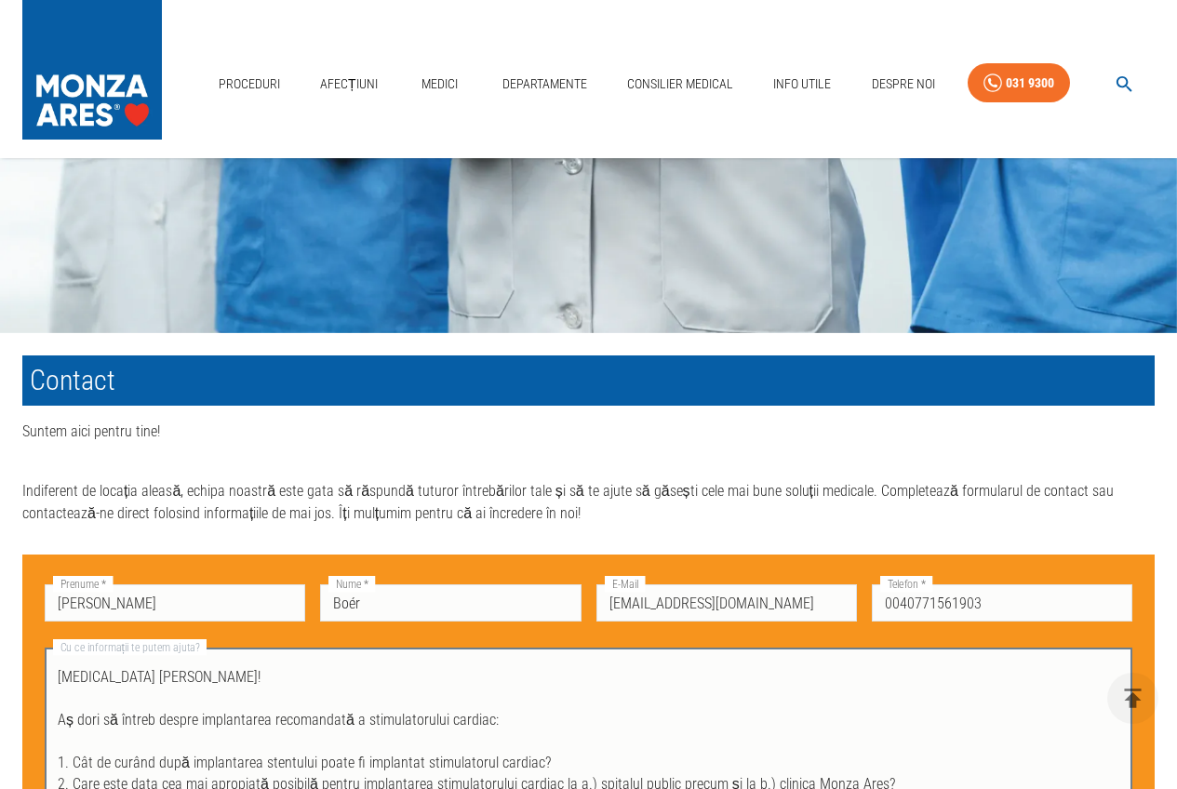
scroll to position [0, 0]
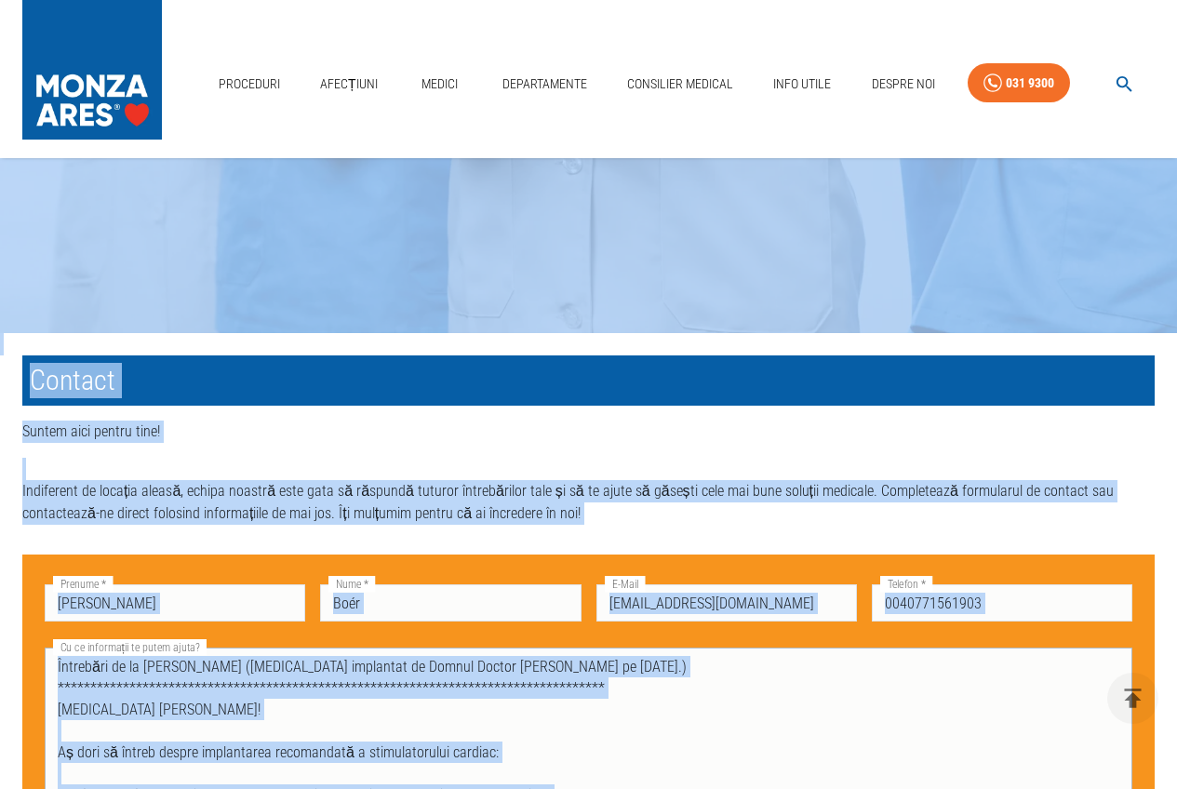
drag, startPoint x: 1112, startPoint y: 720, endPoint x: 1113, endPoint y: 742, distance: 21.4
click at [1113, 742] on div "Proceduri Afecțiuni Medici Departamente Consilier Medical Info Utile Despre Noi…" at bounding box center [588, 524] width 1177 height 2164
click at [398, 742] on textarea "**********" at bounding box center [589, 731] width 1062 height 150
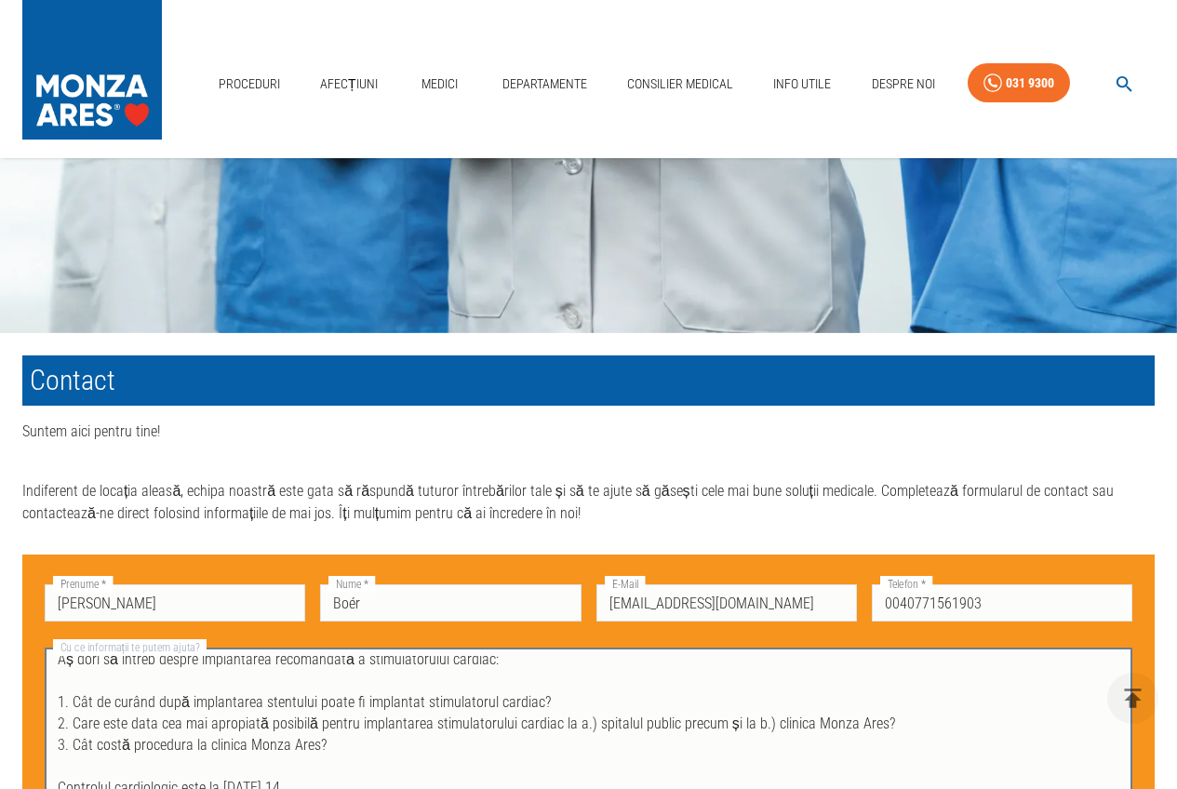
scroll to position [186, 0]
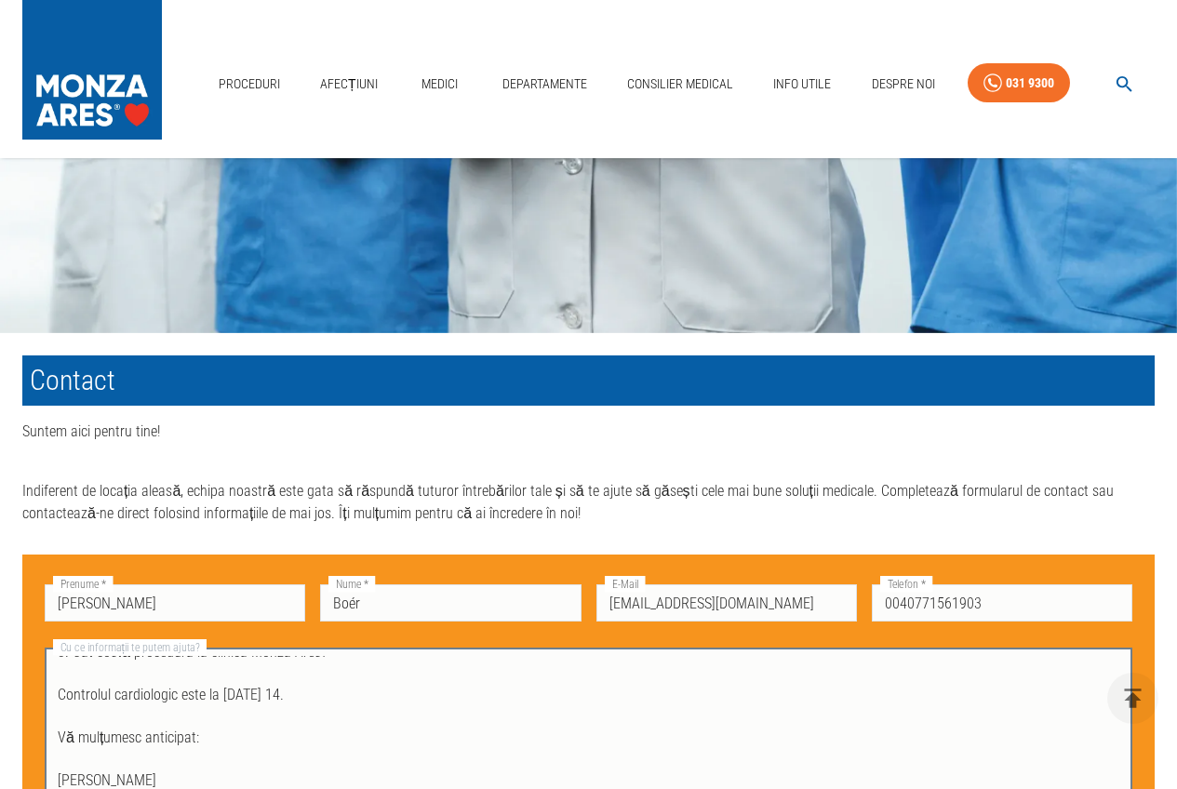
drag, startPoint x: 143, startPoint y: 744, endPoint x: 329, endPoint y: 690, distance: 192.9
click at [146, 743] on textarea "**********" at bounding box center [589, 731] width 1062 height 150
paste textarea "ă"
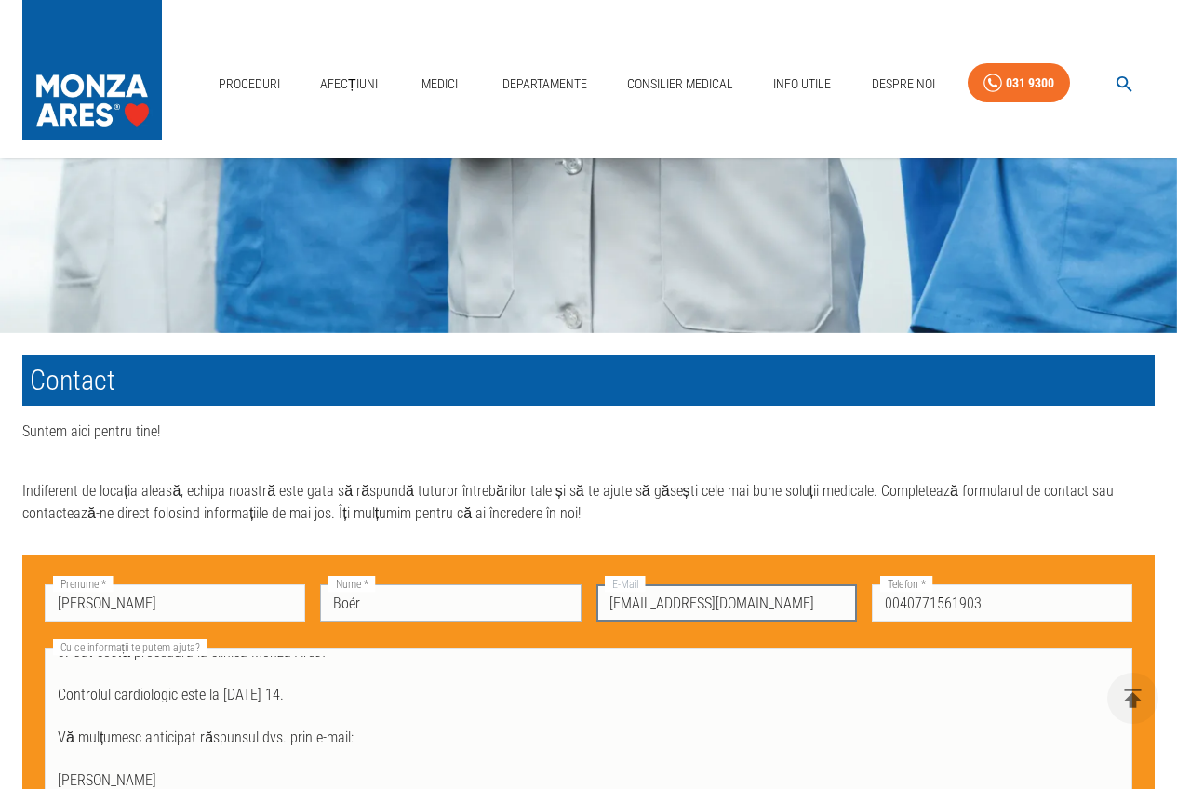
drag, startPoint x: 771, startPoint y: 619, endPoint x: 564, endPoint y: 601, distance: 207.4
click at [573, 606] on div "**********" at bounding box center [581, 721] width 1103 height 318
click at [446, 757] on textarea "**********" at bounding box center [589, 731] width 1062 height 150
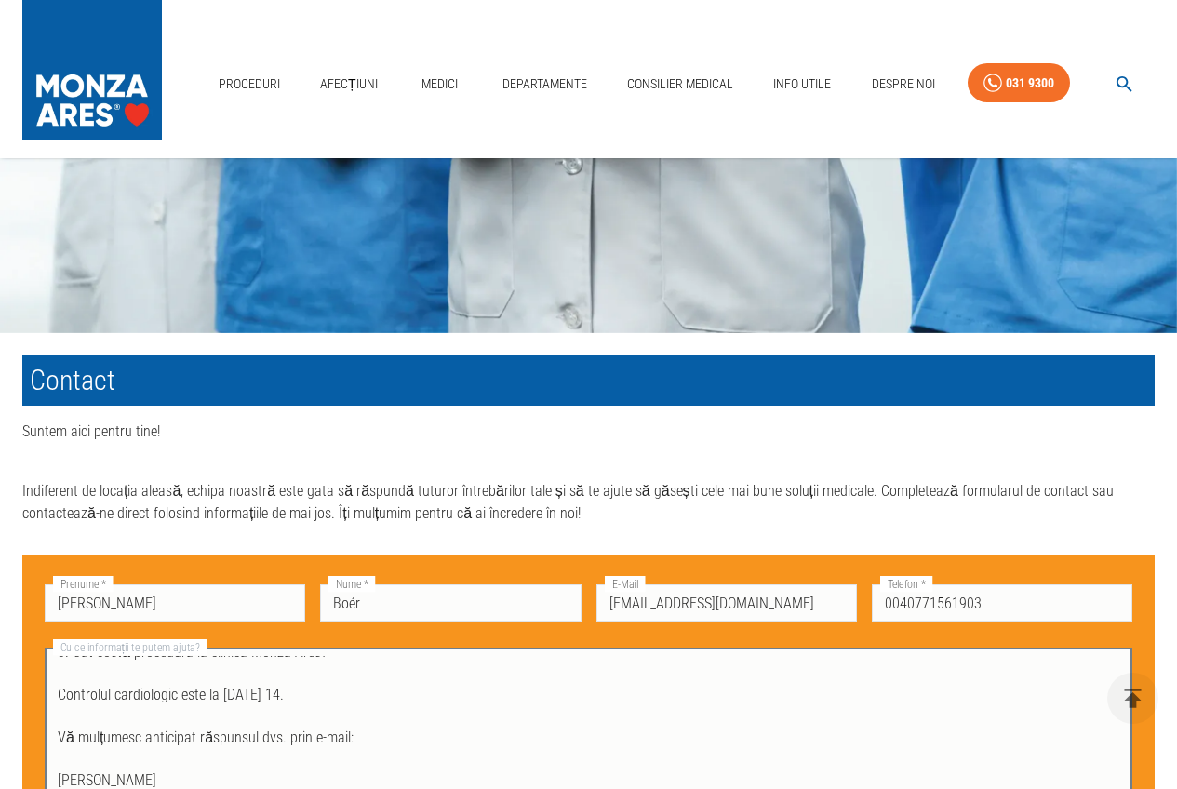
click at [431, 747] on textarea "**********" at bounding box center [589, 731] width 1062 height 150
paste textarea "[EMAIL_ADDRESS][DOMAIN_NAME]"
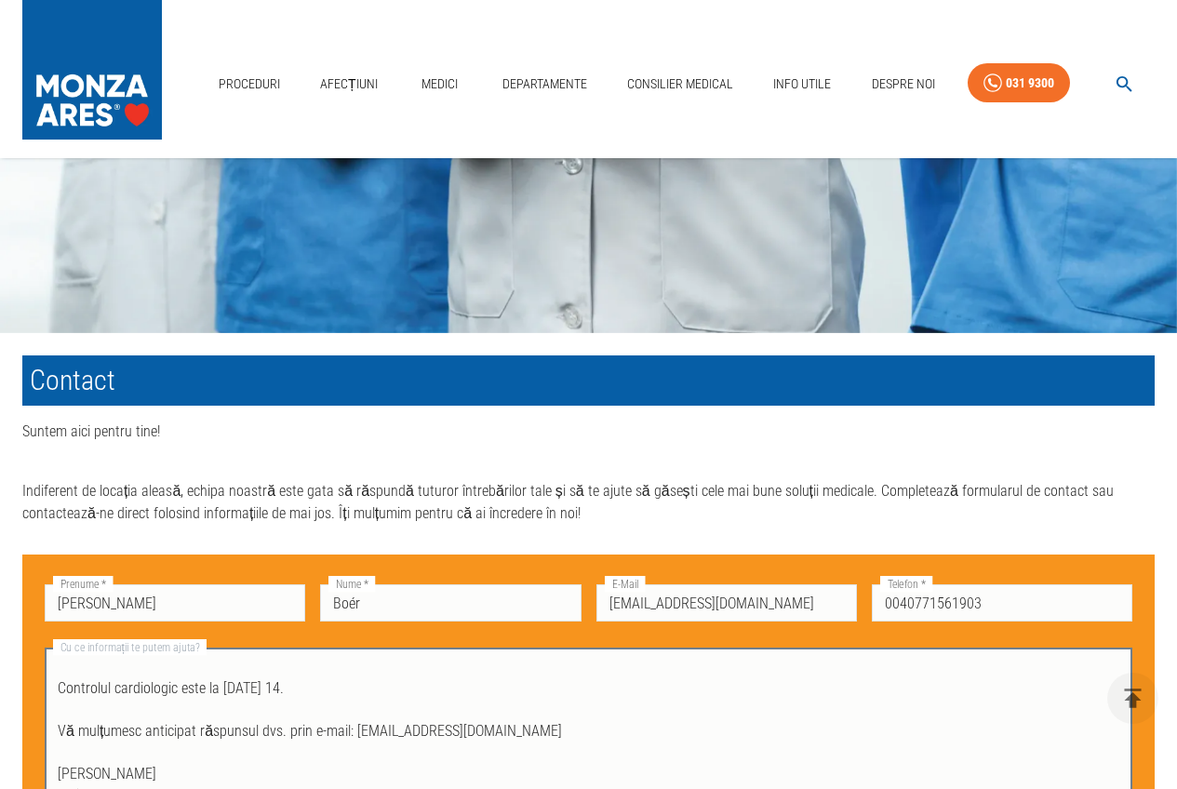
click at [353, 735] on textarea "**********" at bounding box center [589, 731] width 1062 height 150
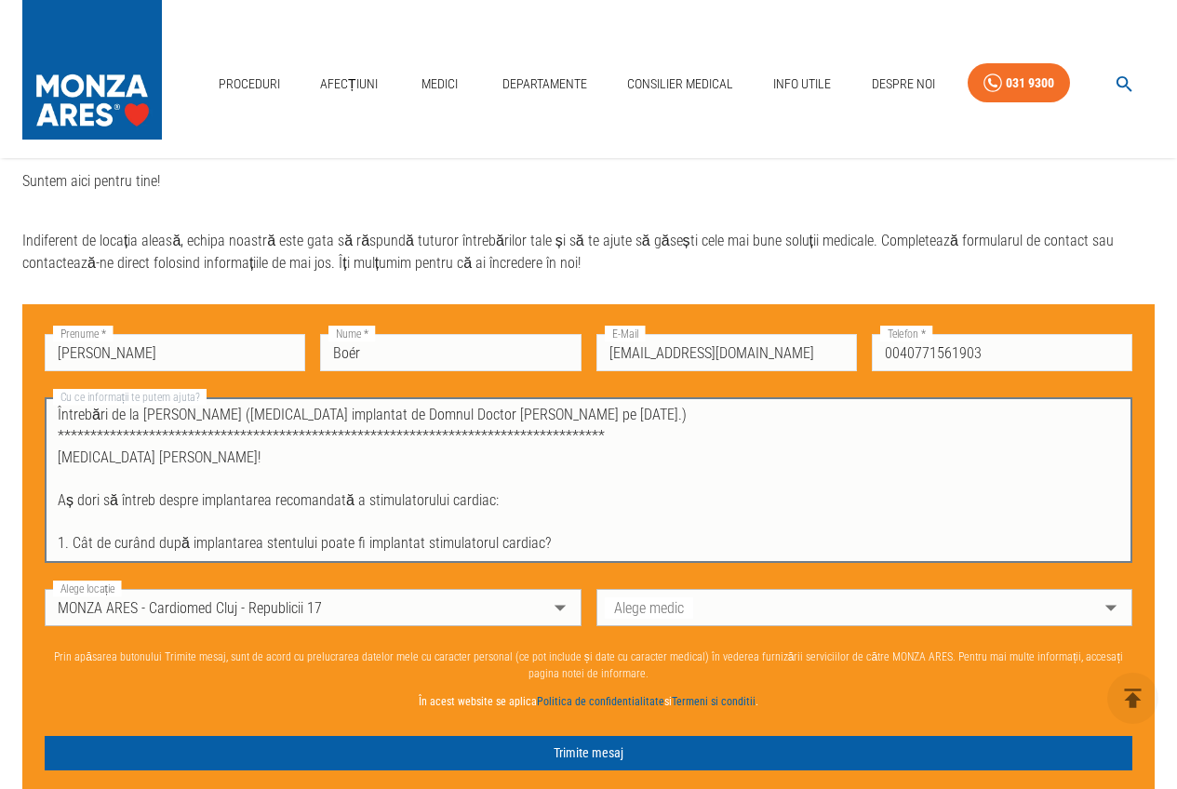
scroll to position [862, 0]
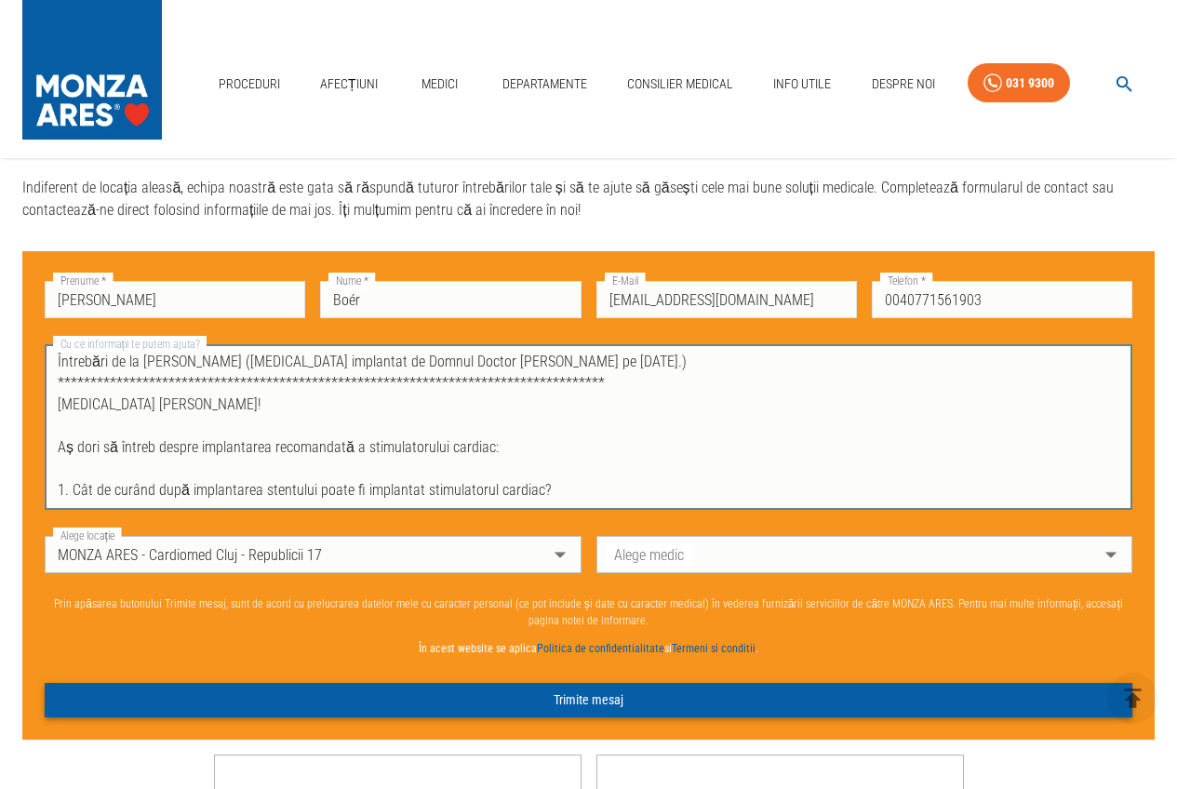
type textarea "**********"
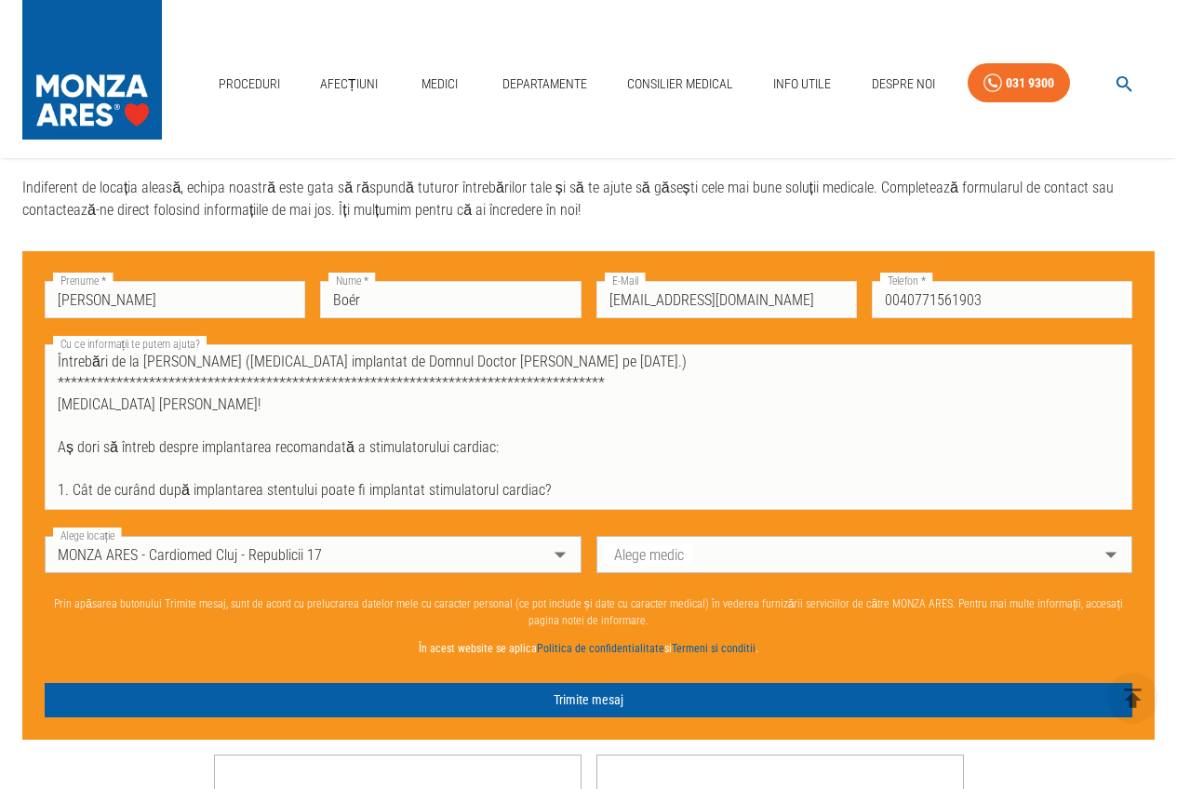
drag, startPoint x: 588, startPoint y: 708, endPoint x: 1198, endPoint y: 591, distance: 620.9
click at [1177, 591] on html "Proceduri Afecțiuni Medici Departamente Consilier Medical Info Utile Despre Noi…" at bounding box center [588, 220] width 1177 height 2164
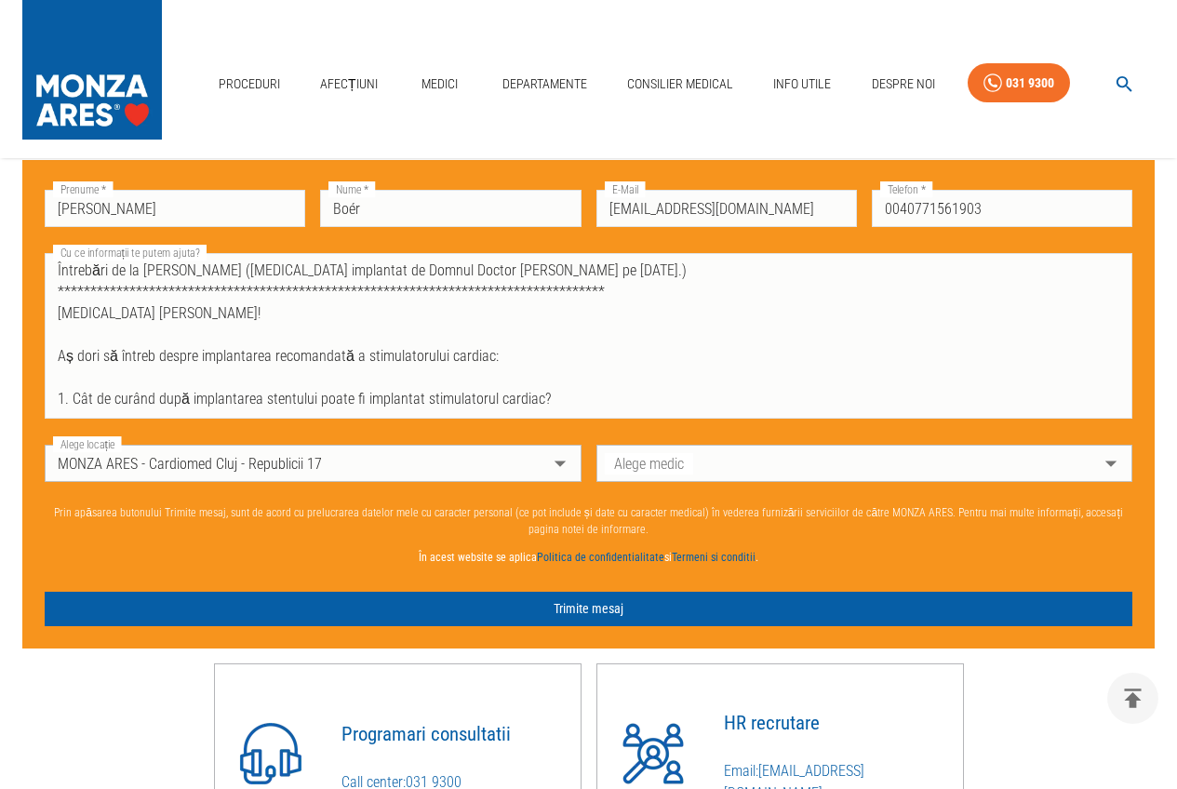
scroll to position [975, 0]
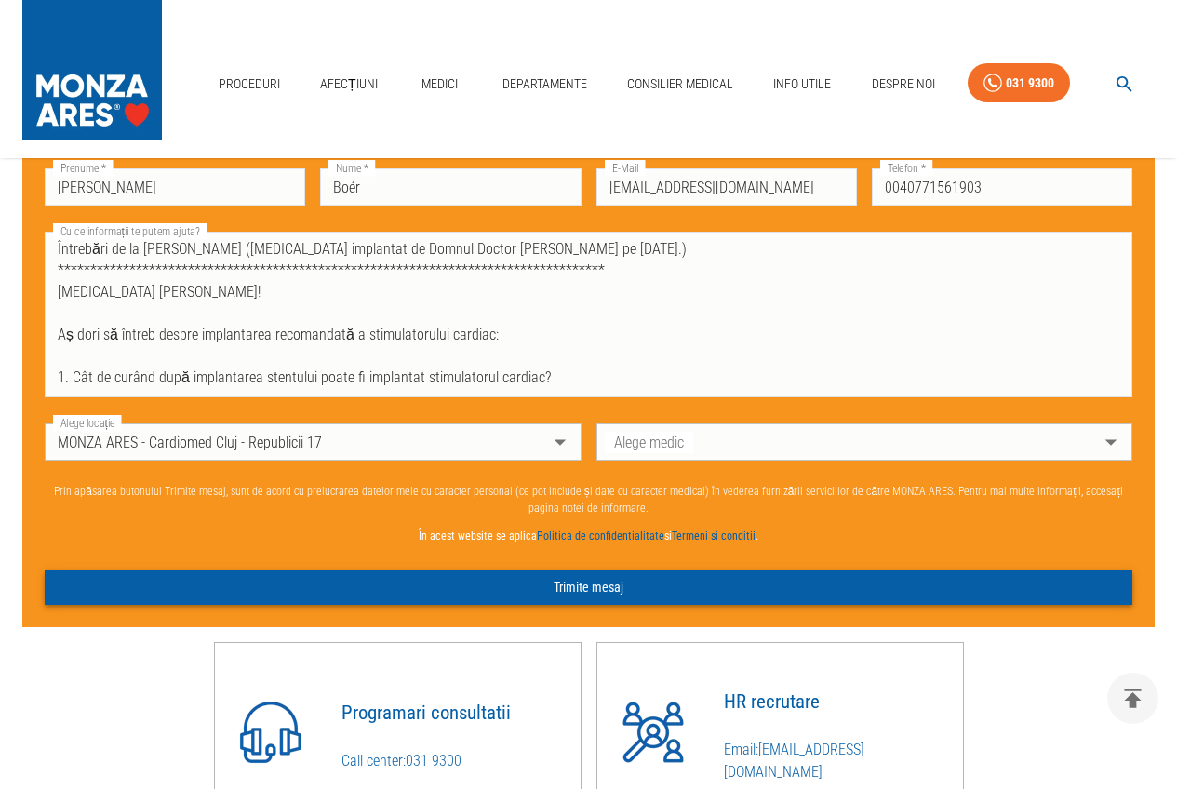
click at [589, 593] on button "Trimite mesaj" at bounding box center [589, 588] width 1088 height 34
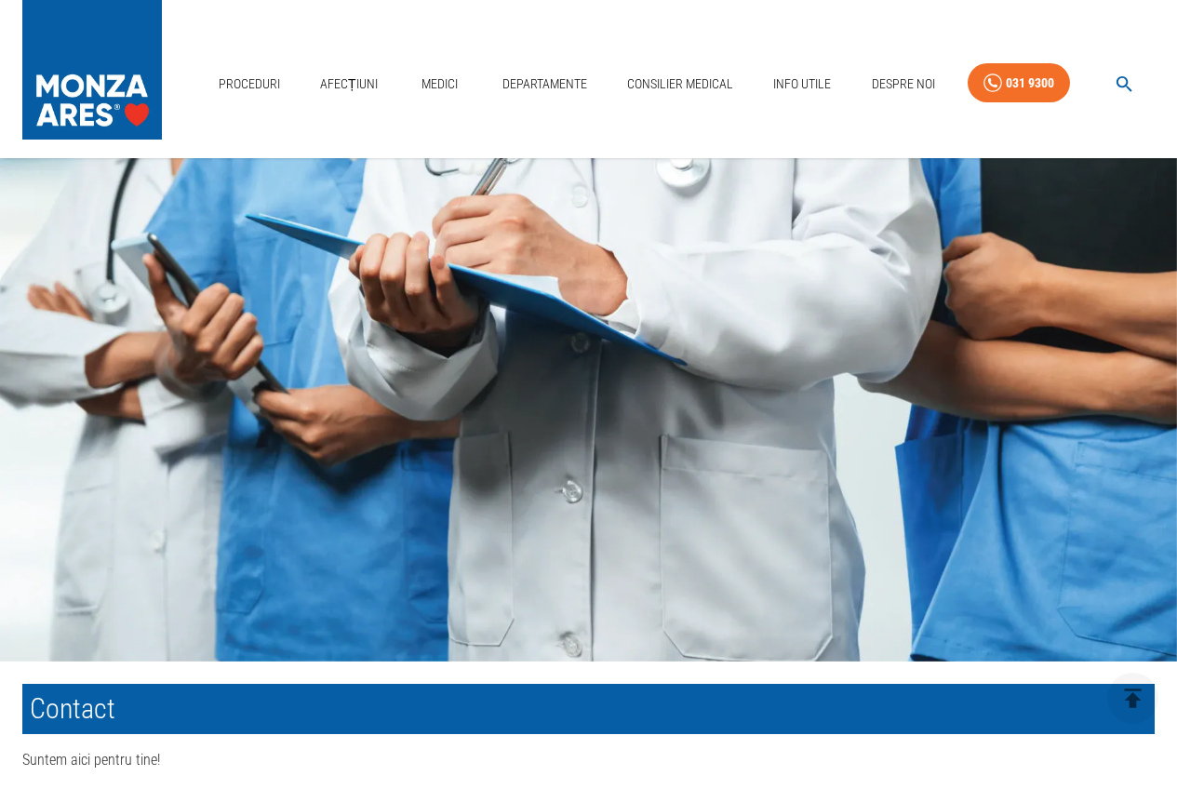
scroll to position [44, 0]
